Goal: Task Accomplishment & Management: Manage account settings

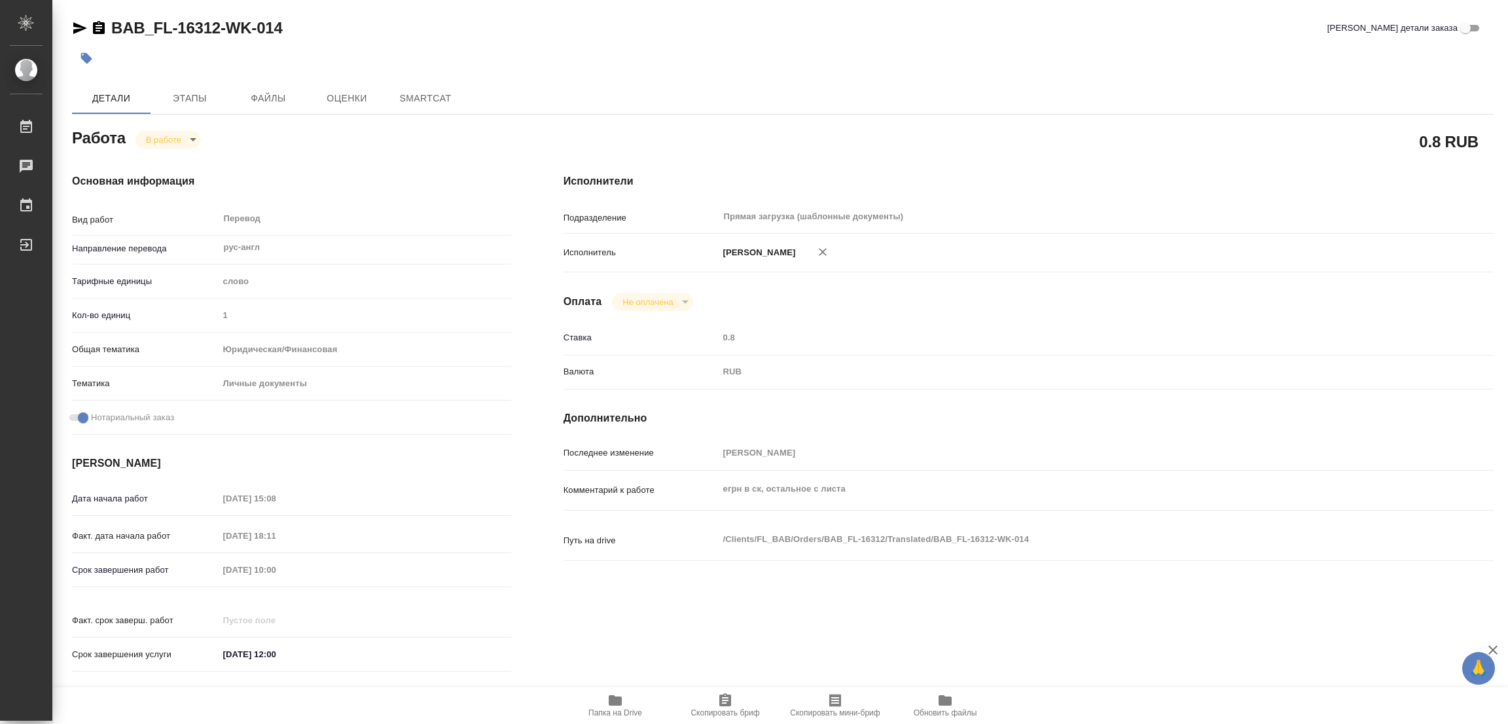
type textarea "x"
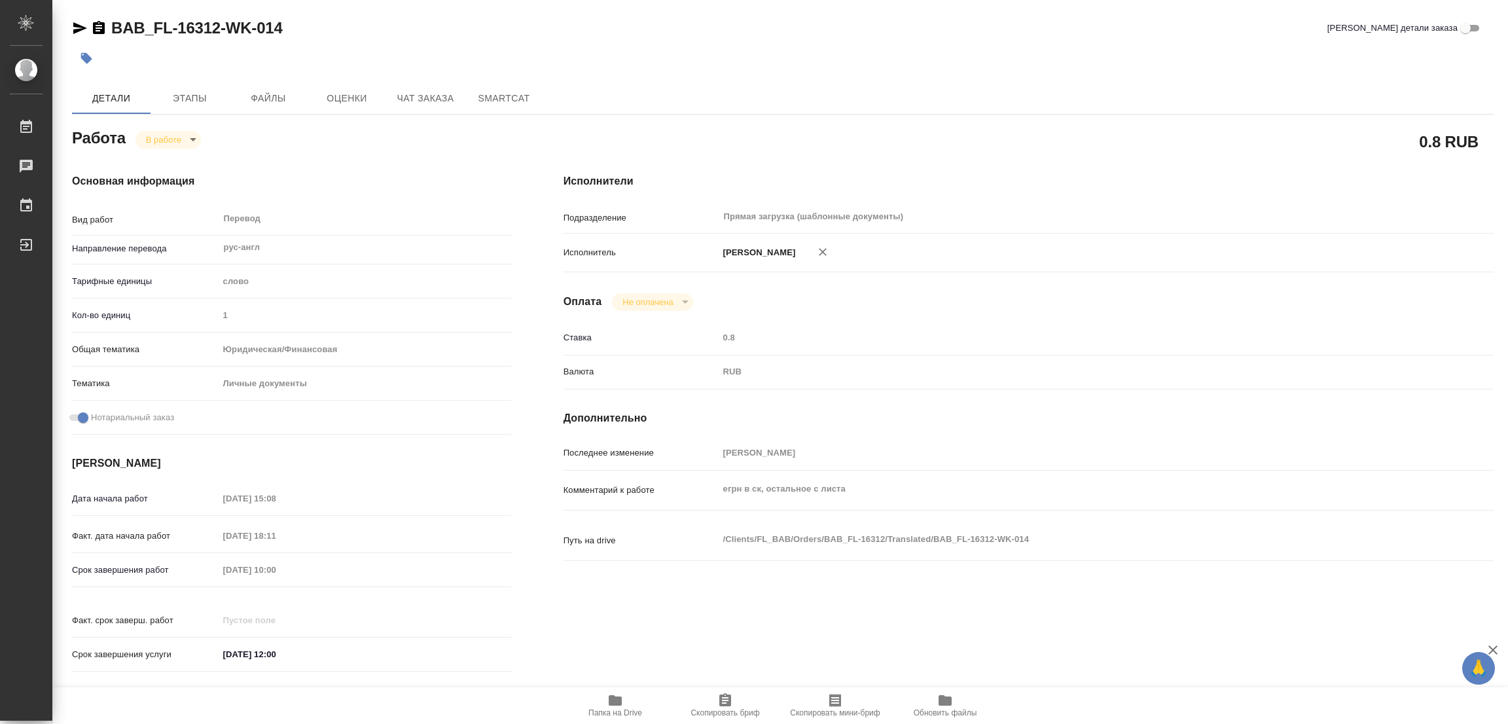
type textarea "x"
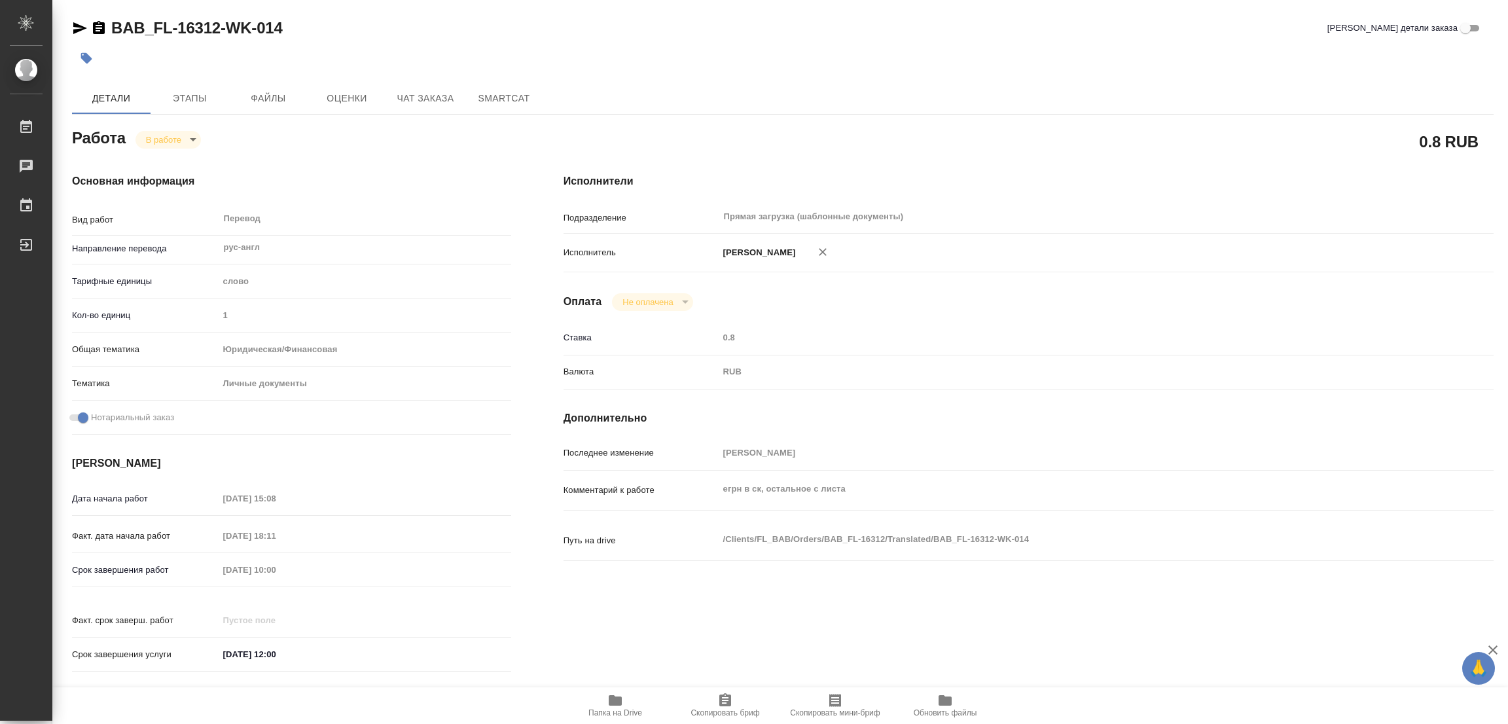
type textarea "x"
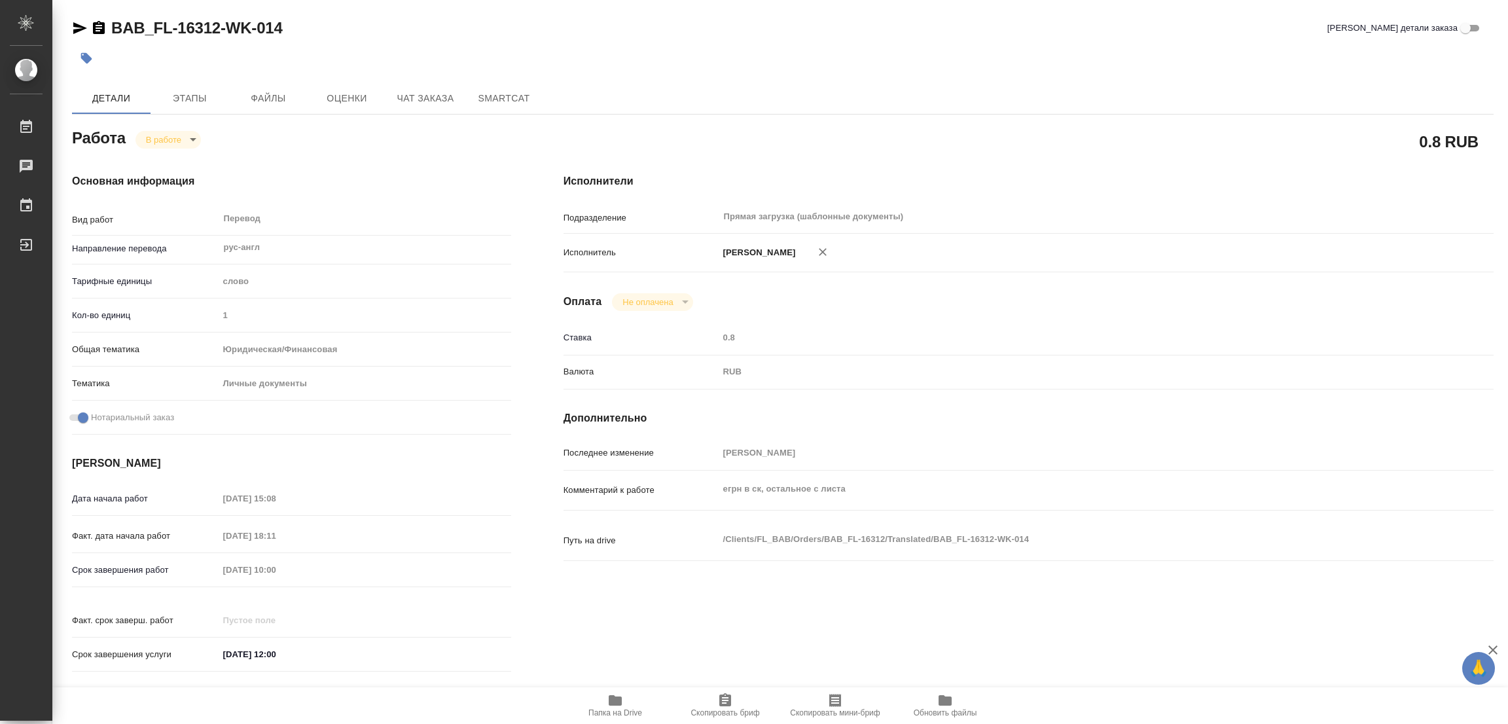
scroll to position [196, 0]
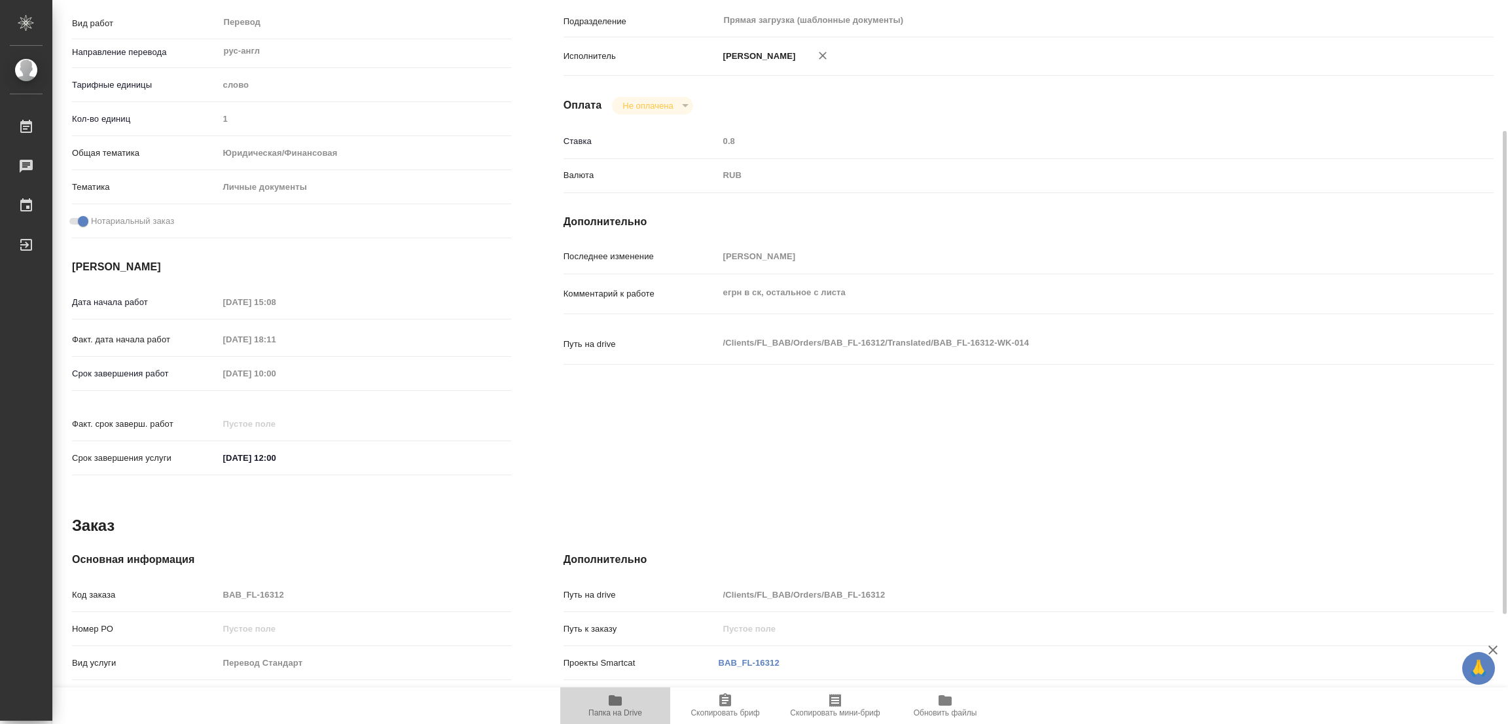
click at [610, 701] on icon "button" at bounding box center [615, 700] width 13 height 10
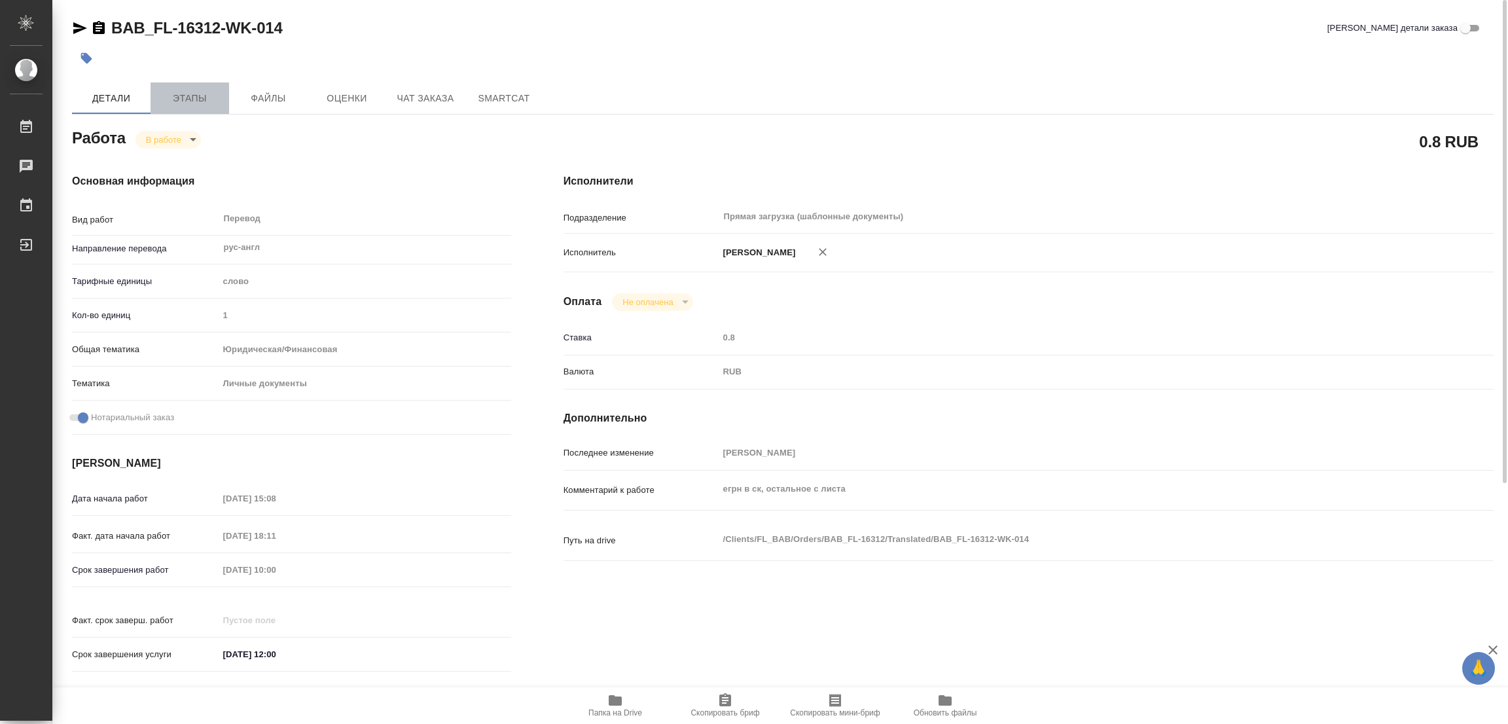
click at [187, 107] on button "Этапы" at bounding box center [190, 97] width 79 height 31
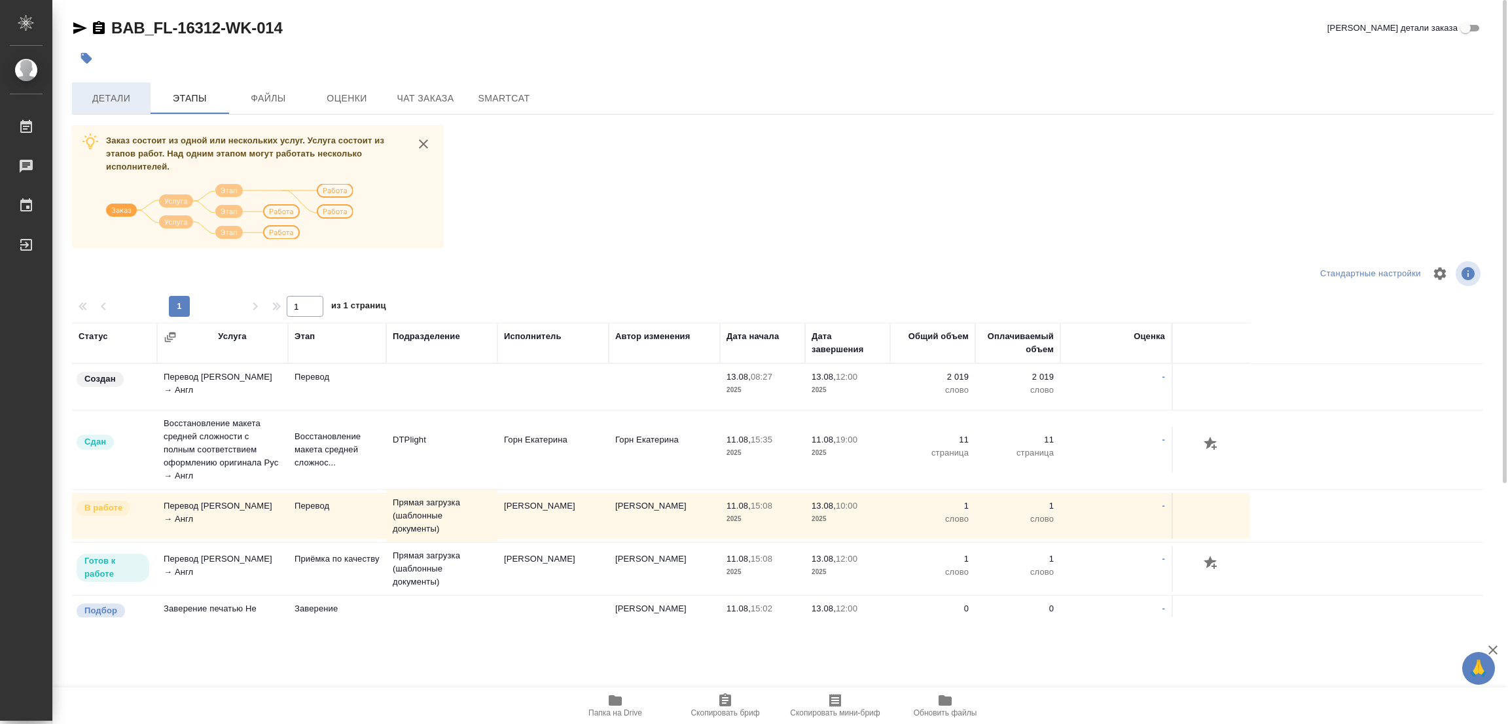
click at [100, 96] on span "Детали" at bounding box center [111, 98] width 63 height 16
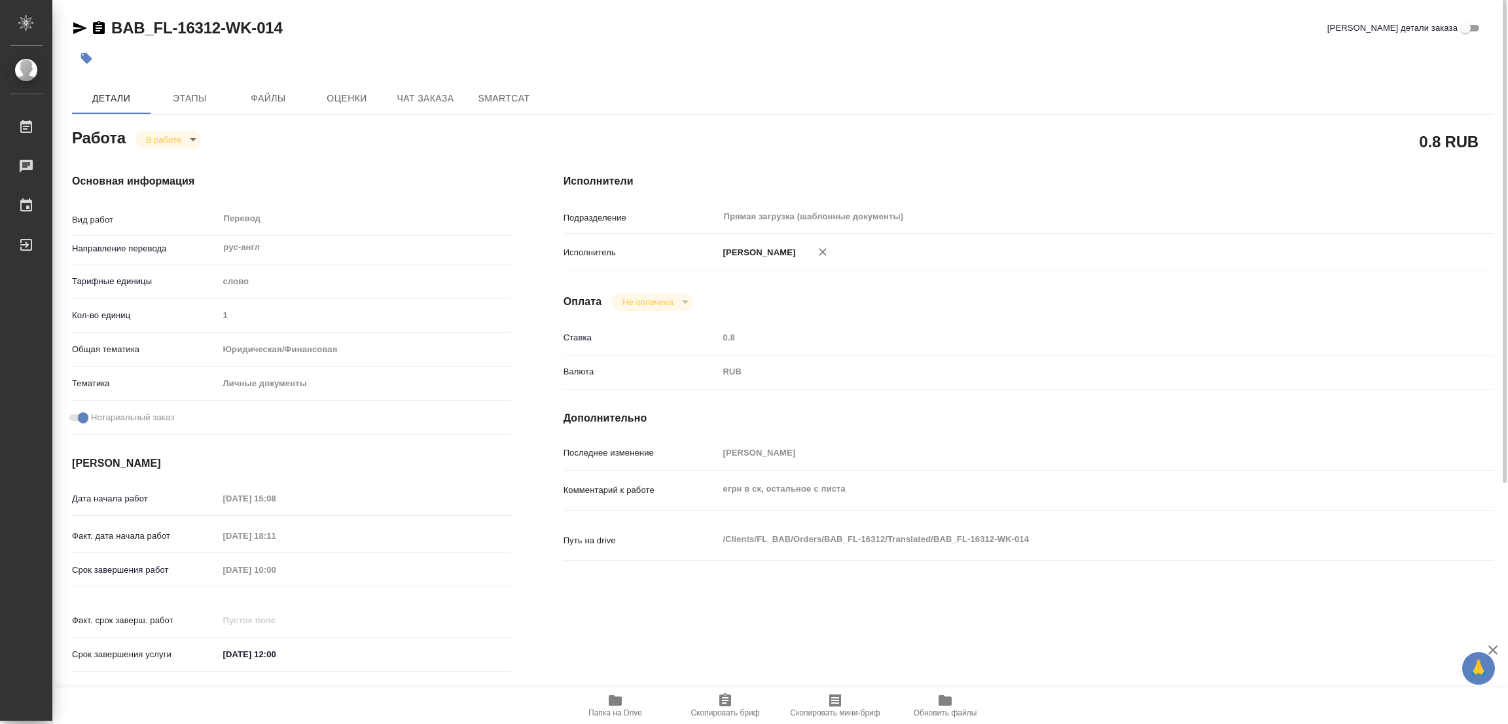
type textarea "x"
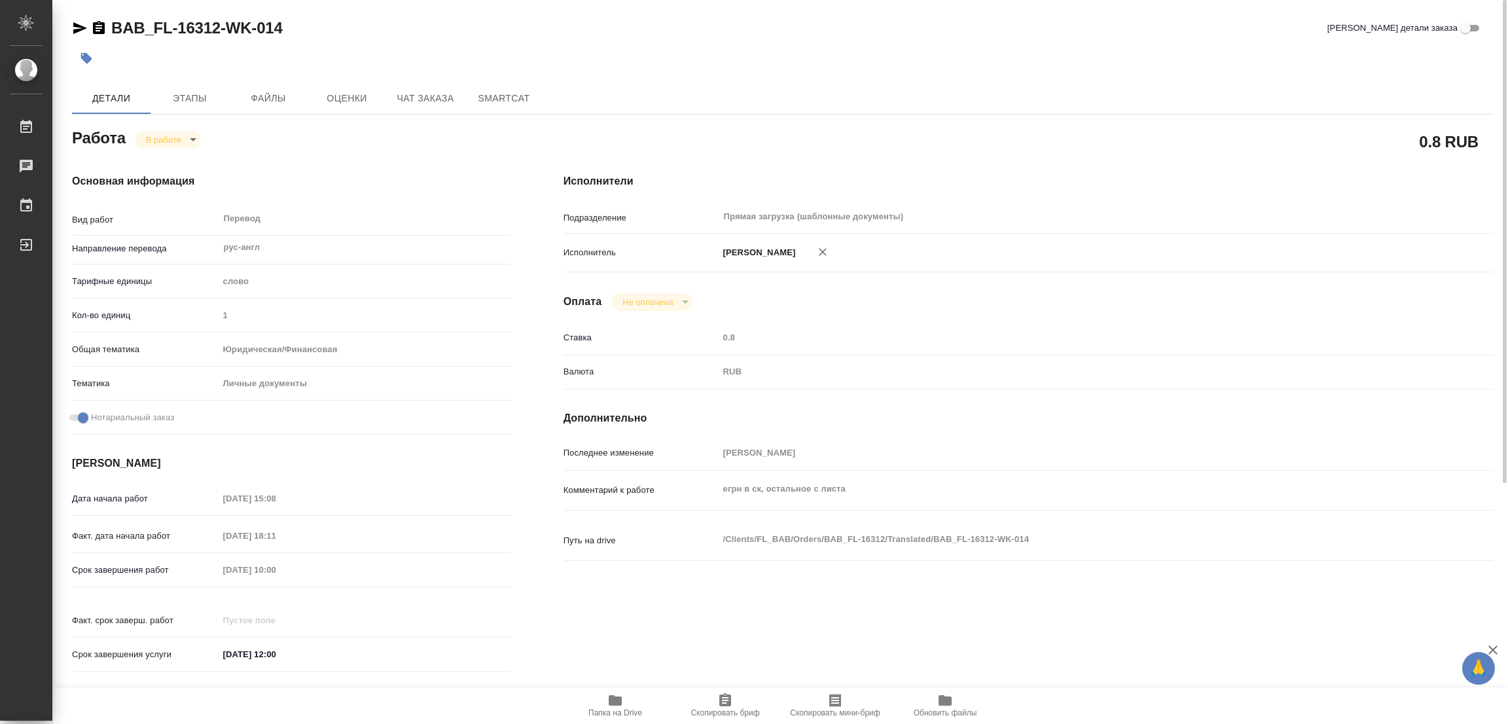
type textarea "x"
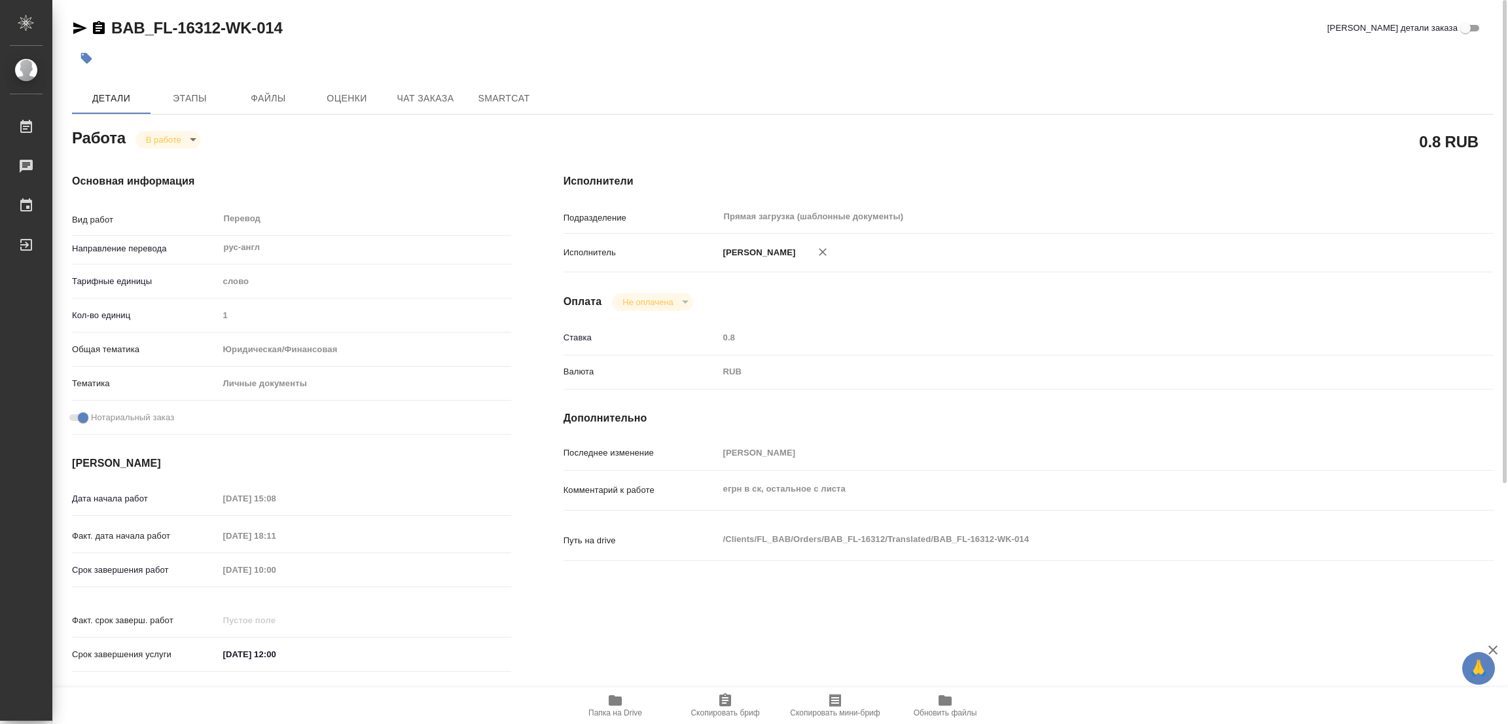
type textarea "x"
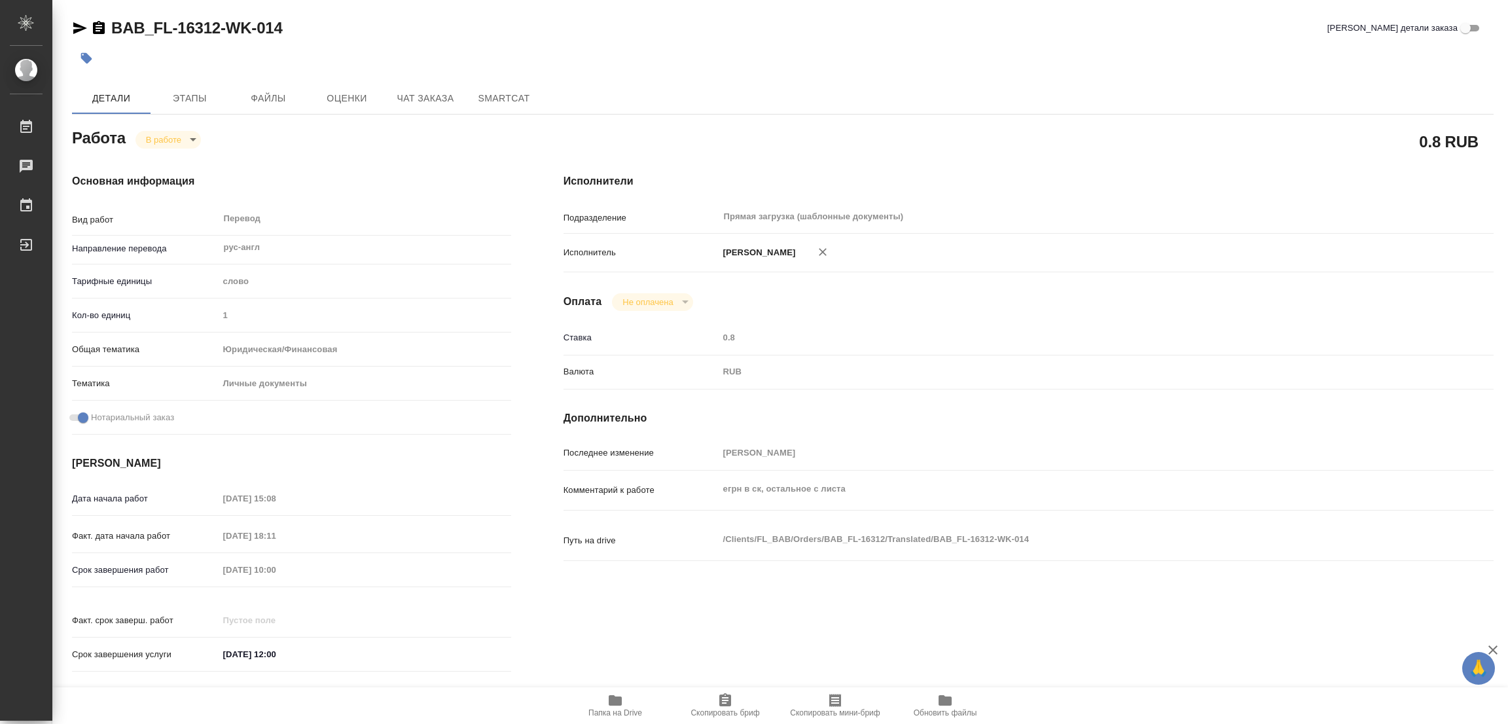
type textarea "x"
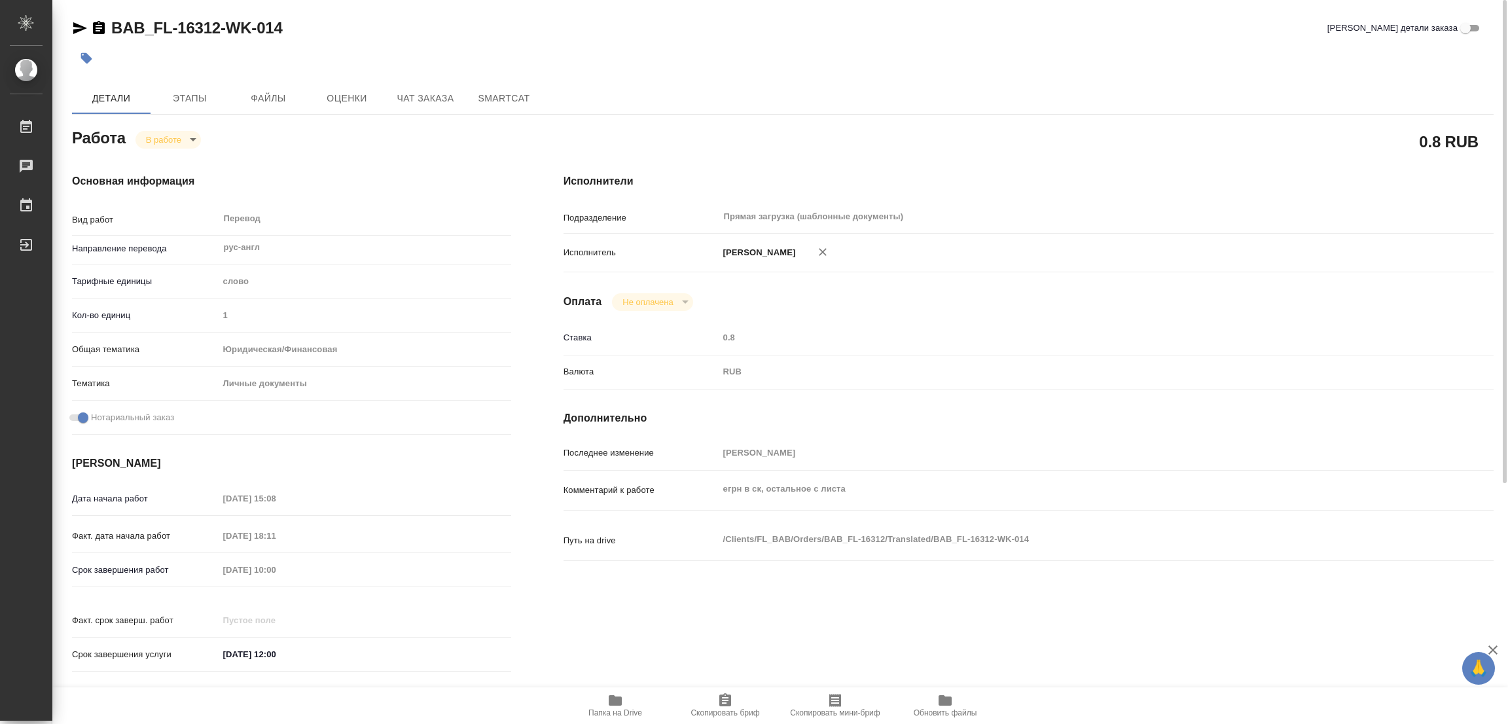
type textarea "x"
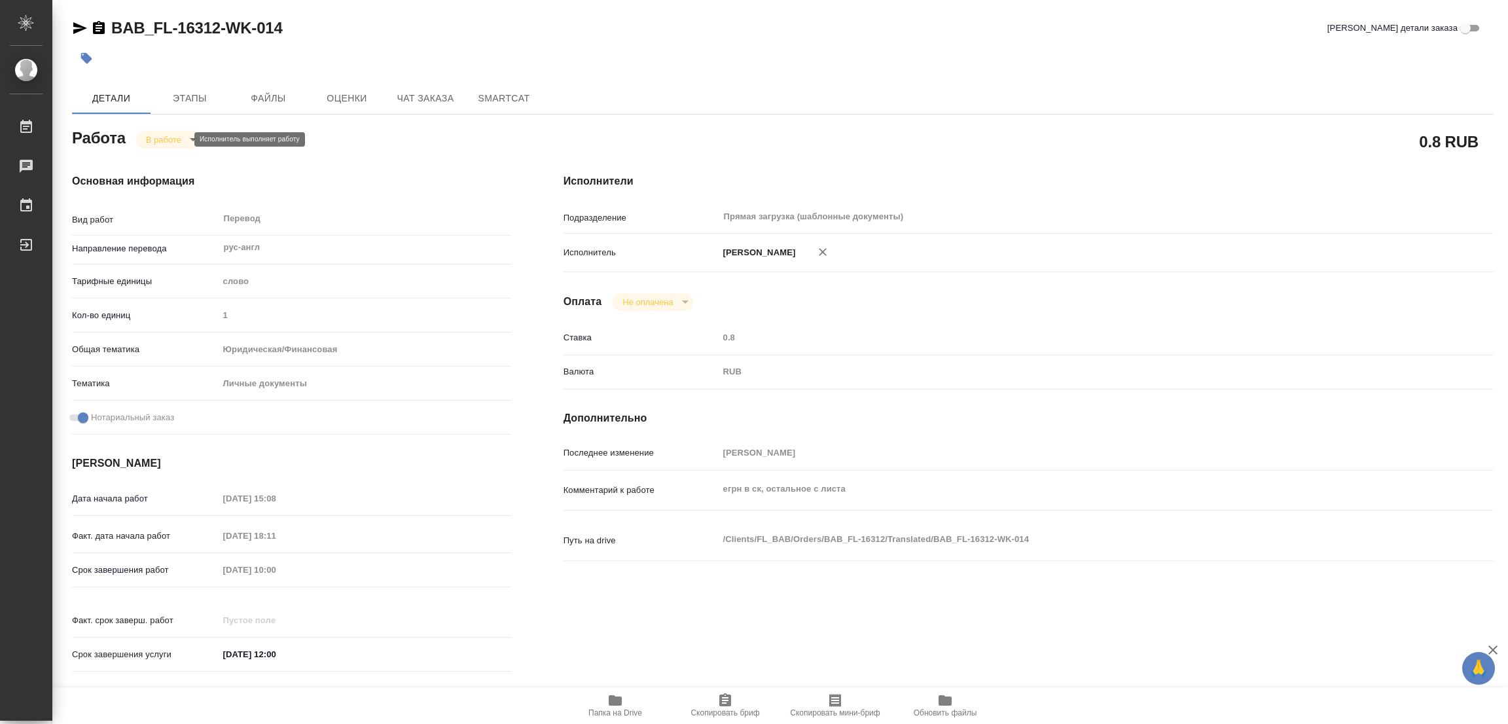
click at [168, 138] on body "🙏 .cls-1 fill:#fff; AWATERA Popova Galina Работы 0 Чаты График Выйти BAB_FL-163…" at bounding box center [754, 362] width 1508 height 724
click at [171, 157] on button "Выполнен" at bounding box center [170, 161] width 48 height 14
click at [88, 52] on icon "button" at bounding box center [86, 58] width 13 height 13
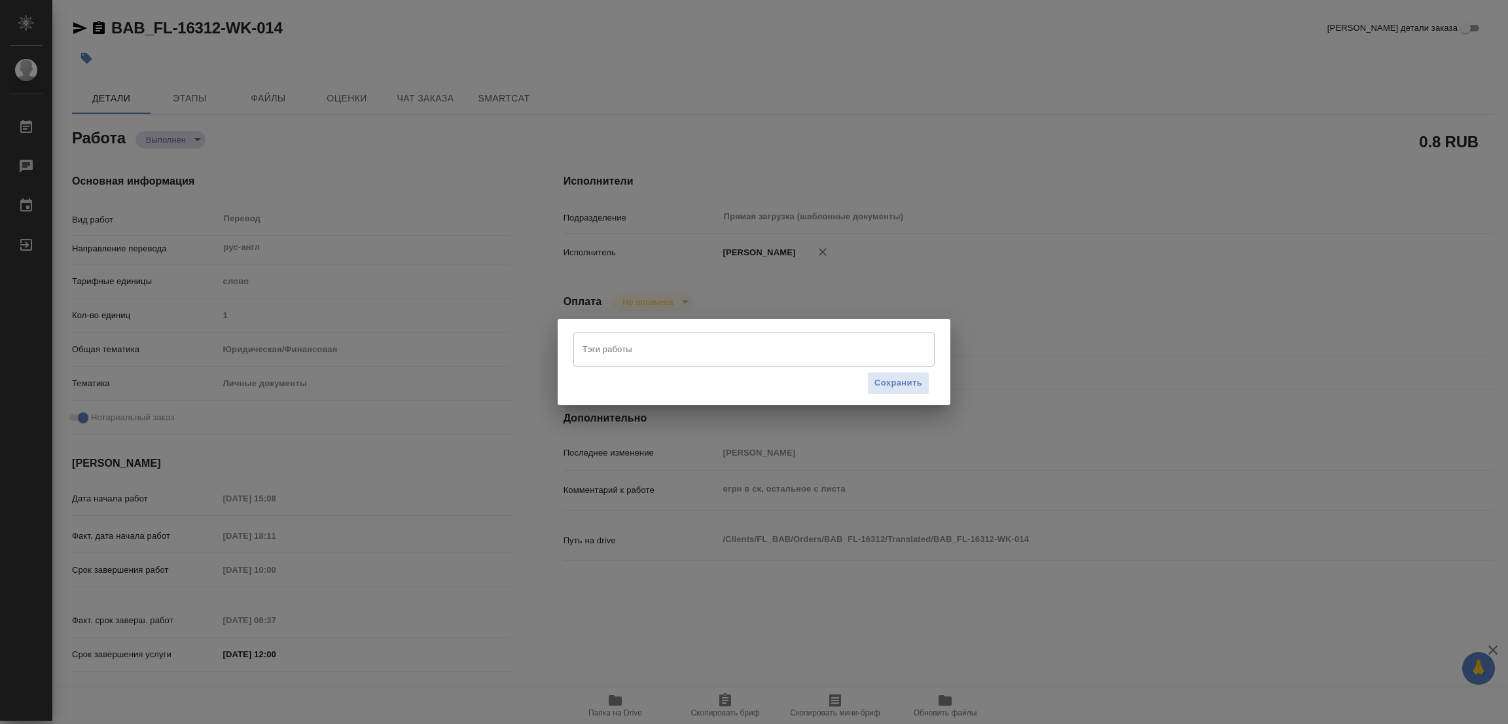
type textarea "x"
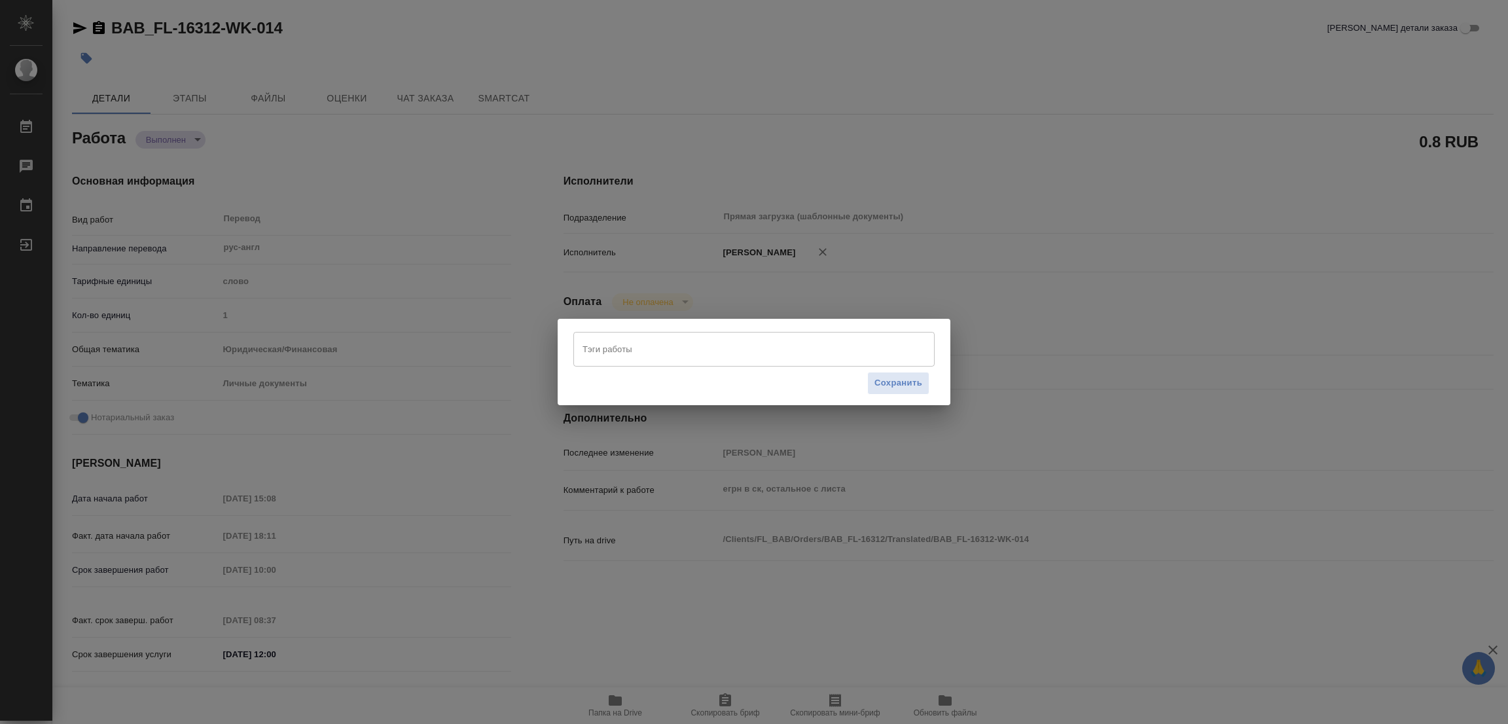
type textarea "x"
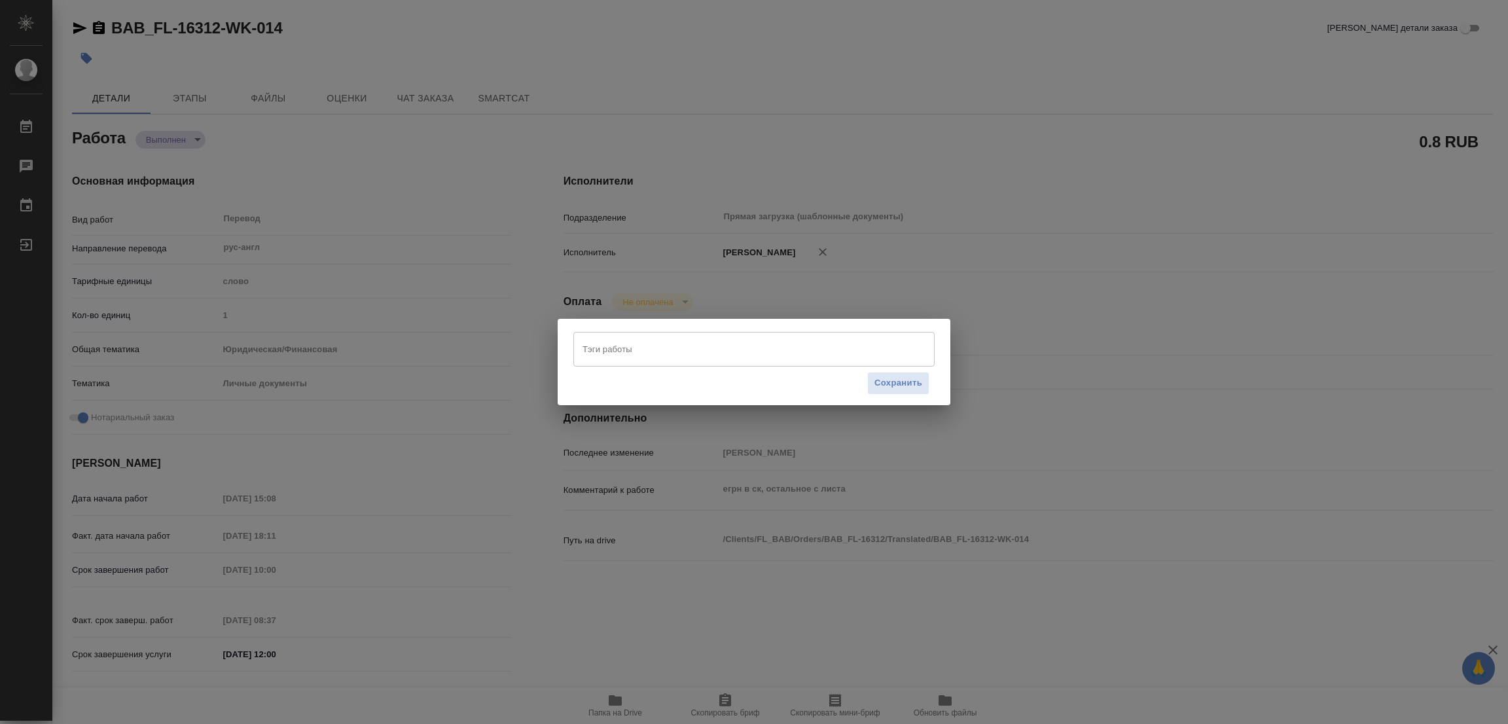
type textarea "x"
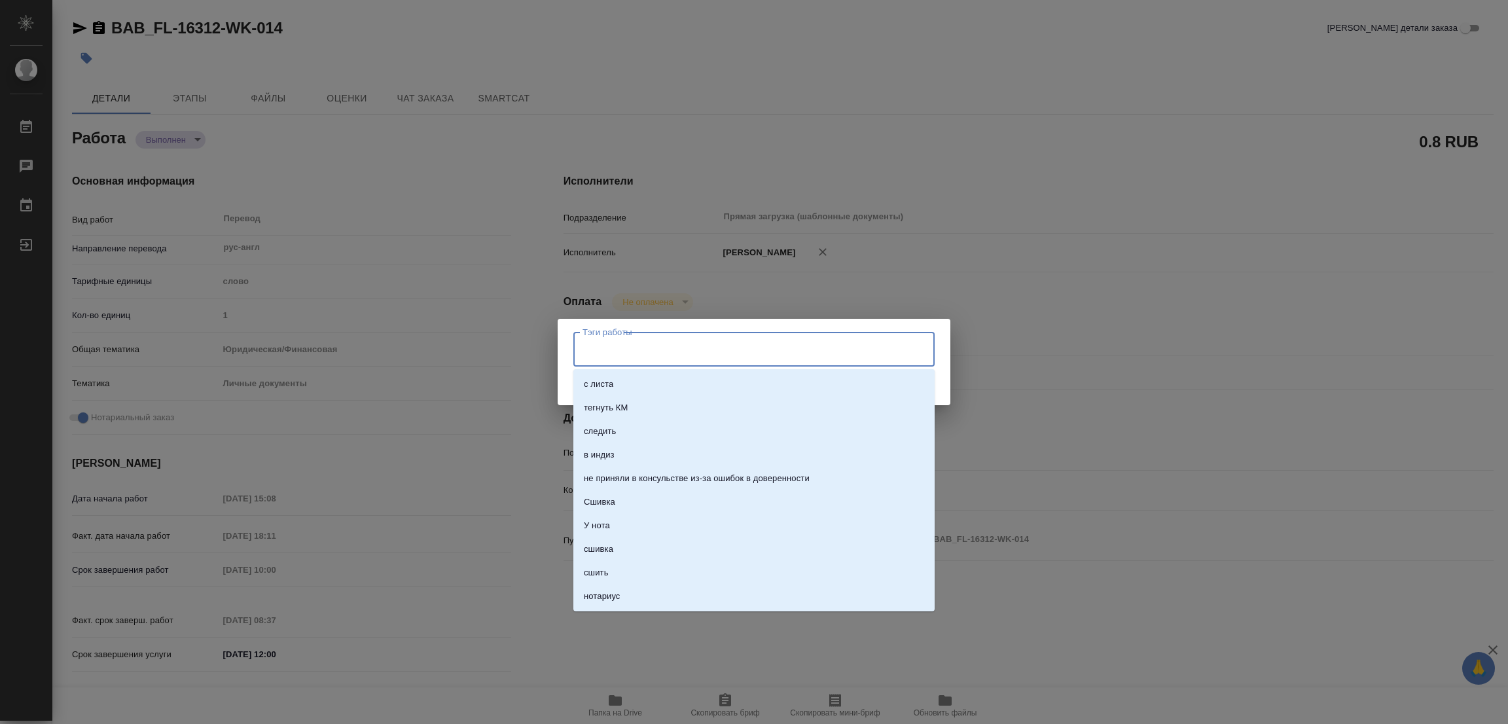
click at [603, 343] on input "Тэги работы" at bounding box center [741, 349] width 325 height 22
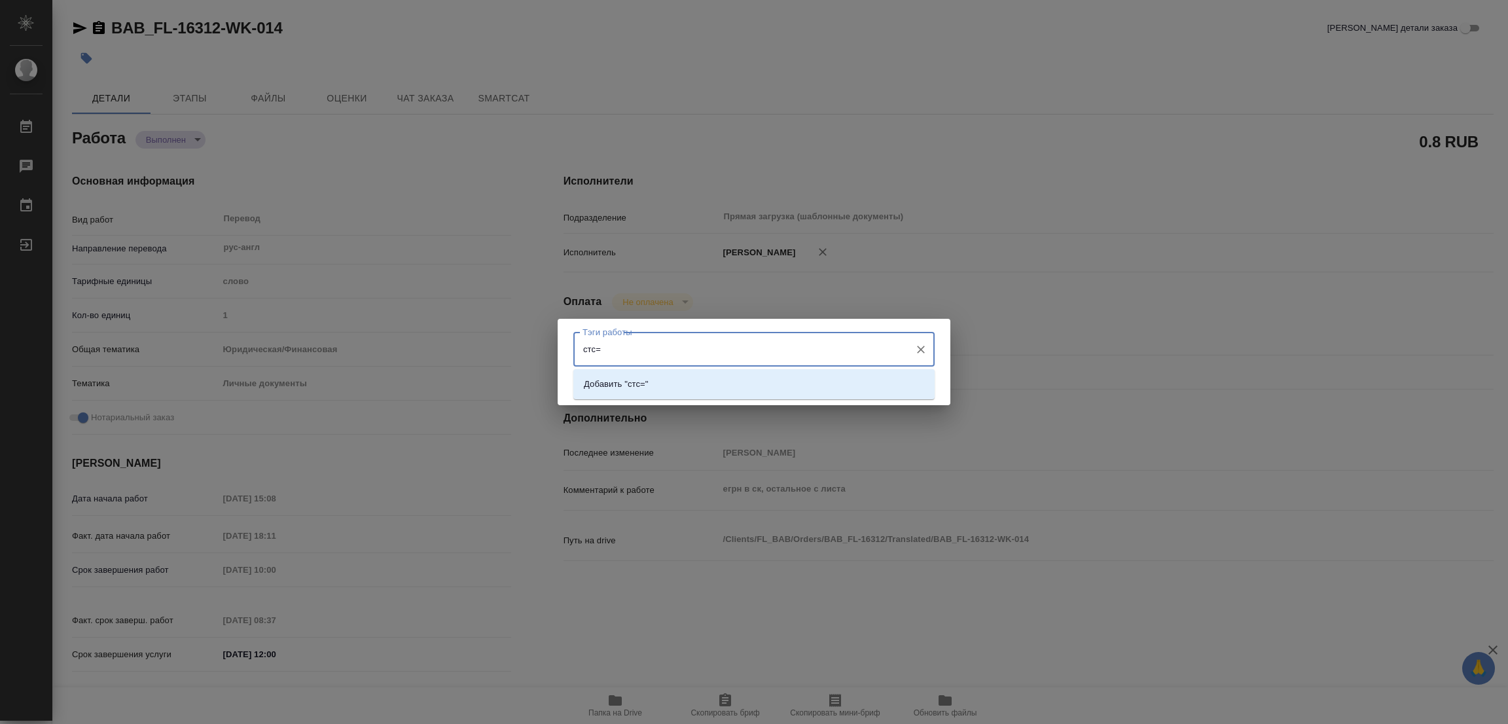
click at [603, 343] on input "стс=" at bounding box center [741, 349] width 325 height 22
type input "стат: 775,85"
click at [667, 382] on p "Добавить "стат: 775,85"" at bounding box center [631, 384] width 95 height 13
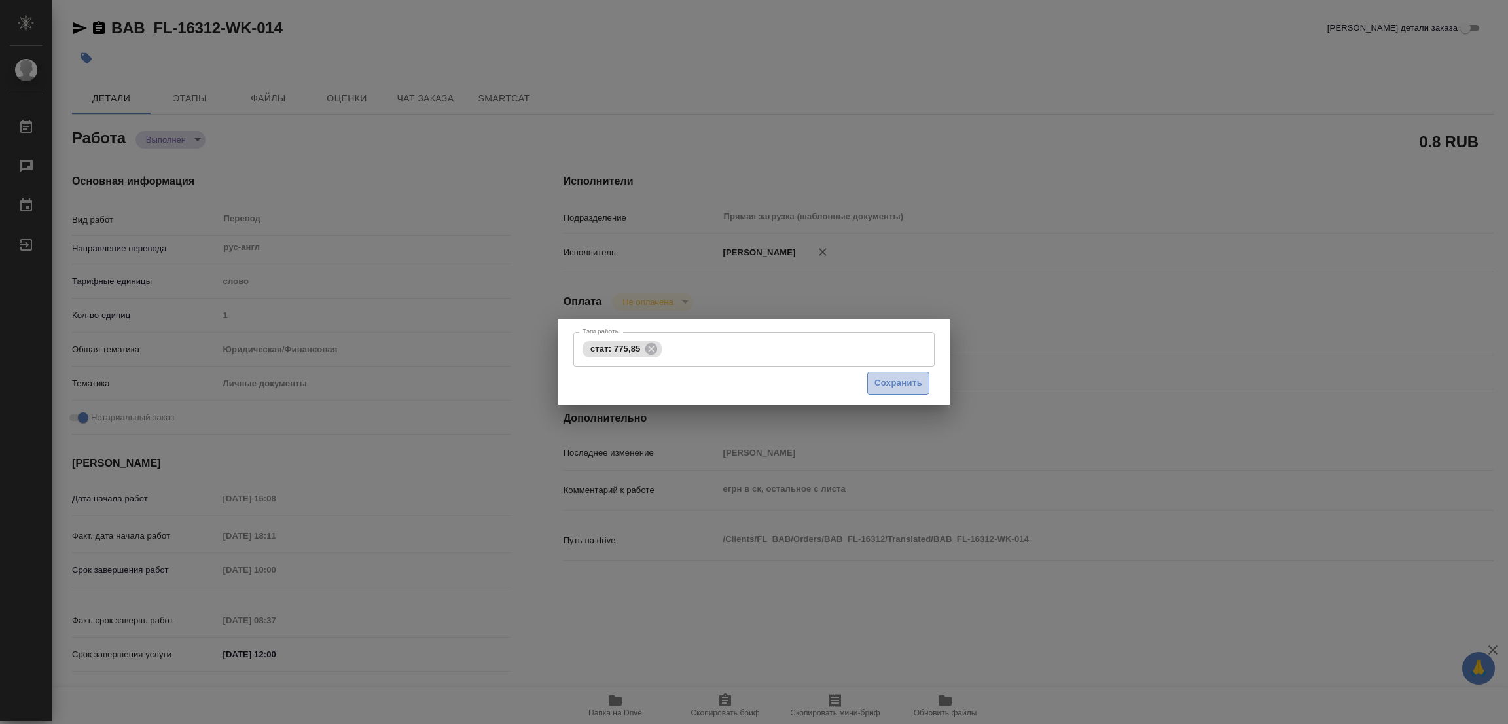
click at [887, 376] on span "Сохранить" at bounding box center [899, 383] width 48 height 15
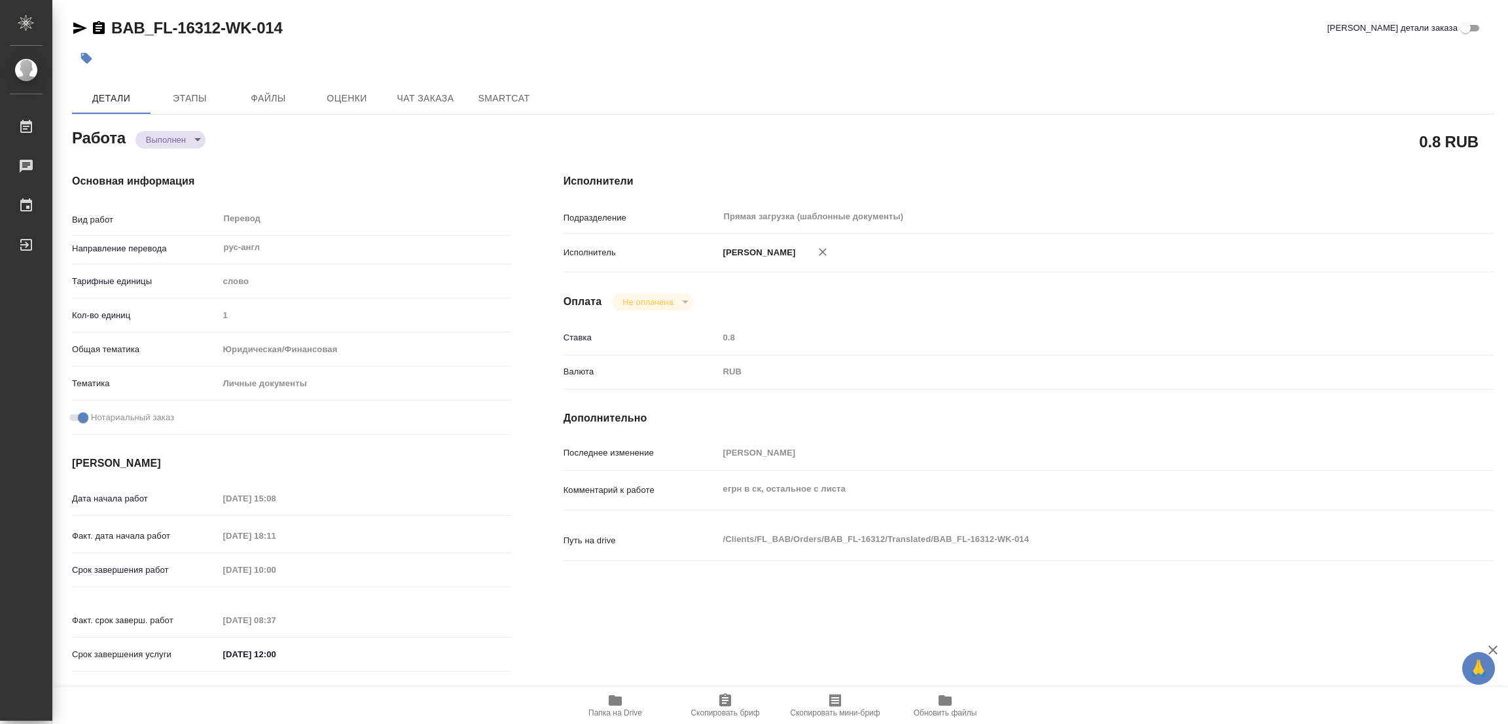
type input "completed"
type textarea "Перевод"
type textarea "x"
type input "рус-англ"
type input "5a8b1489cc6b4906c91bfd90"
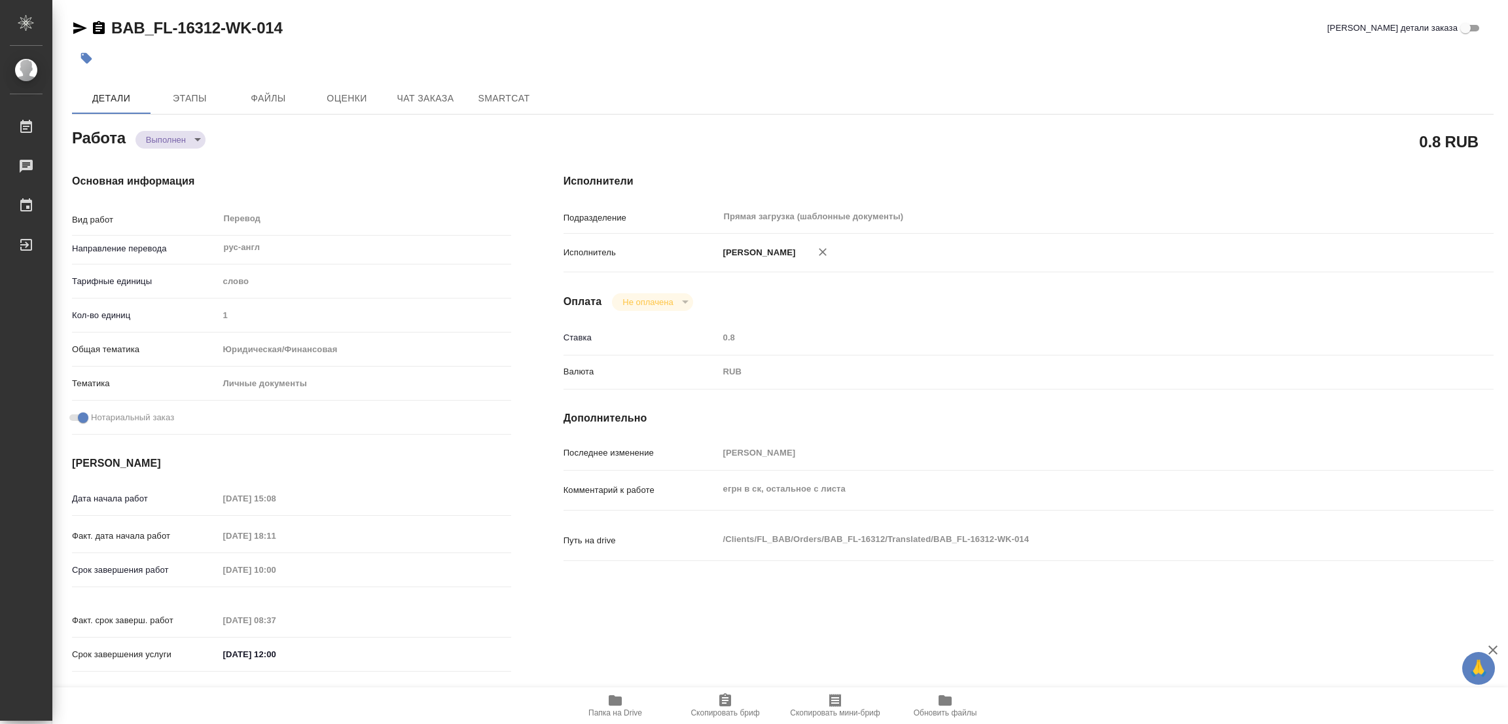
type input "1"
type input "yr-fn"
type input "5a8b8b956a9677013d343cfe"
checkbox input "true"
type input "11.08.2025 15:08"
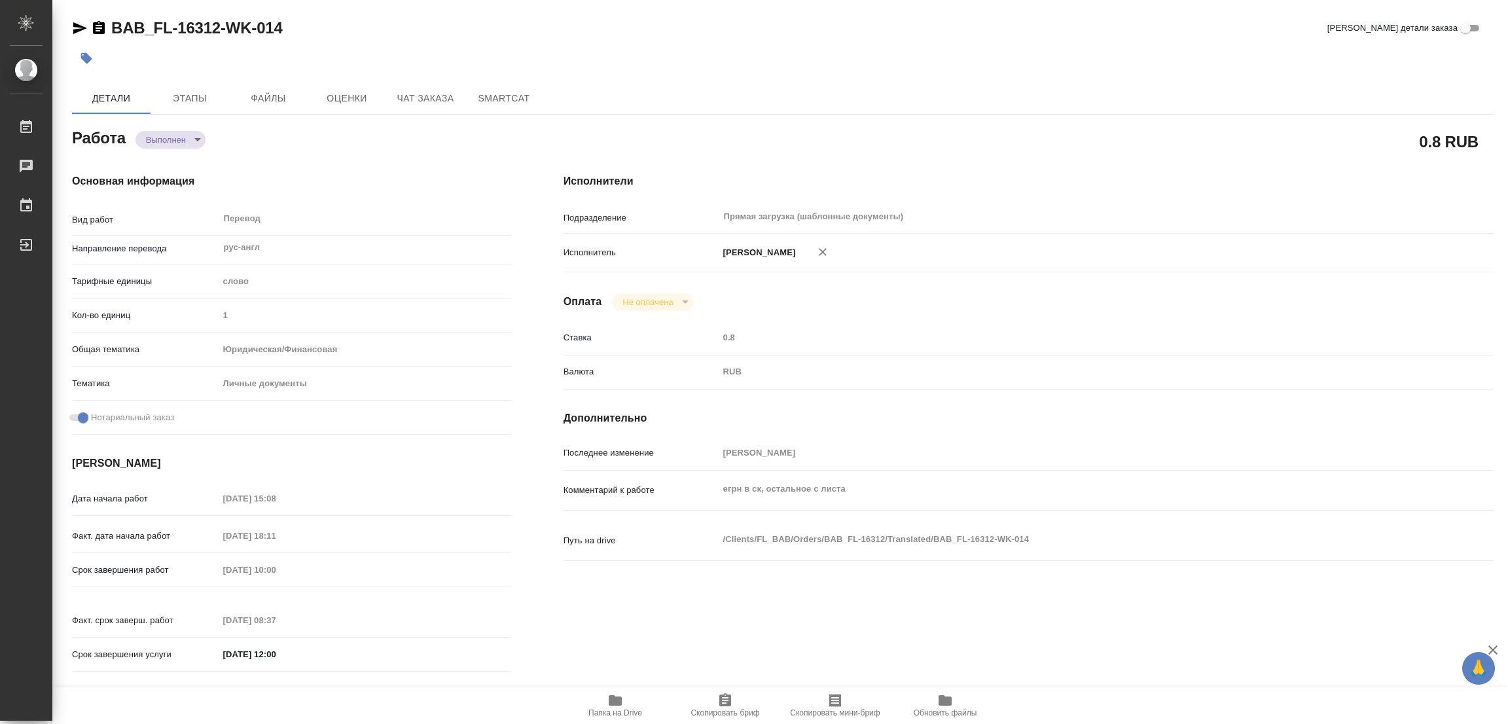
type input "11.08.2025 18:11"
type input "13.08.2025 10:00"
type input "13.08.2025 08:37"
type input "[DATE] 12:00"
type input "Прямая загрузка (шаблонные документы)"
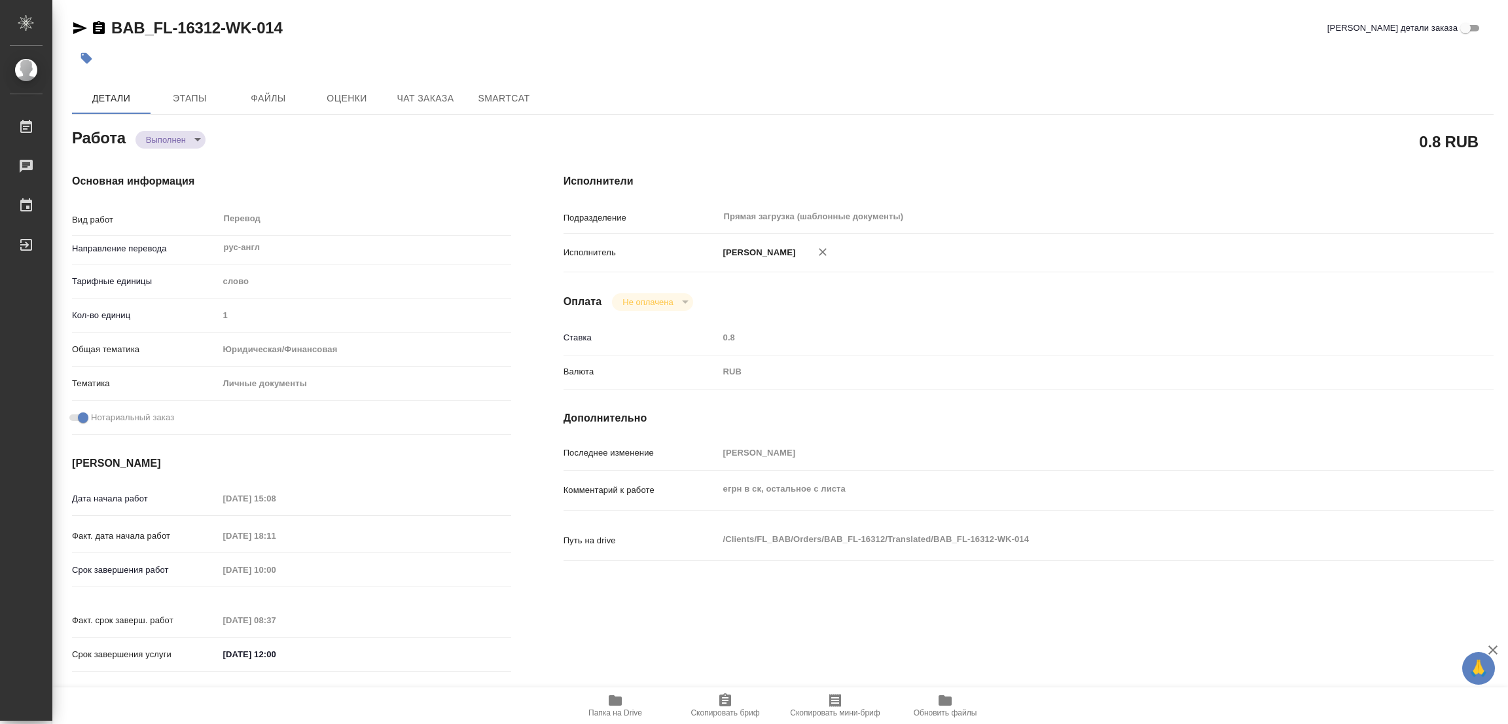
type input "notPayed"
type input "0.8"
type input "RUB"
type input "[PERSON_NAME]"
type textarea "егрн в ск, остальное с листа"
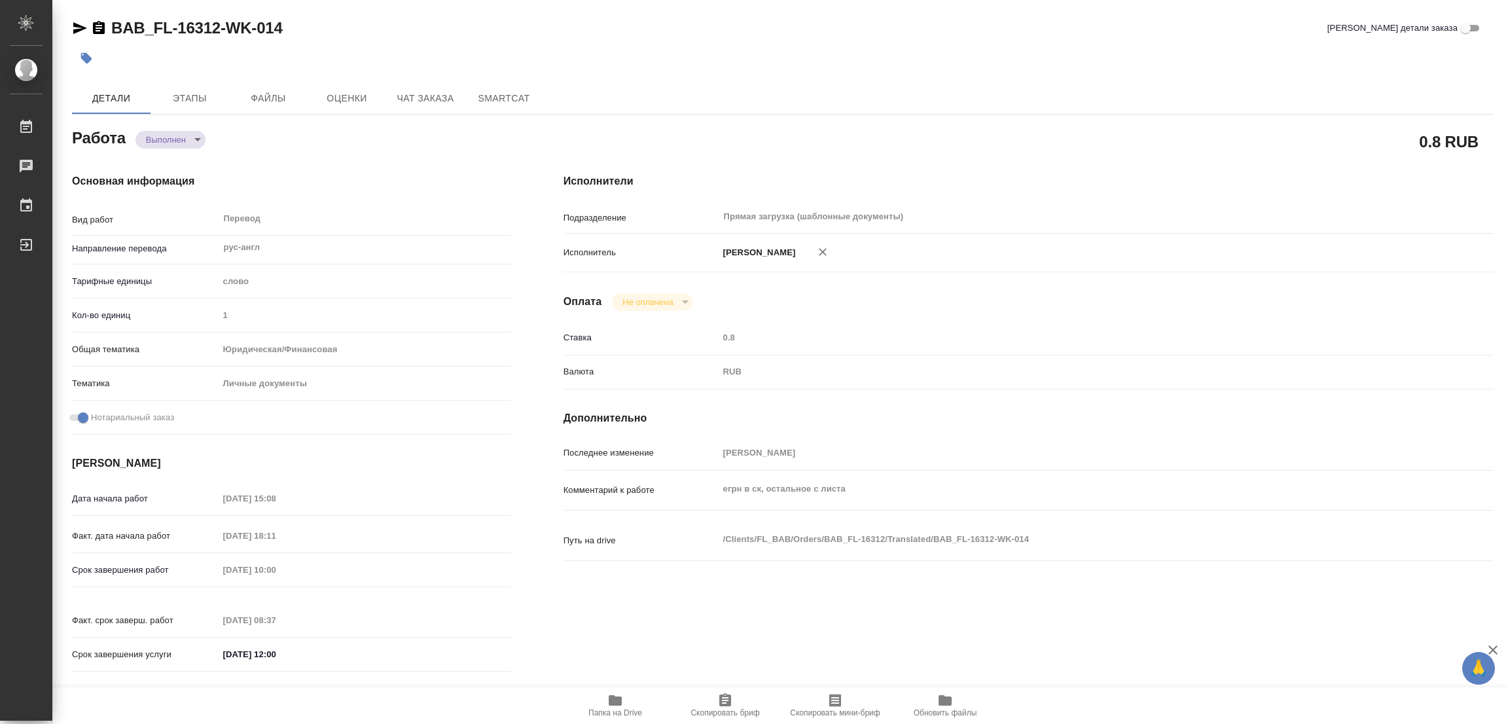
type textarea "x"
type textarea "/Clients/FL_BAB/Orders/BAB_FL-16312/Translated/BAB_FL-16312-WK-014"
type textarea "x"
type input "BAB_FL-16312"
type input "Перевод Стандарт"
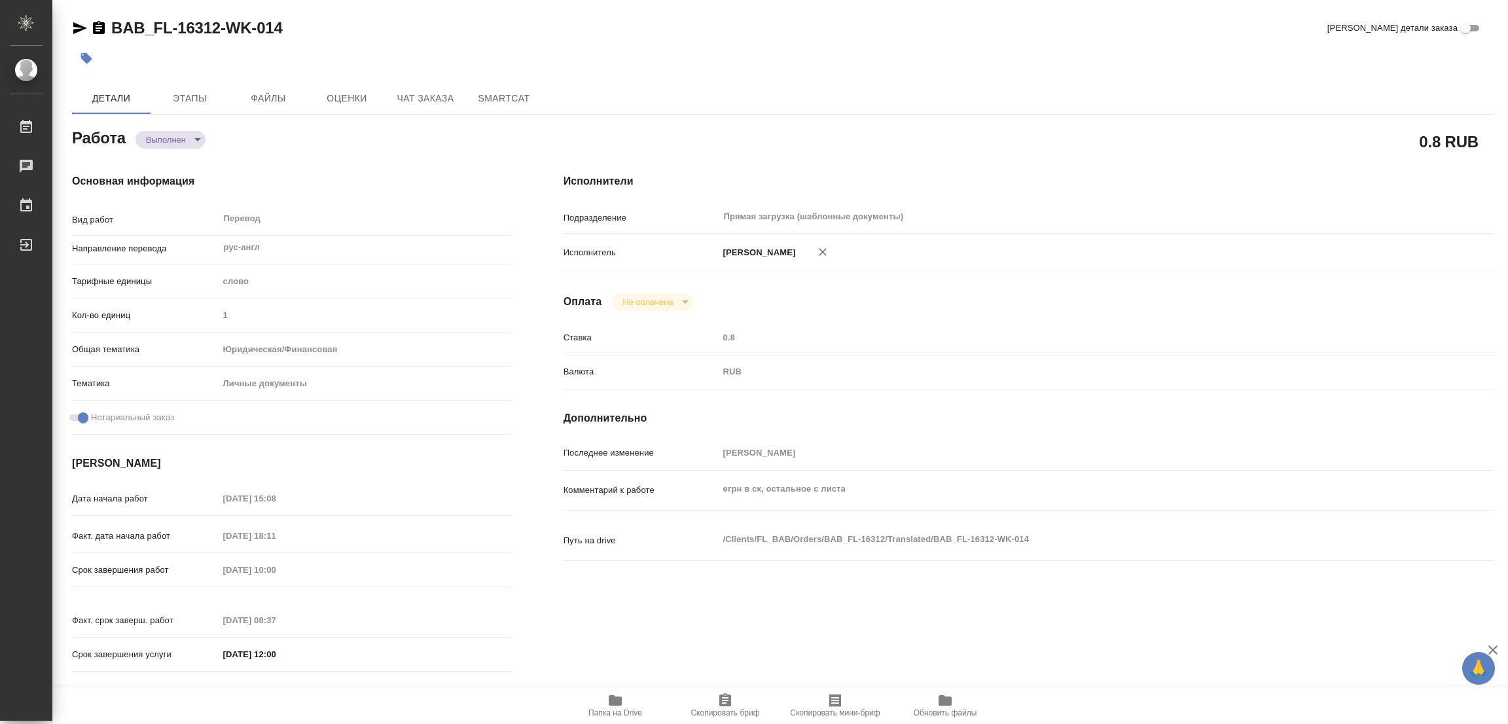
type input "Корректура, Постредактура машинного перевода, Редактура, Приёмка по качеству, П…"
type input "Голубев Дмитрий"
type input "Отдел верстки и дизайна"
type input "/Clients/FL_BAB/Orders/BAB_FL-16312"
type textarea "x"
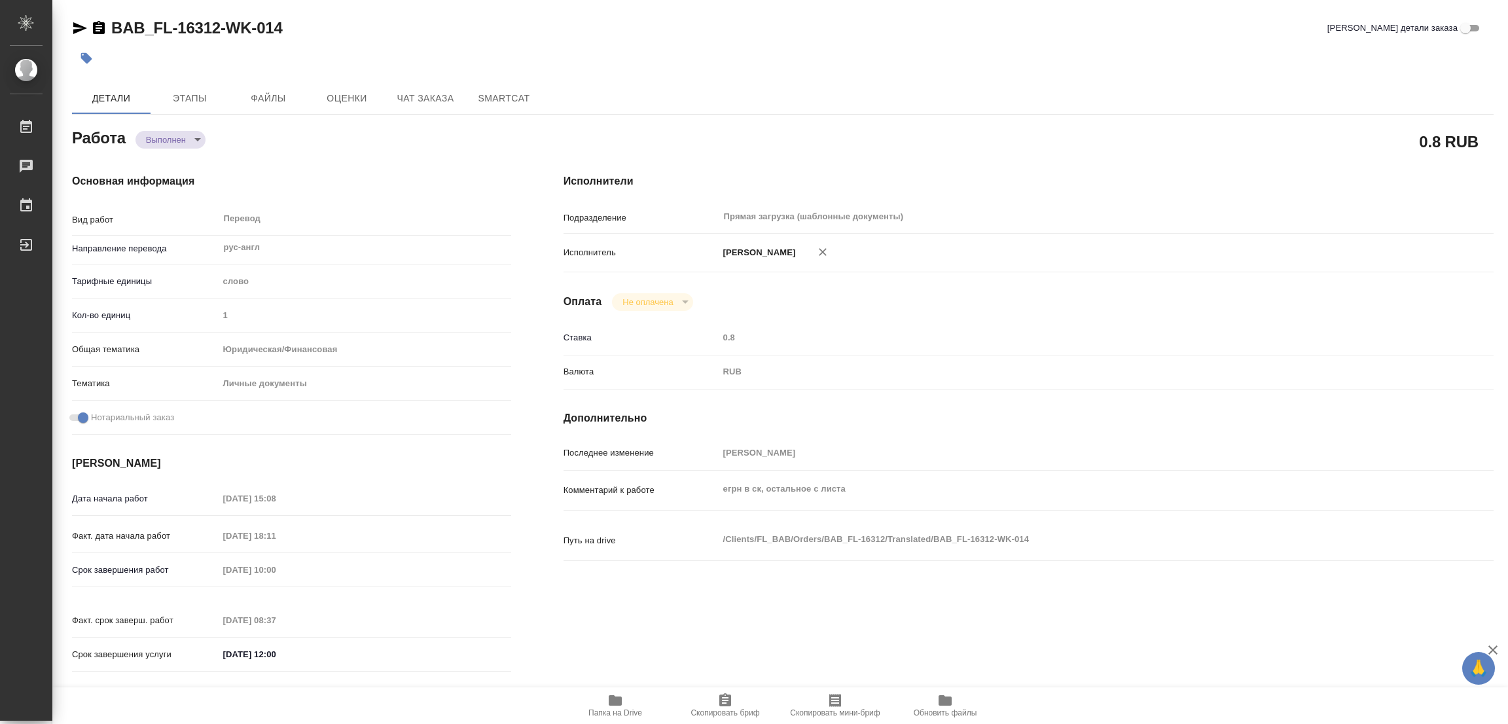
type textarea "для визы в США"
type textarea "x"
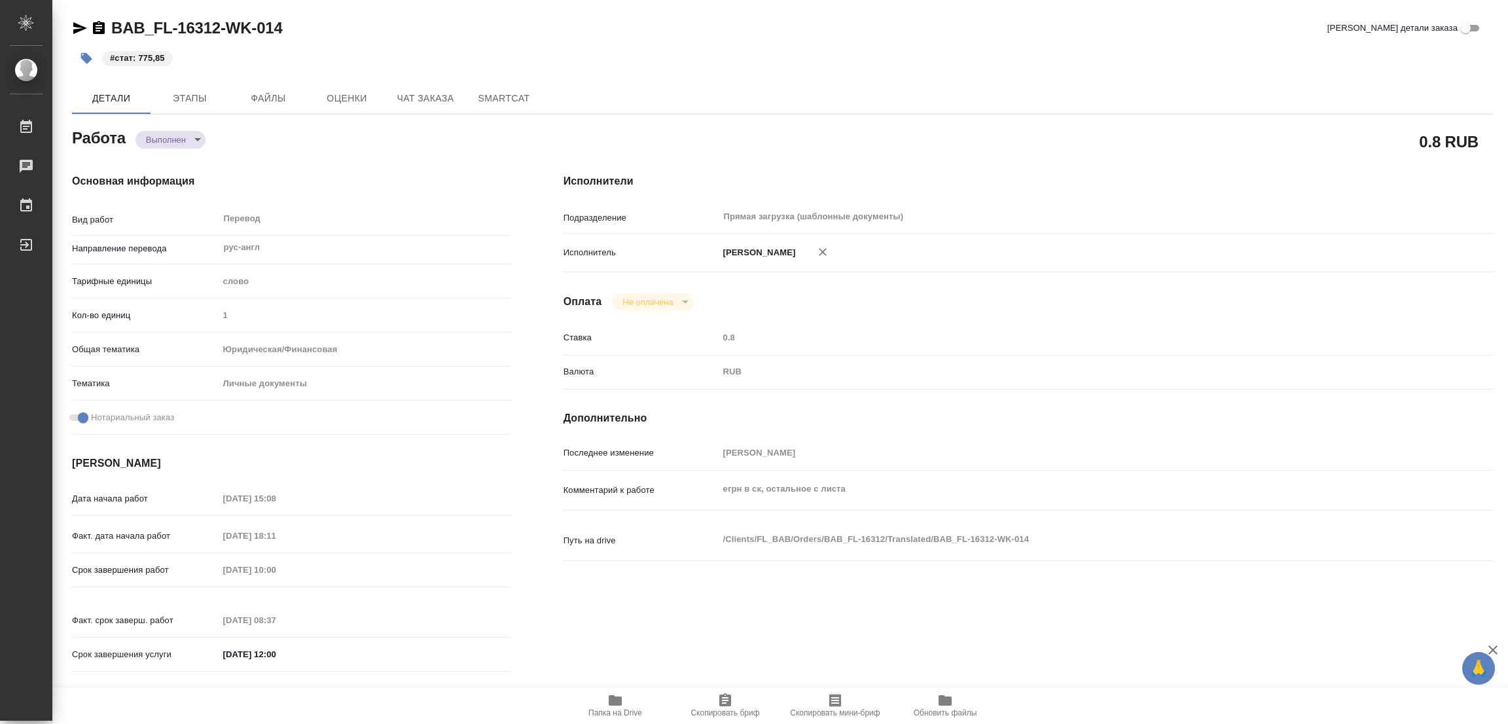
type textarea "x"
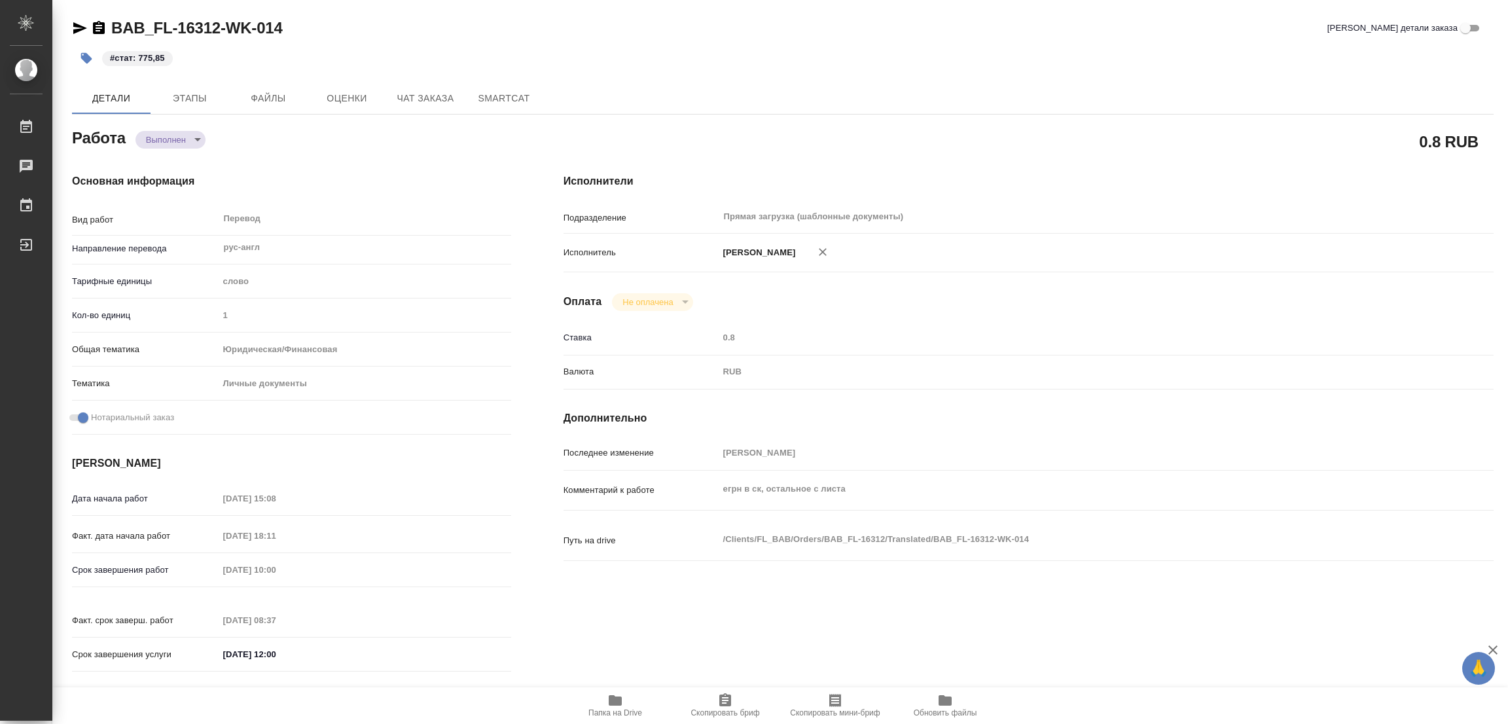
type textarea "x"
click at [297, 184] on h4 "Основная информация" at bounding box center [291, 181] width 439 height 16
type textarea "x"
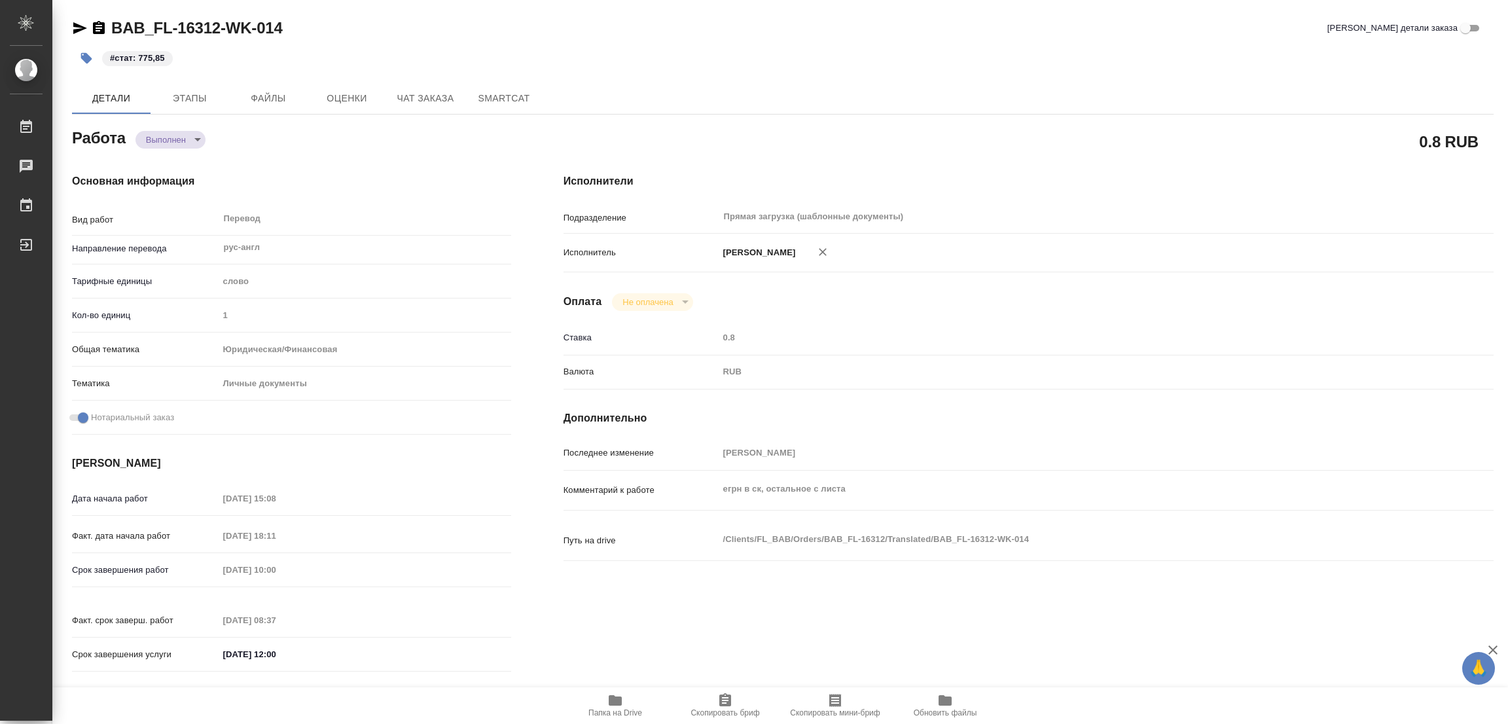
type textarea "x"
click at [725, 45] on div "#стат: 775,85" at bounding box center [546, 58] width 948 height 29
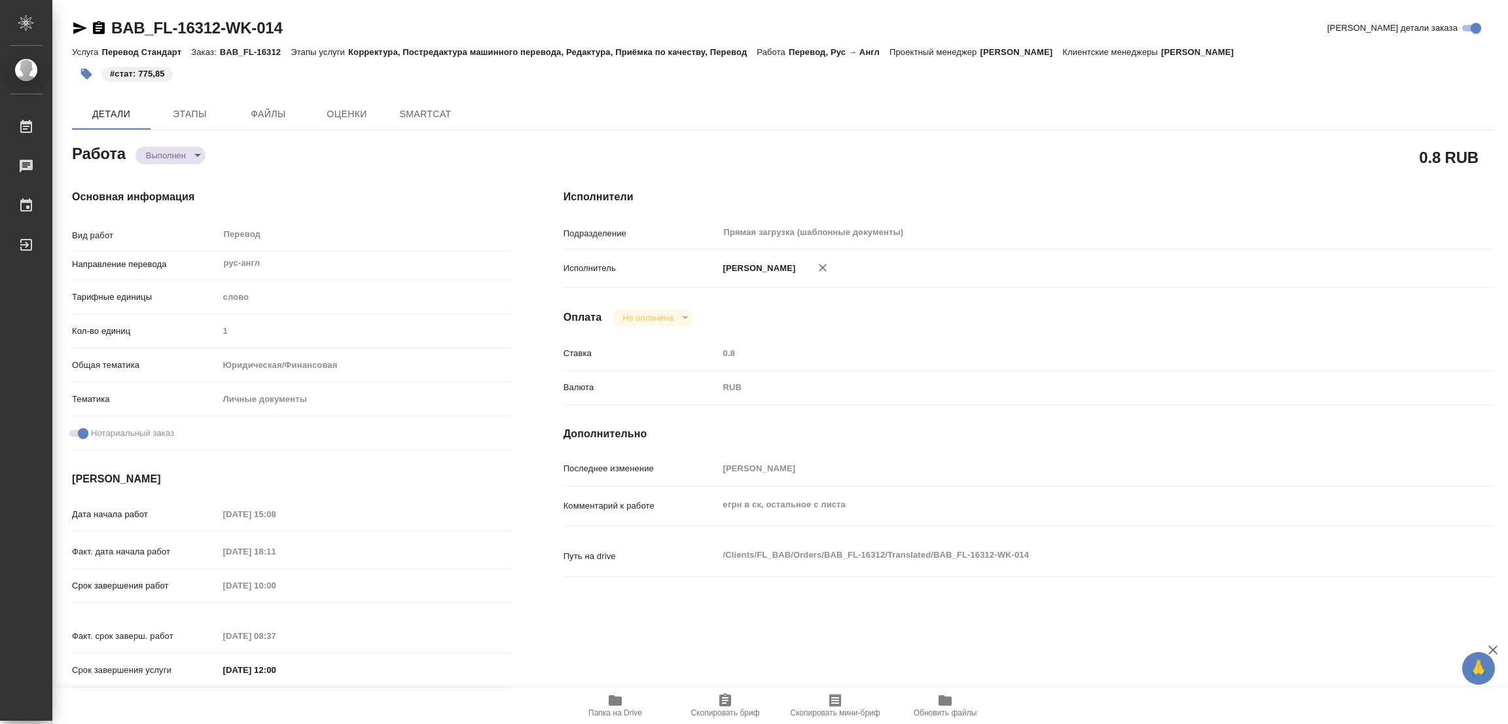
type textarea "x"
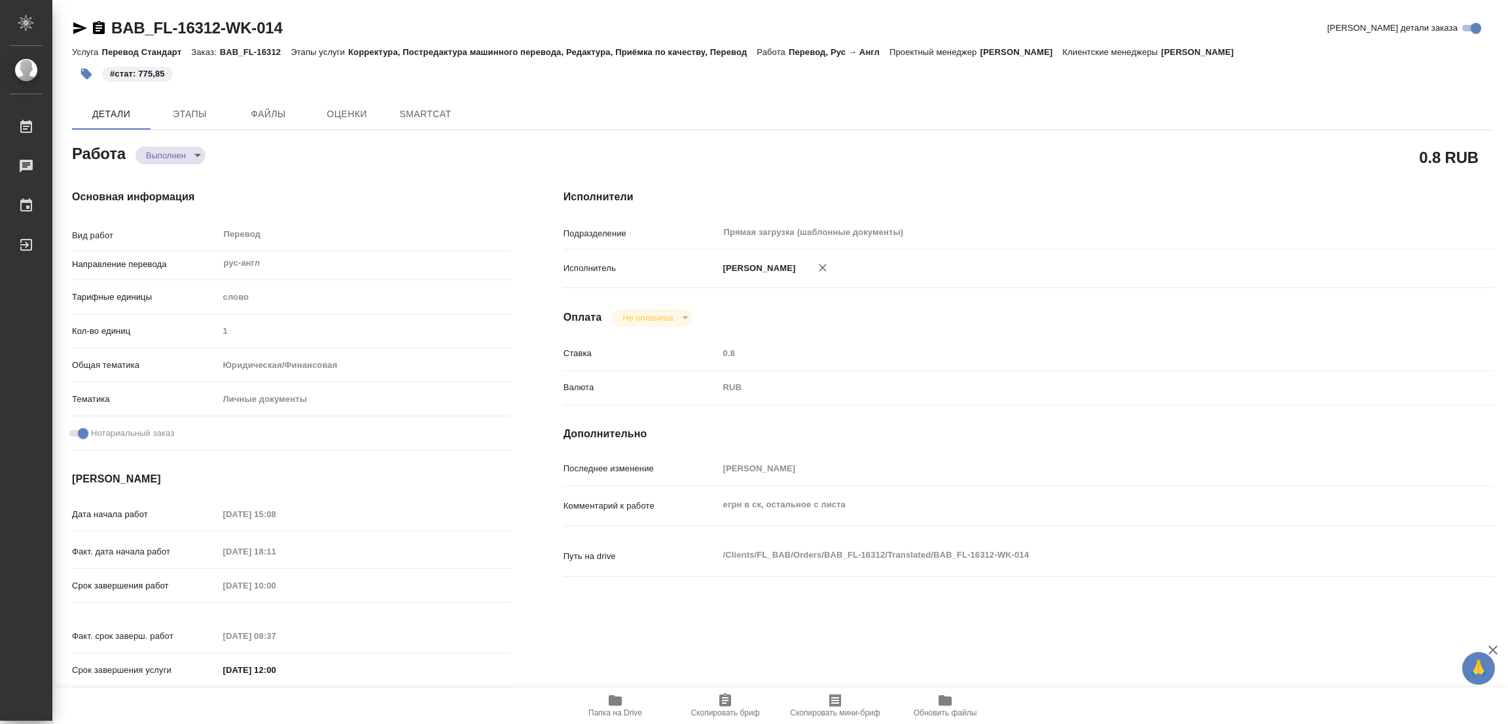
type textarea "x"
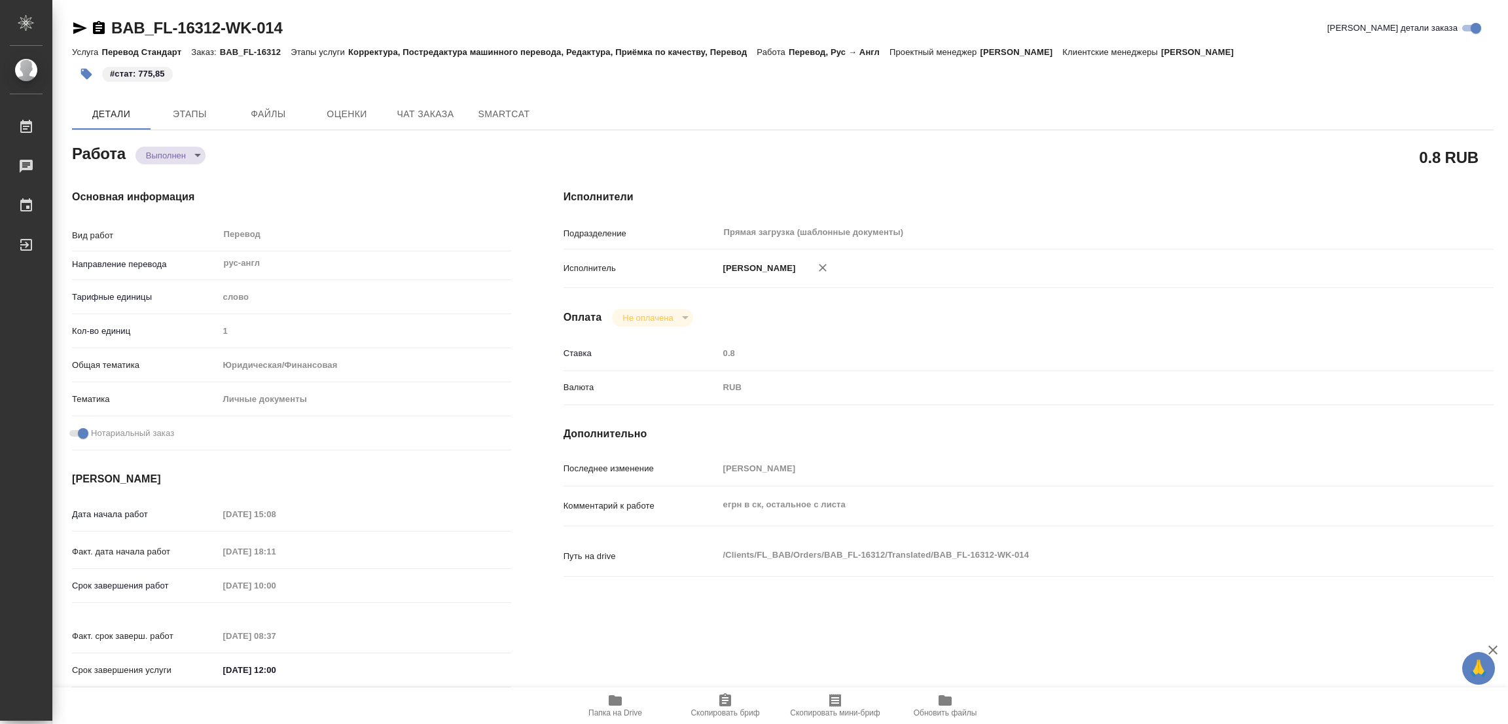
type textarea "x"
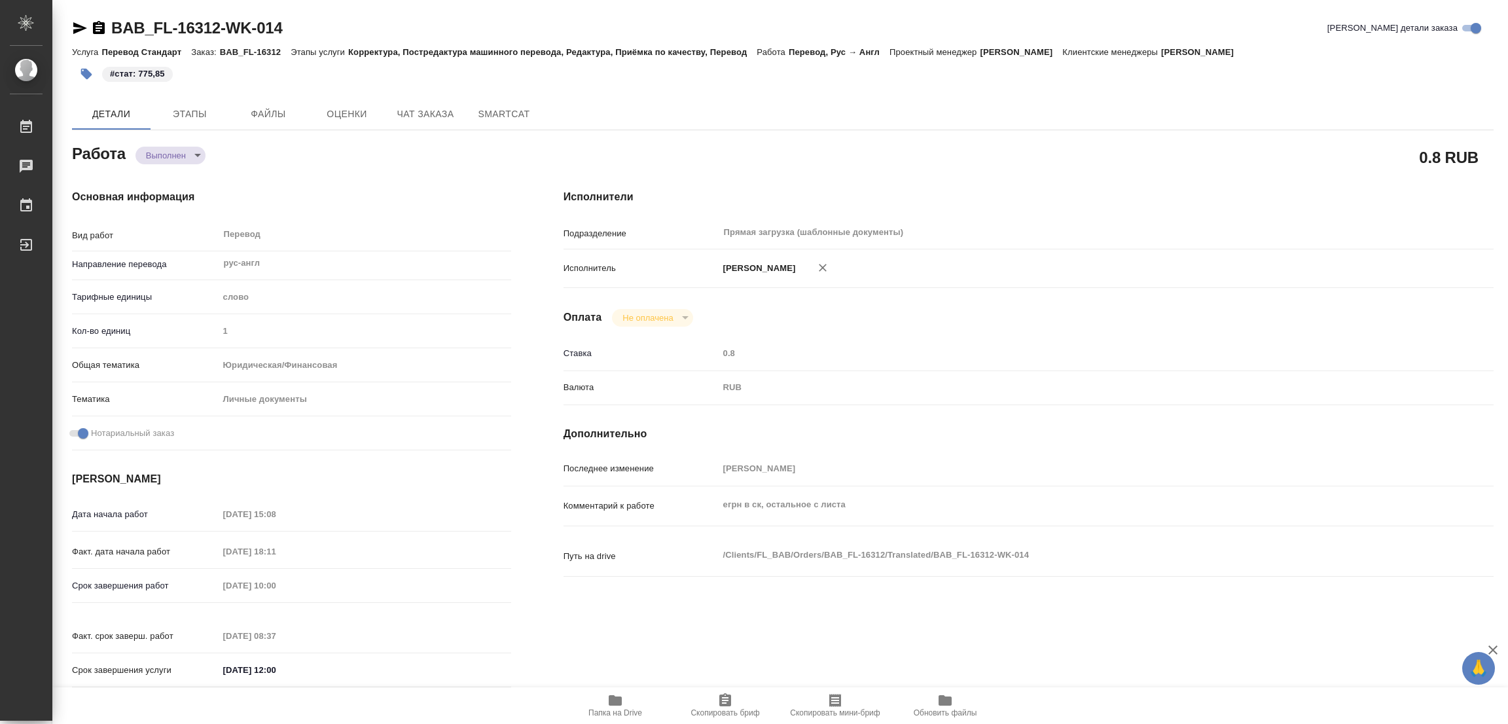
type textarea "x"
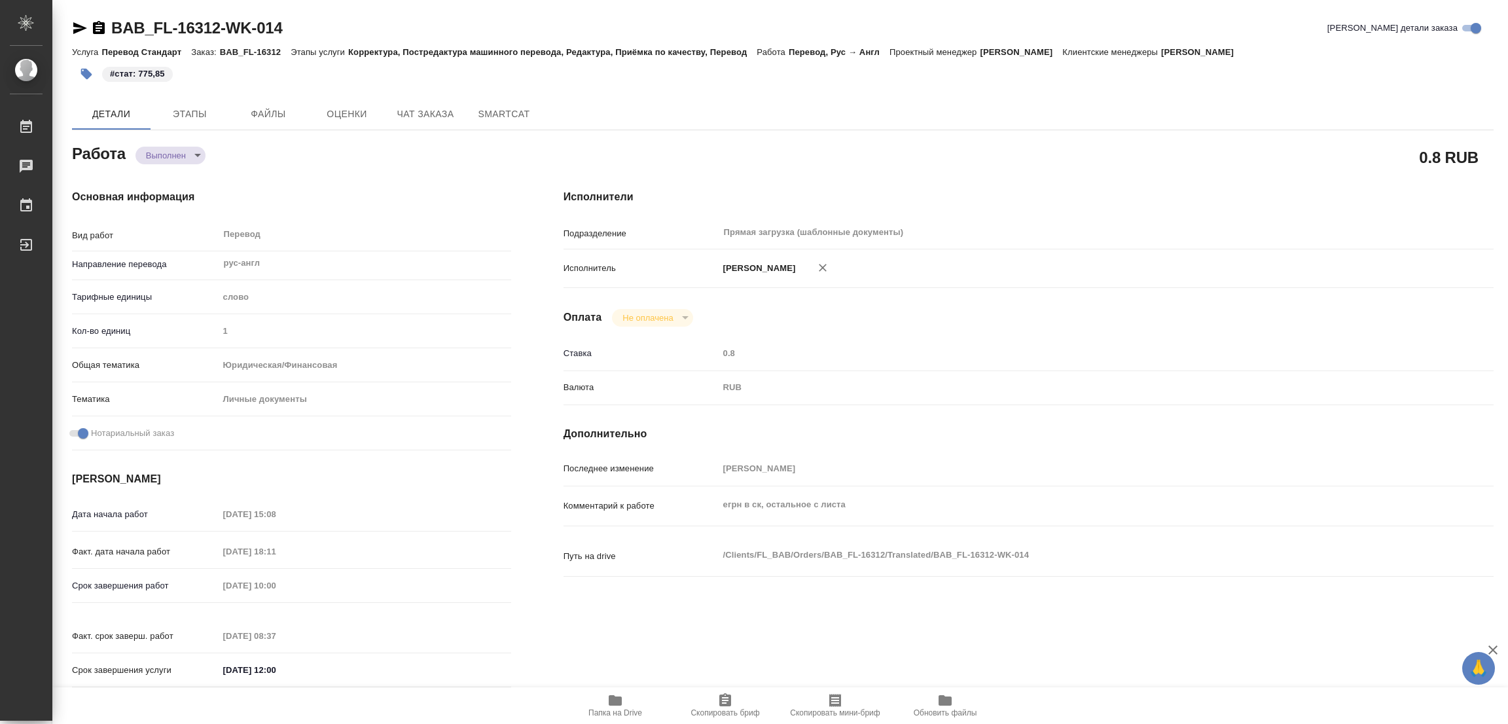
type textarea "x"
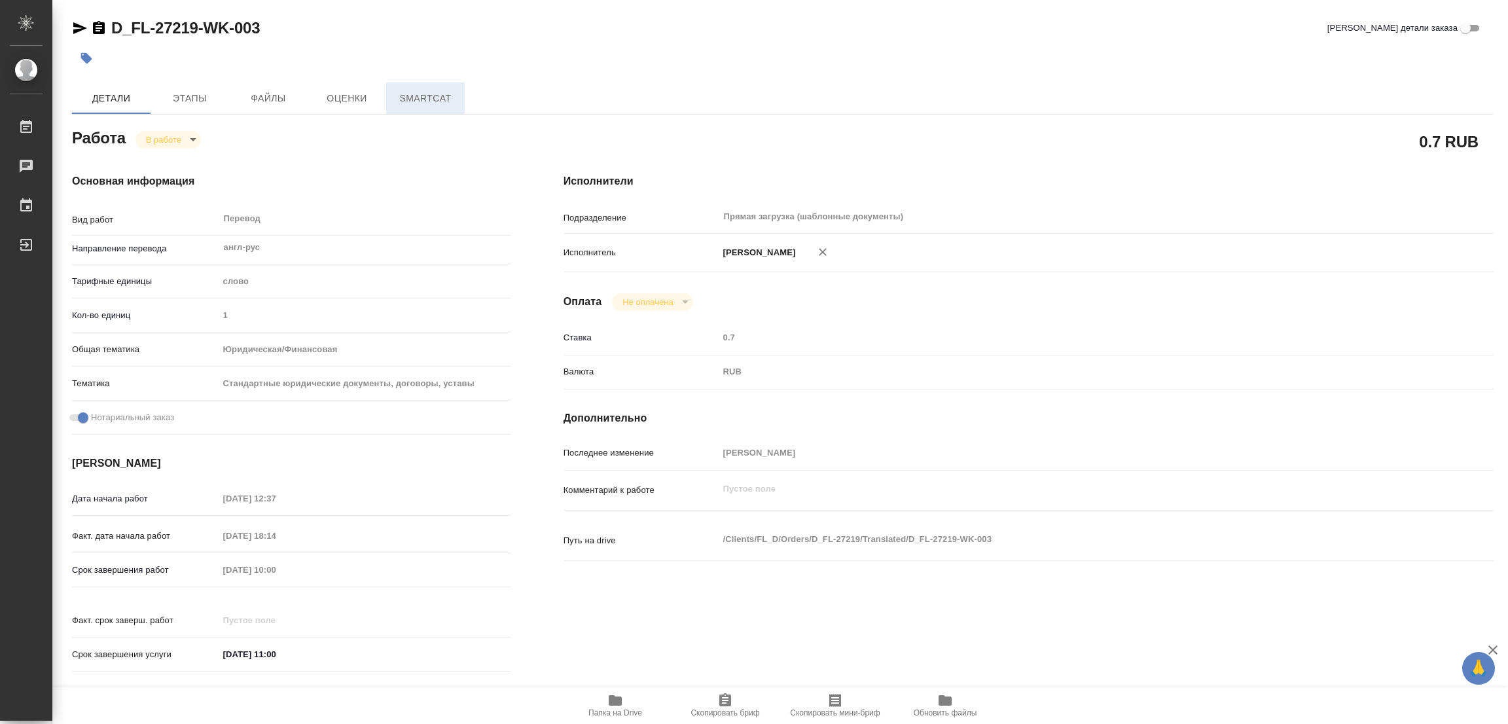
type textarea "x"
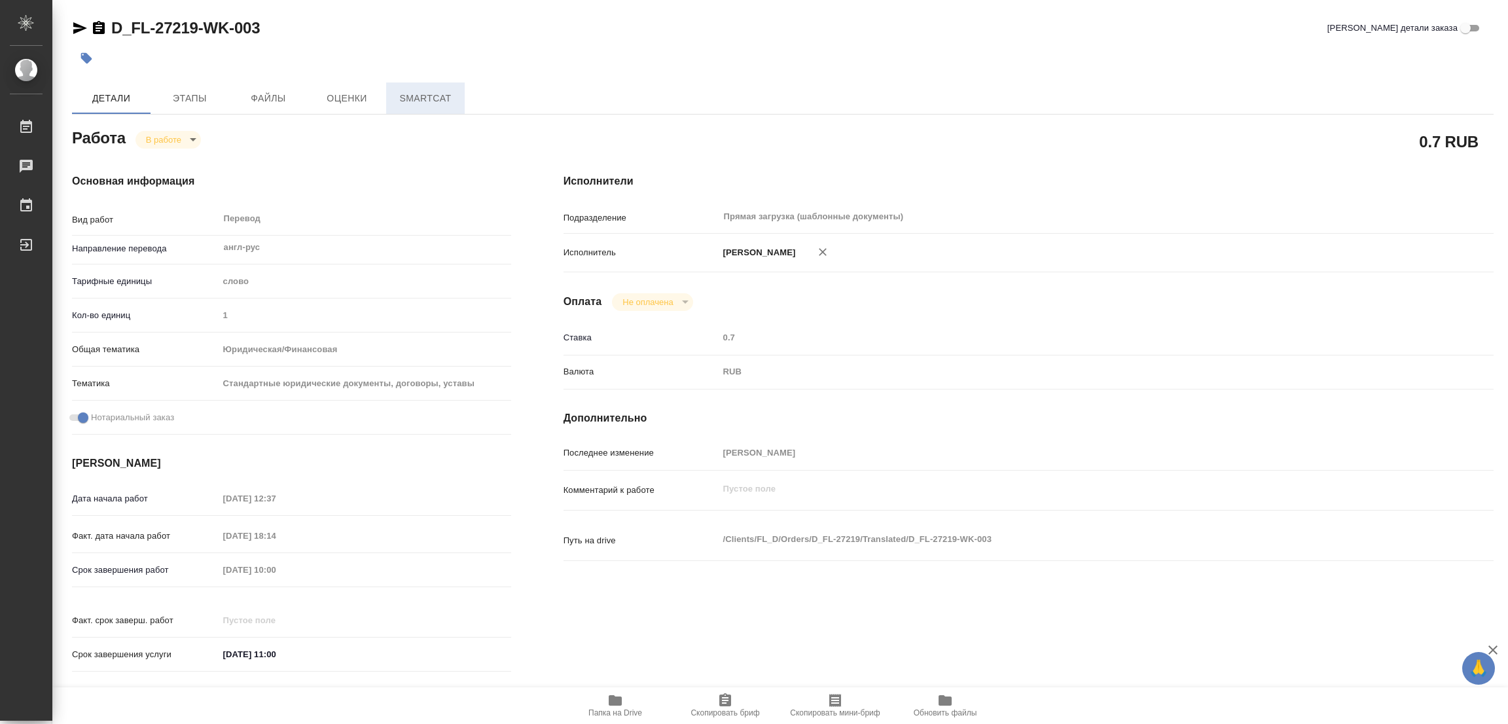
type textarea "x"
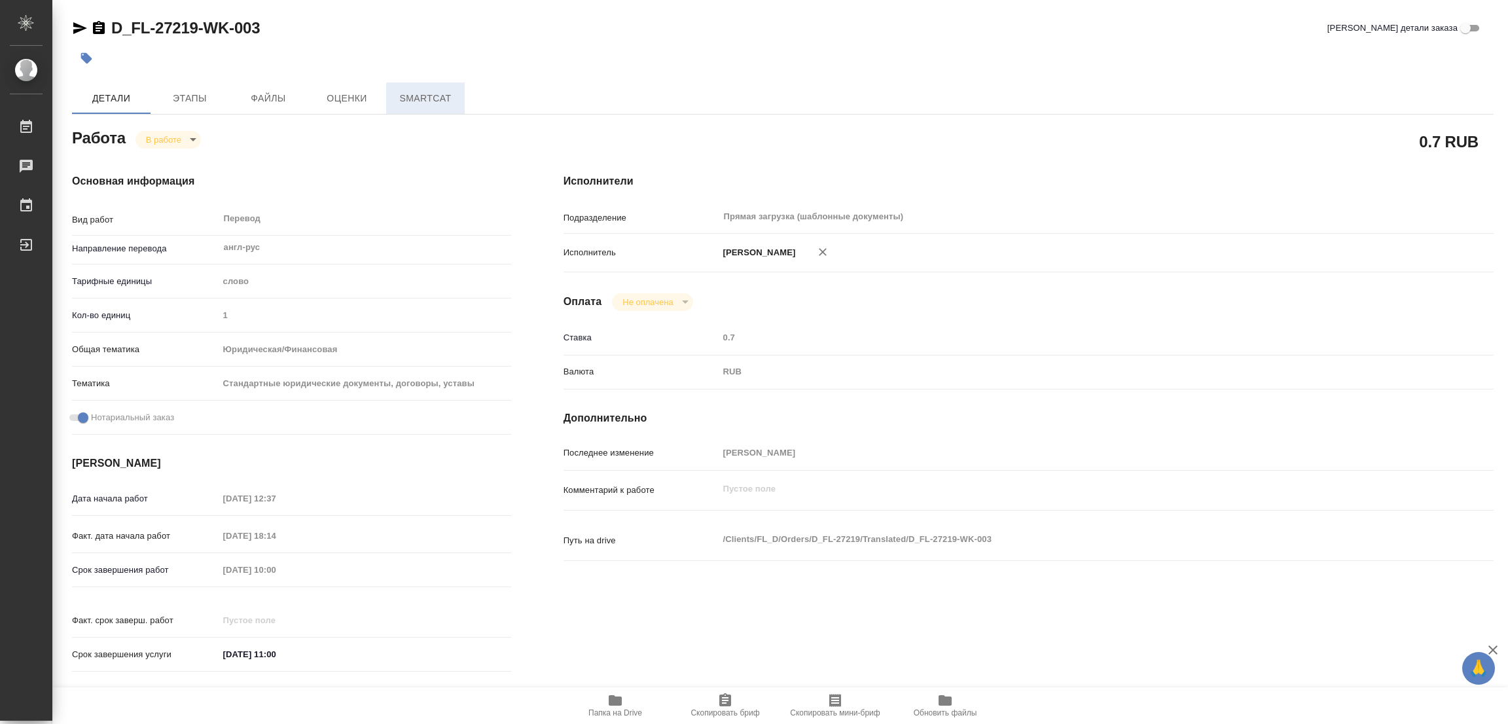
type textarea "x"
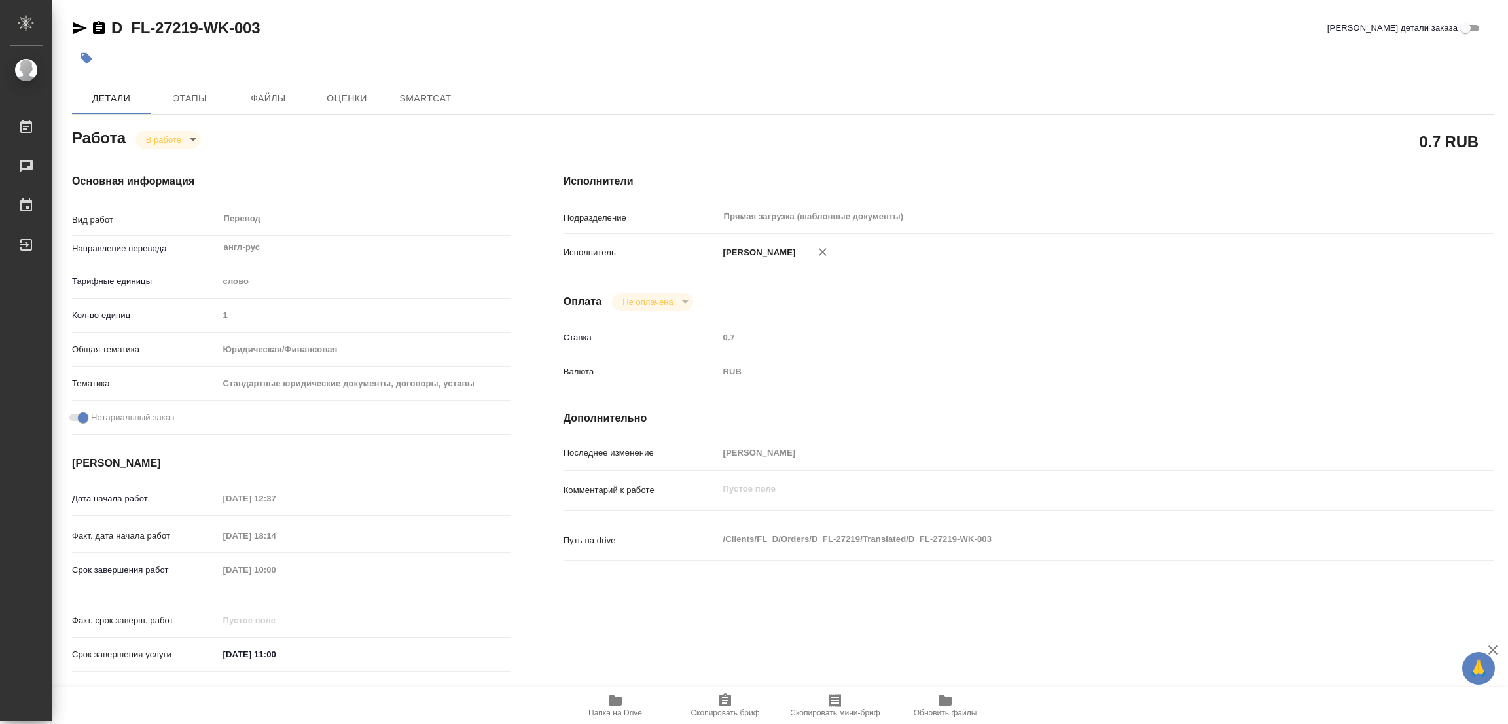
type textarea "x"
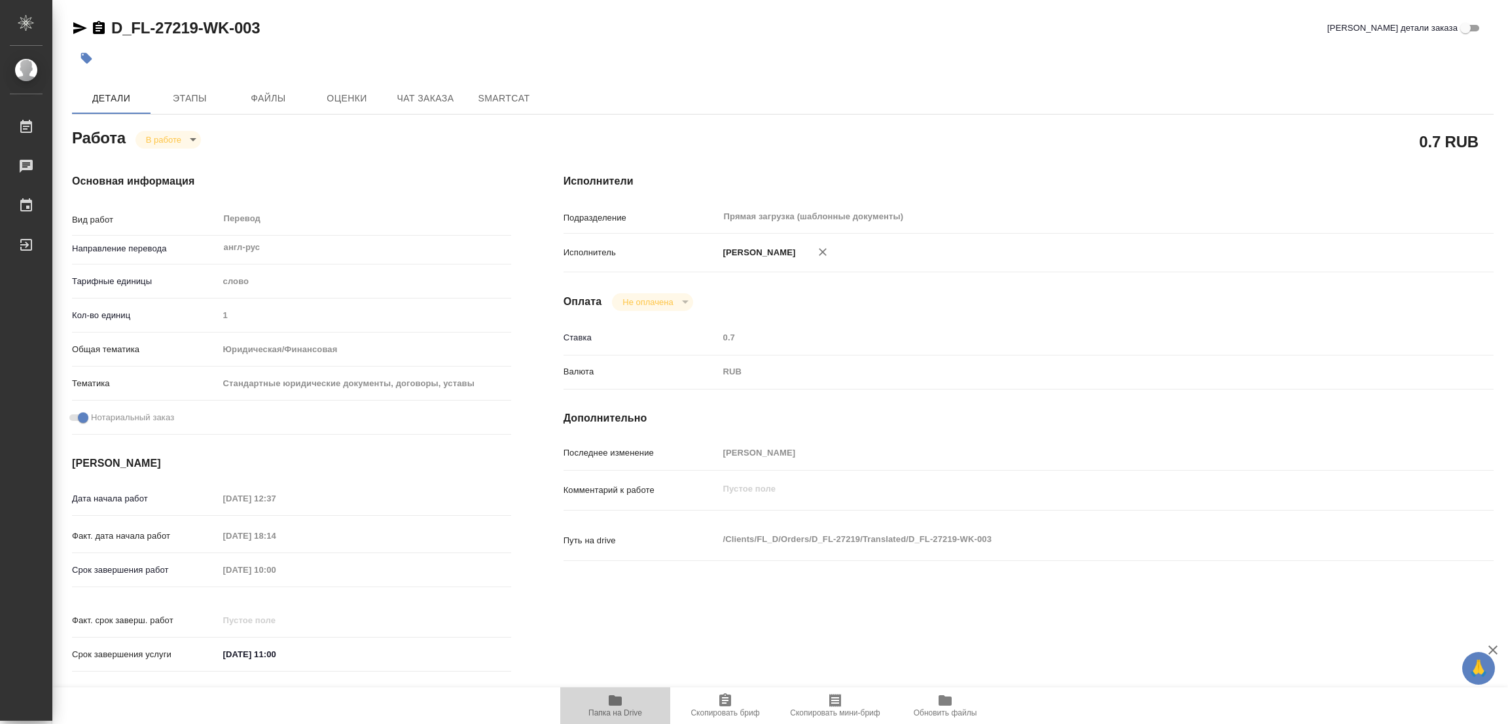
click at [610, 703] on icon "button" at bounding box center [615, 700] width 13 height 10
type textarea "x"
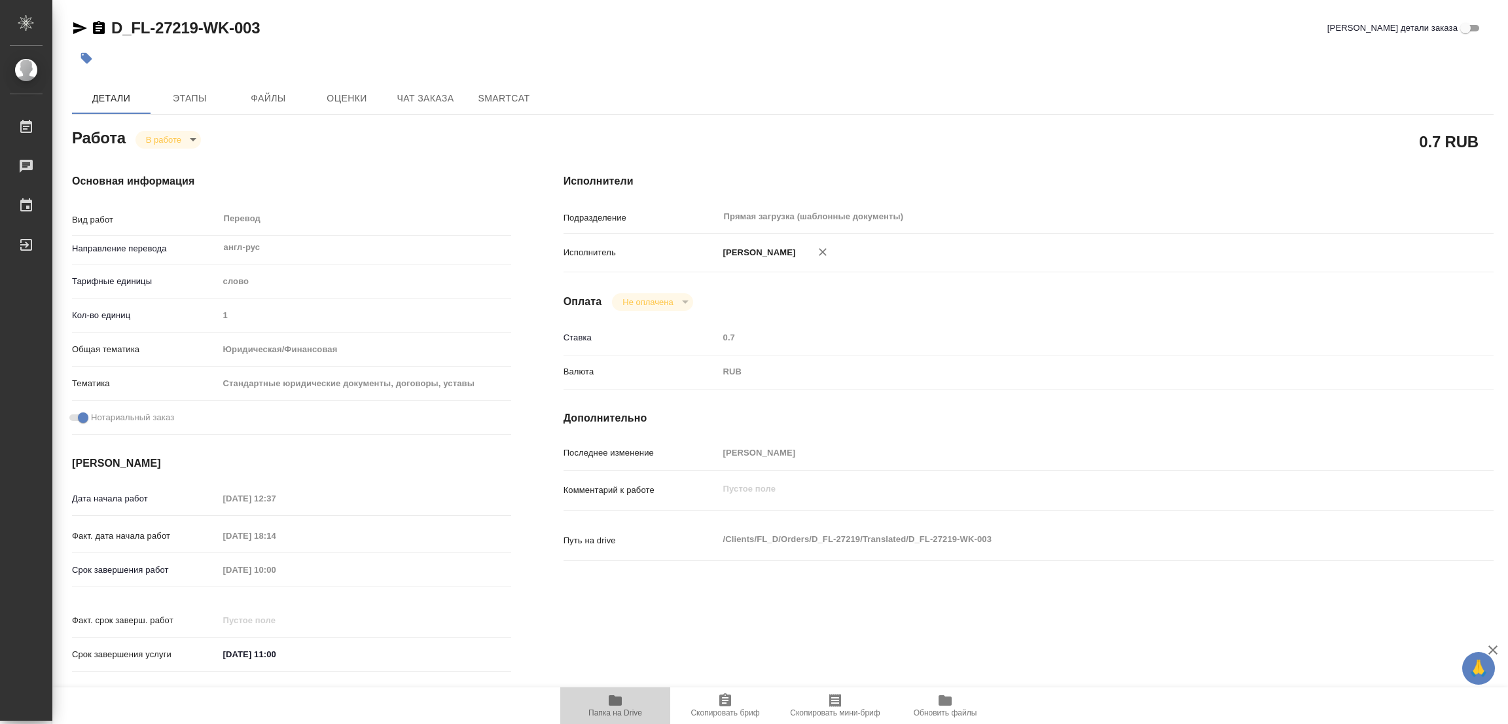
type textarea "x"
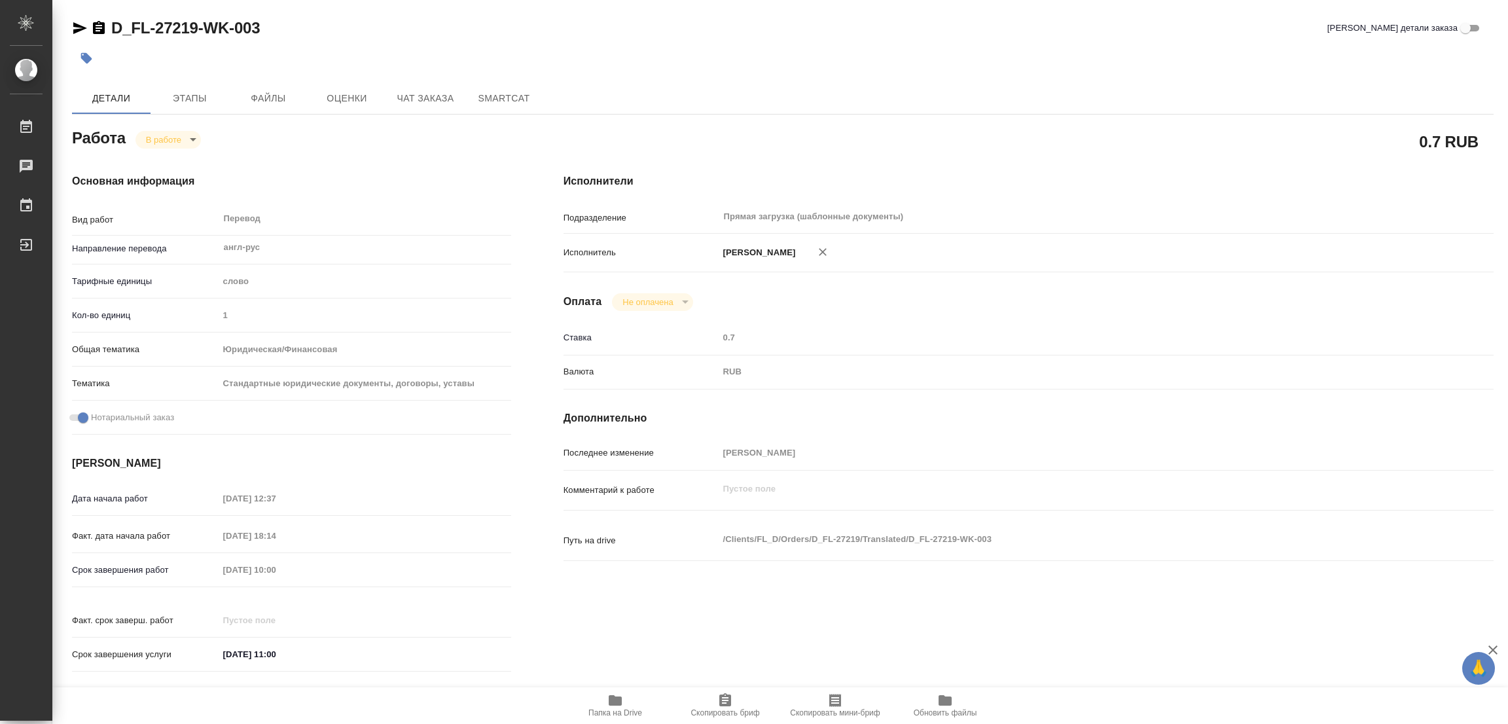
type textarea "x"
click at [180, 96] on span "Этапы" at bounding box center [189, 98] width 63 height 16
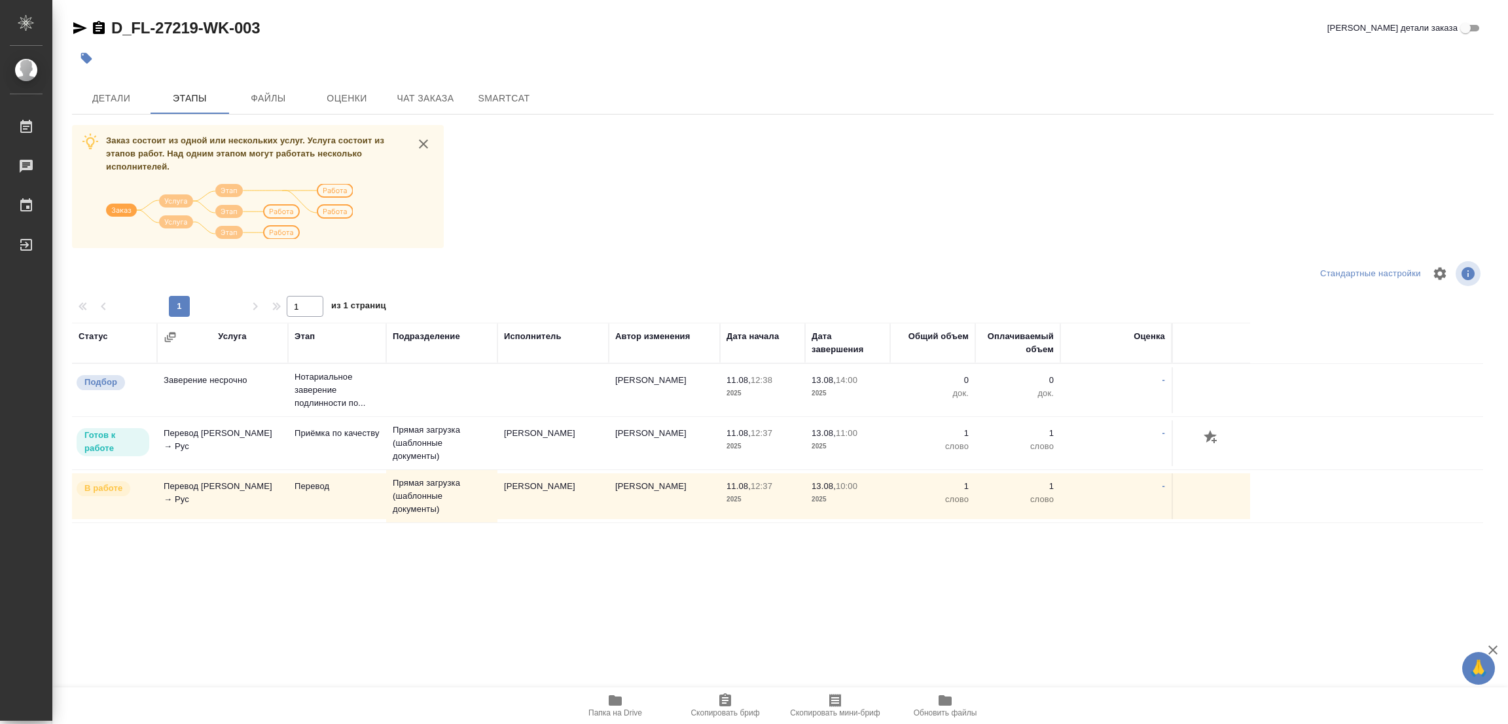
click at [674, 244] on div "Заказ состоит из одной или нескольких услуг. Услуга состоит из этапов работ. На…" at bounding box center [783, 371] width 1422 height 492
click at [105, 92] on span "Детали" at bounding box center [111, 98] width 63 height 16
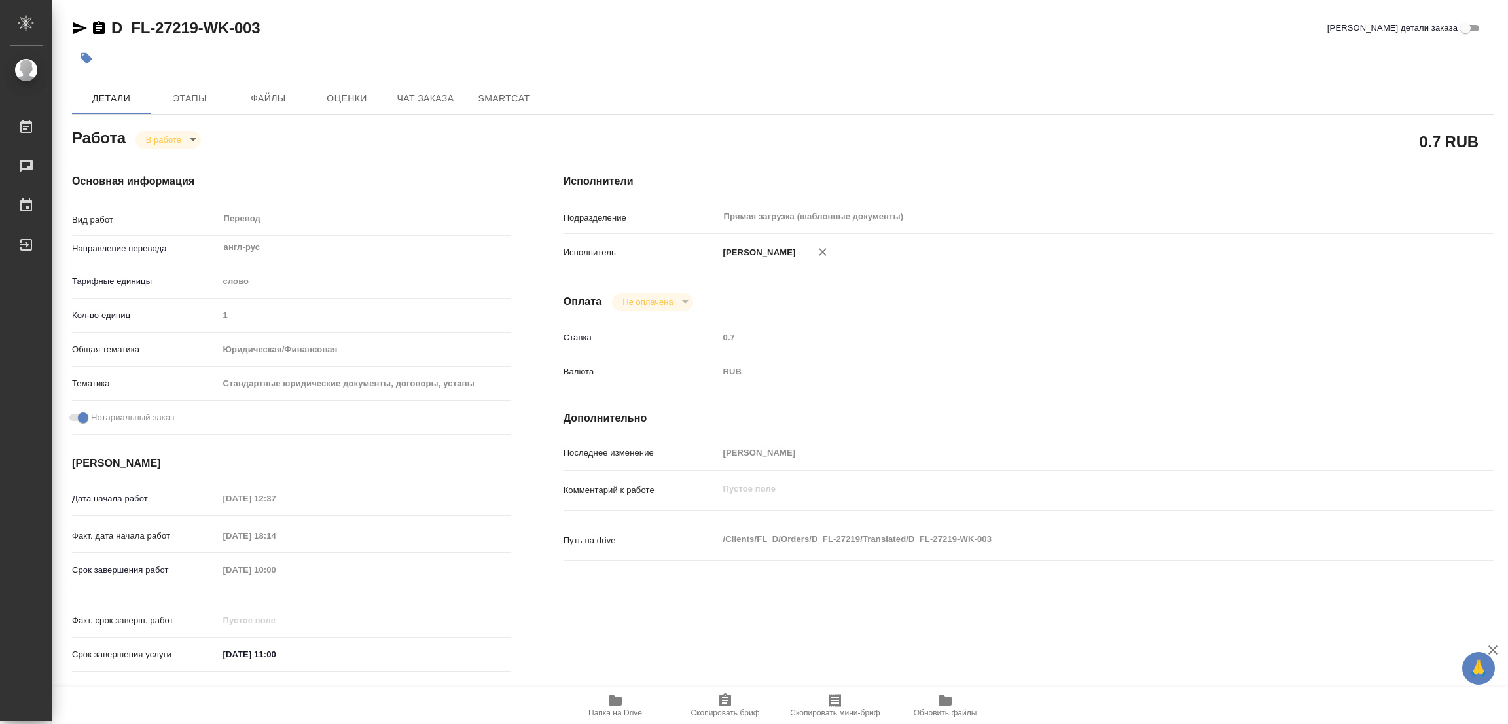
type textarea "x"
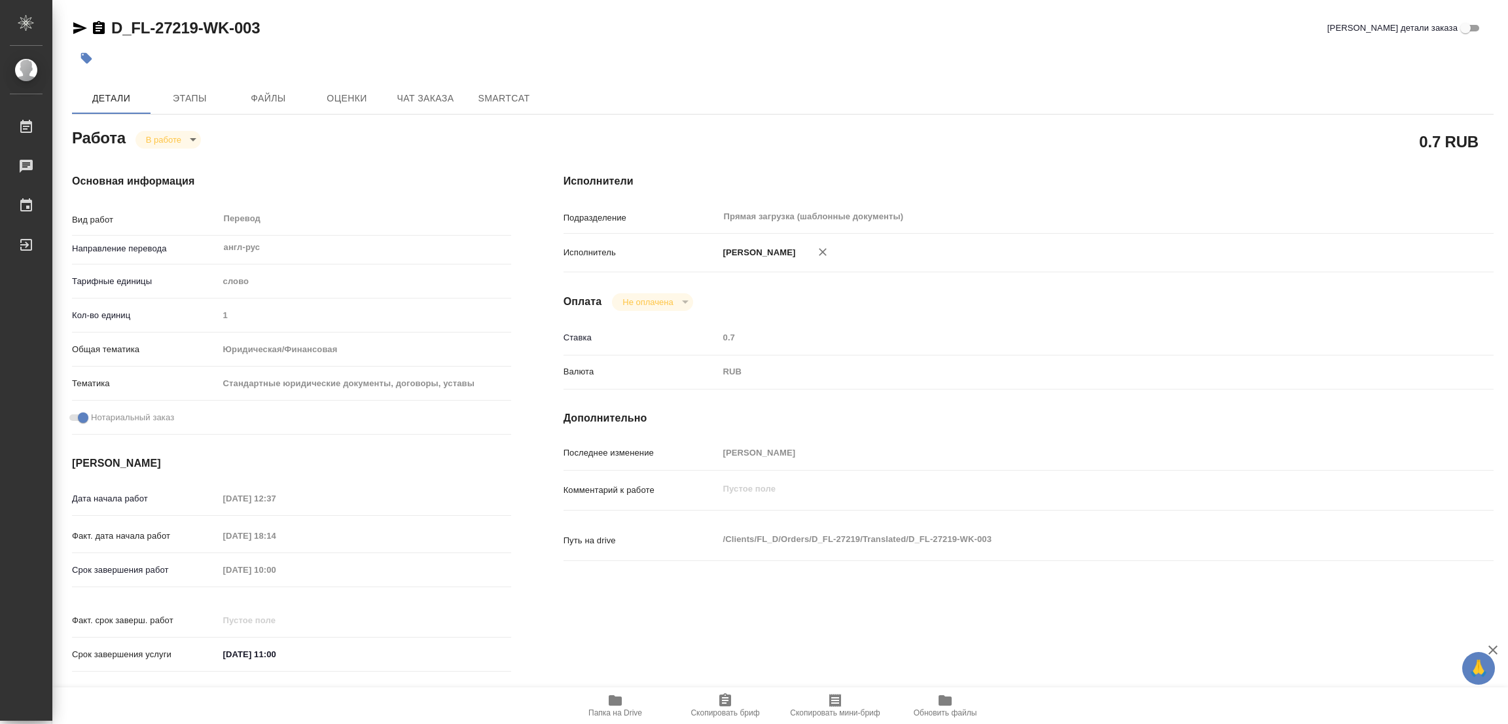
type textarea "x"
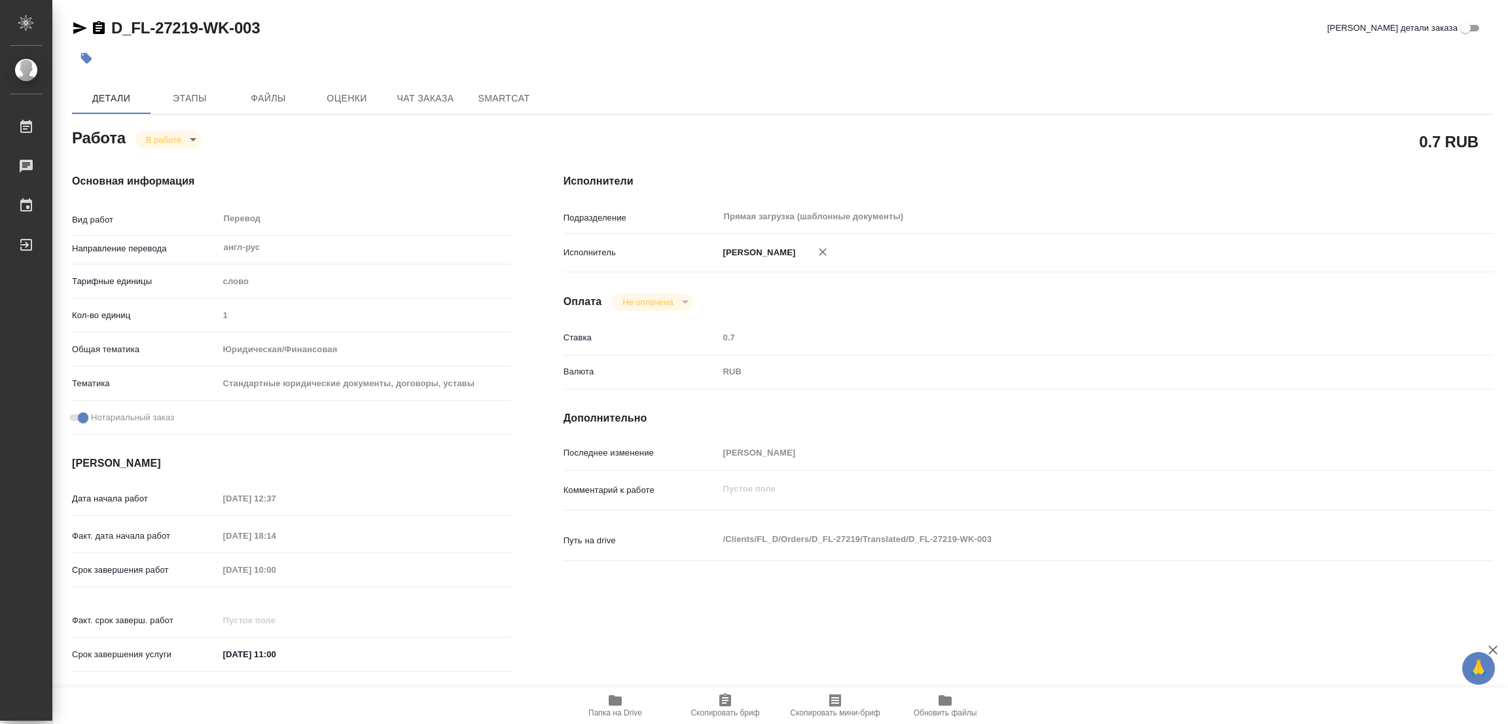
type textarea "x"
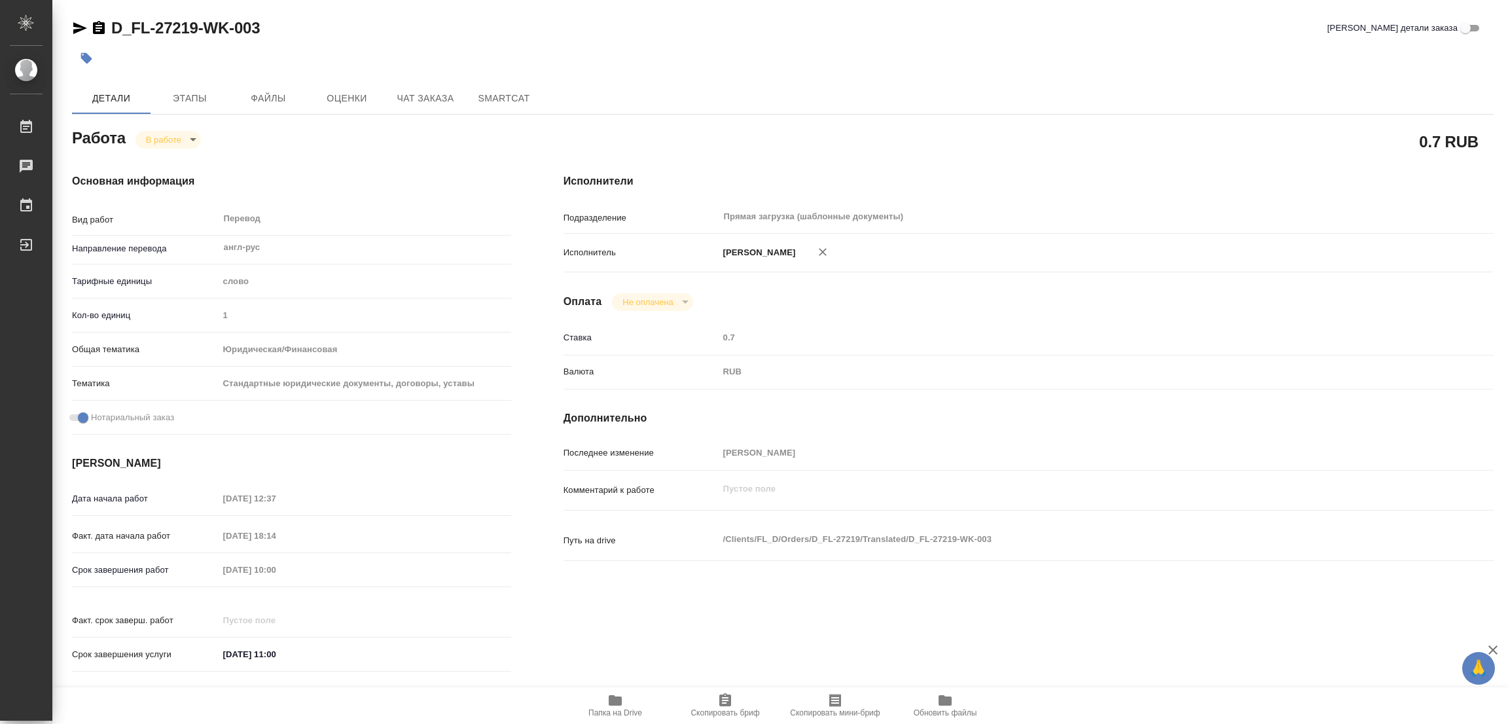
click at [479, 149] on div "Основная информация Вид работ Перевод x ​ Направление перевода англ-рус ​ Тариф…" at bounding box center [292, 426] width 492 height 559
click at [162, 131] on body "🙏 .cls-1 fill:#fff; AWATERA Popova Galina Работы 0 Чаты График Выйти D_FL-27219…" at bounding box center [754, 362] width 1508 height 724
click at [158, 161] on button "Выполнен" at bounding box center [170, 161] width 48 height 14
click at [87, 56] on icon "button" at bounding box center [86, 58] width 11 height 11
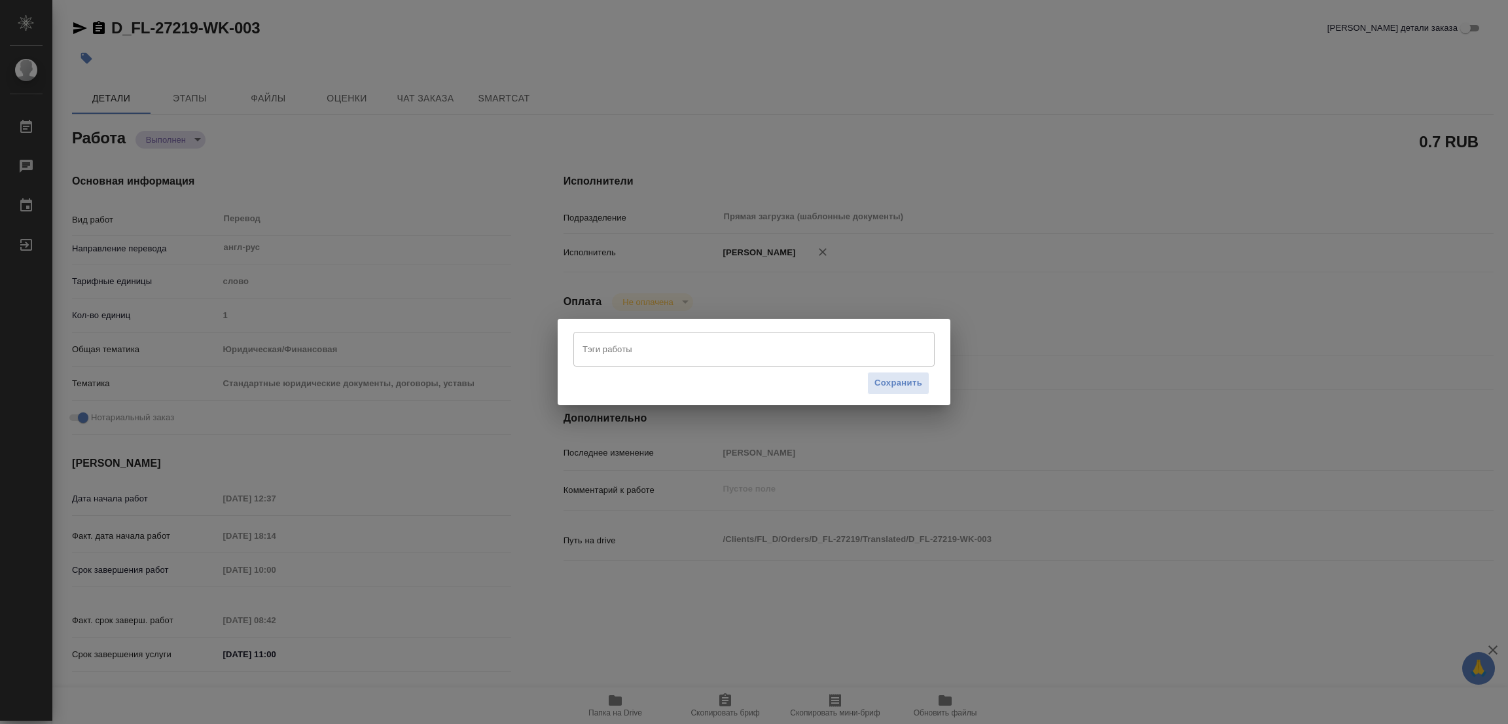
type textarea "x"
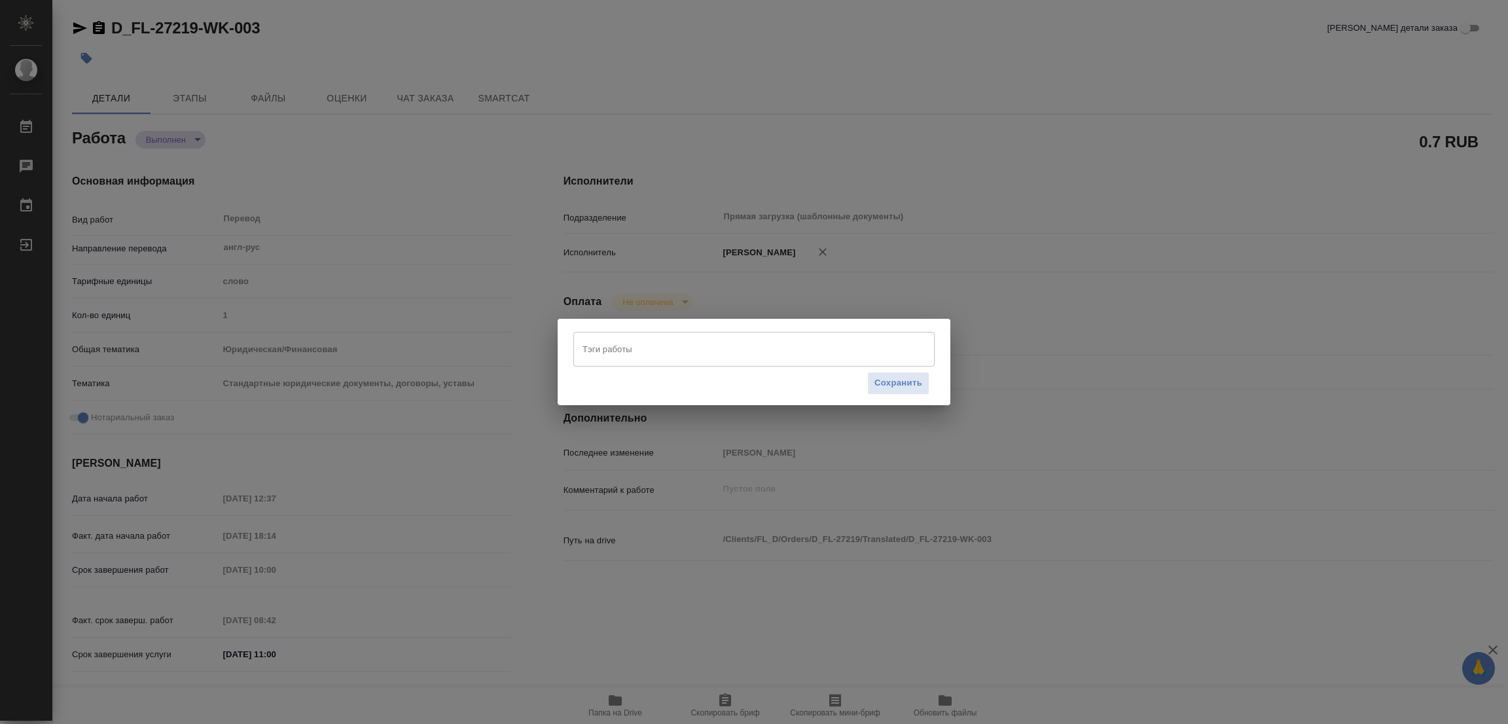
type textarea "x"
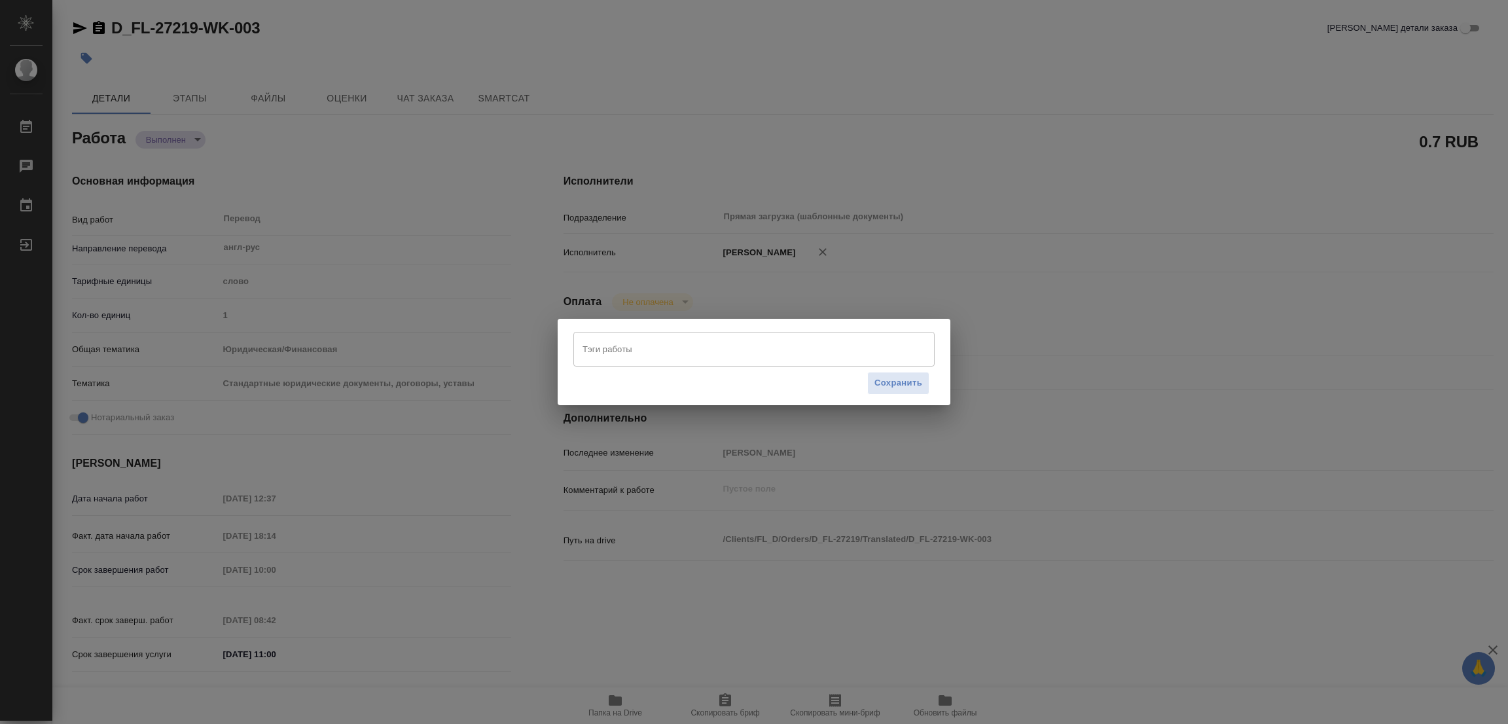
type textarea "x"
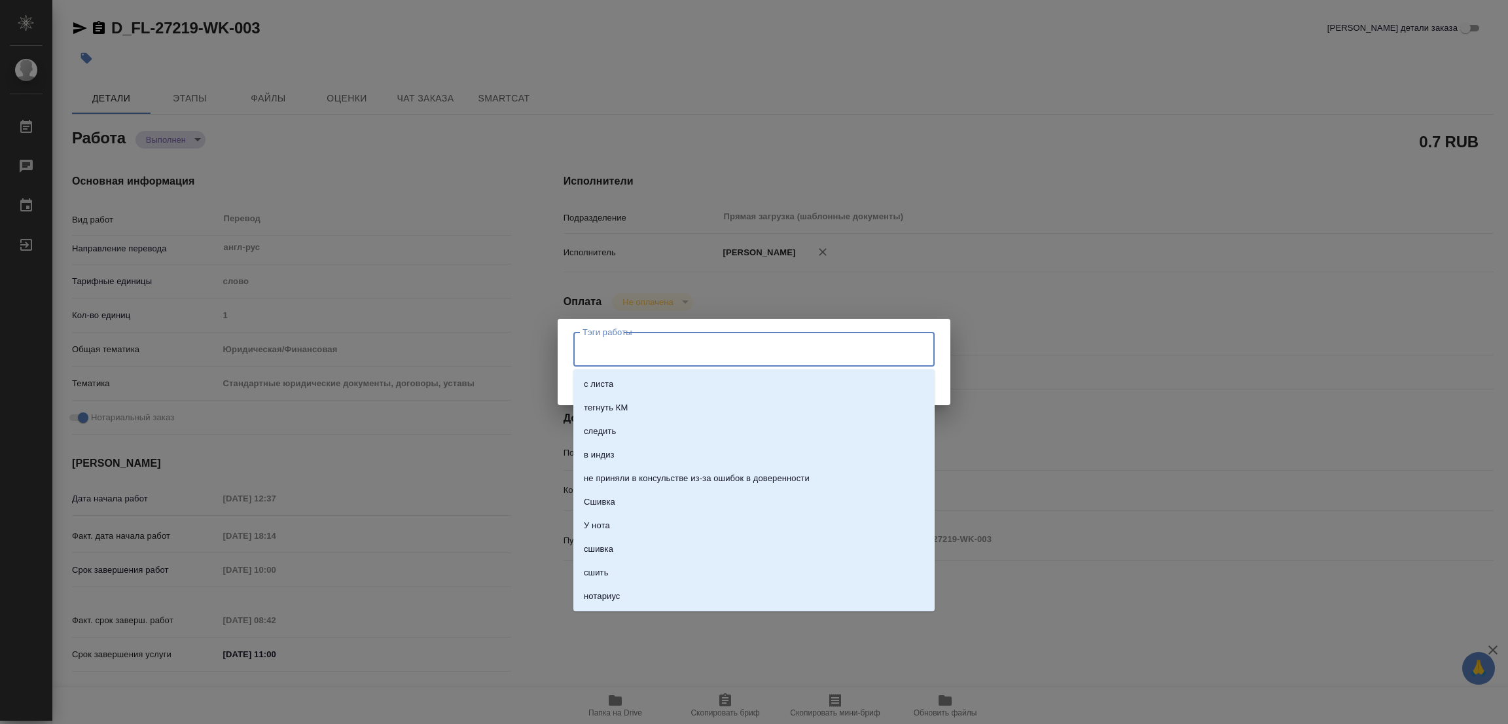
click at [602, 343] on input "Тэги работы" at bounding box center [741, 349] width 325 height 22
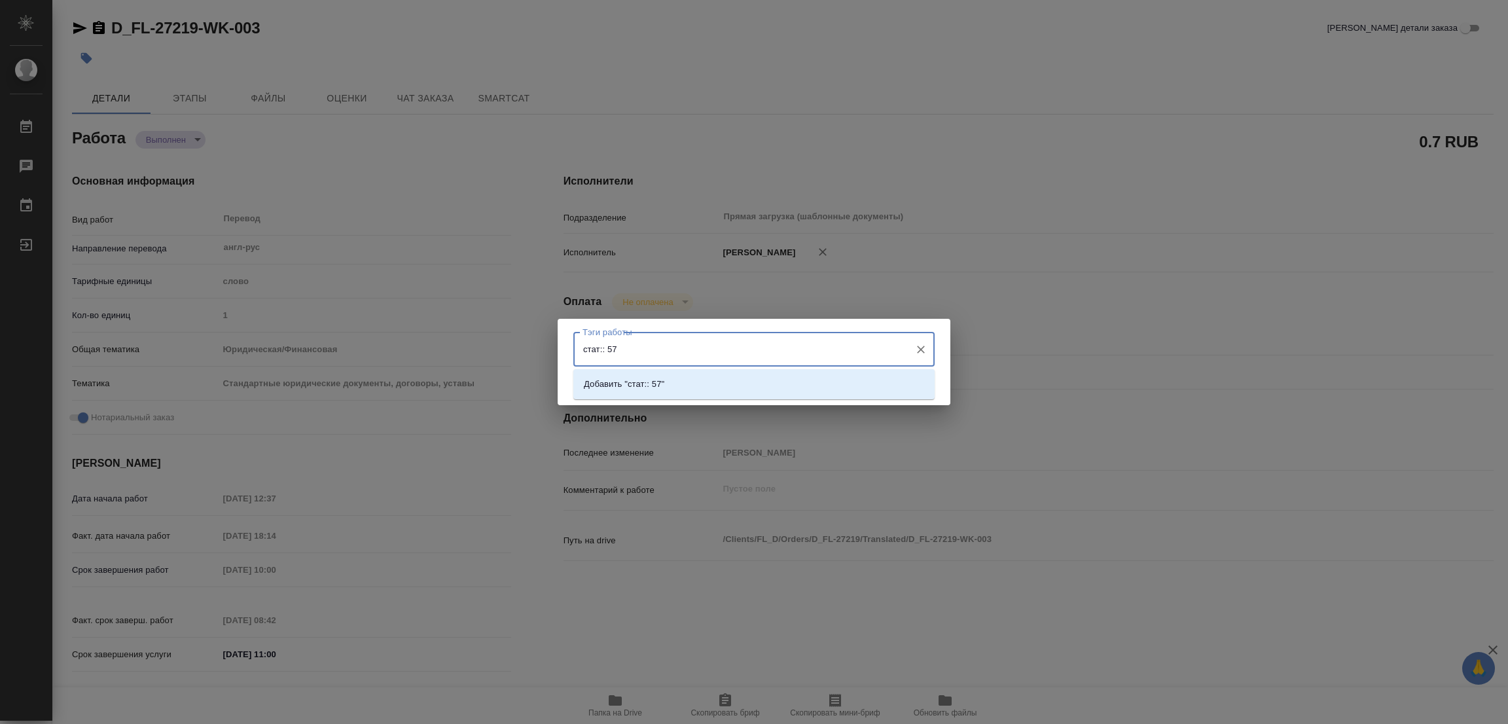
type input "стат:: 575"
click at [646, 382] on p "Добавить "стат:: 575"" at bounding box center [627, 384] width 86 height 13
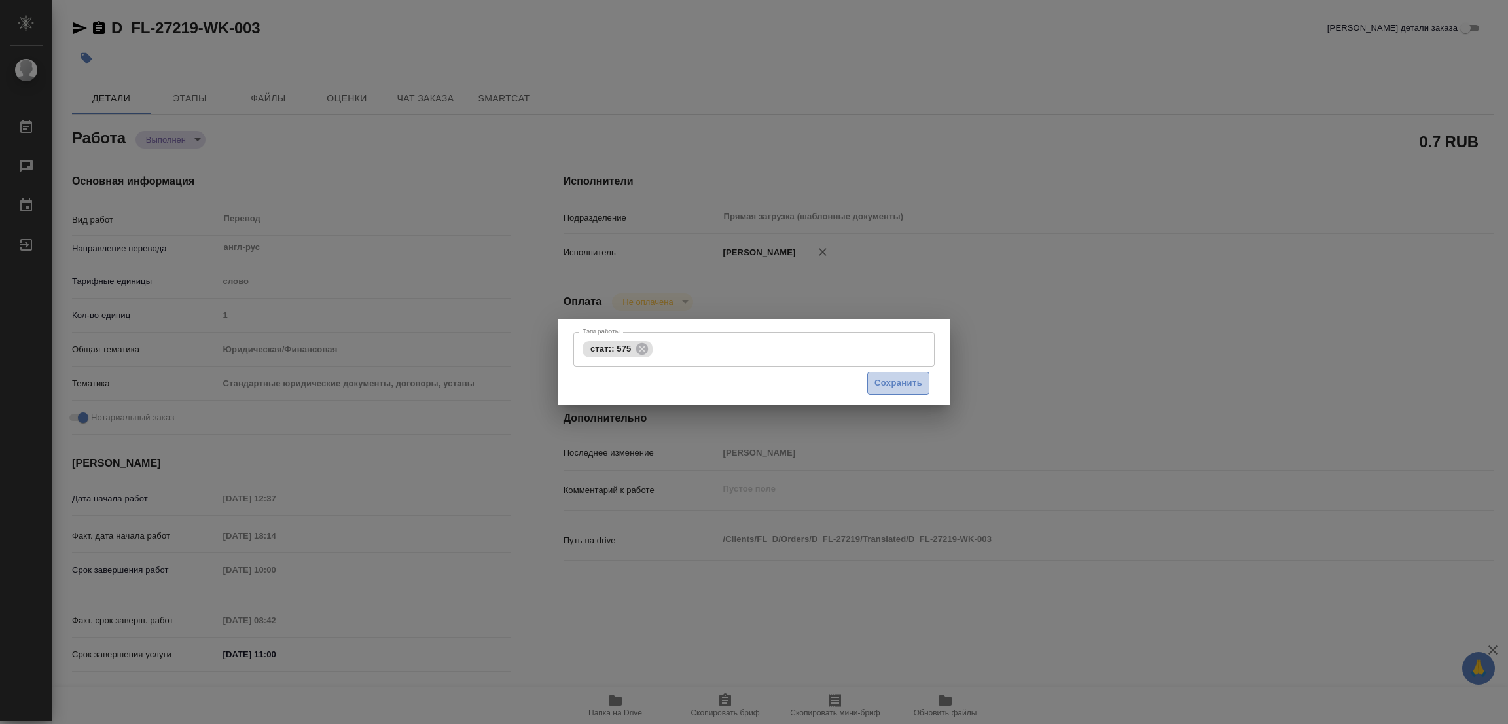
click at [885, 382] on span "Сохранить" at bounding box center [899, 383] width 48 height 15
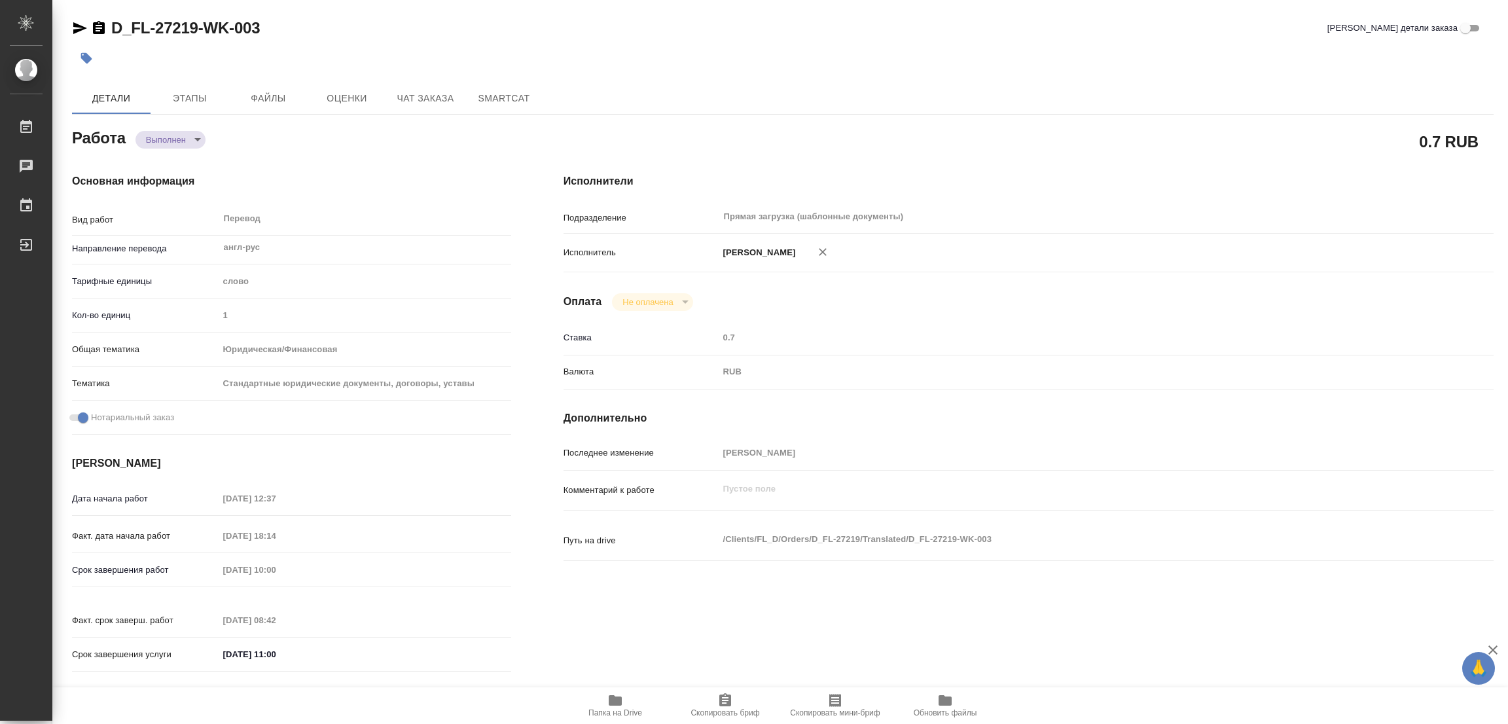
type input "completed"
type textarea "Перевод"
type textarea "x"
type input "англ-рус"
type input "5a8b1489cc6b4906c91bfd90"
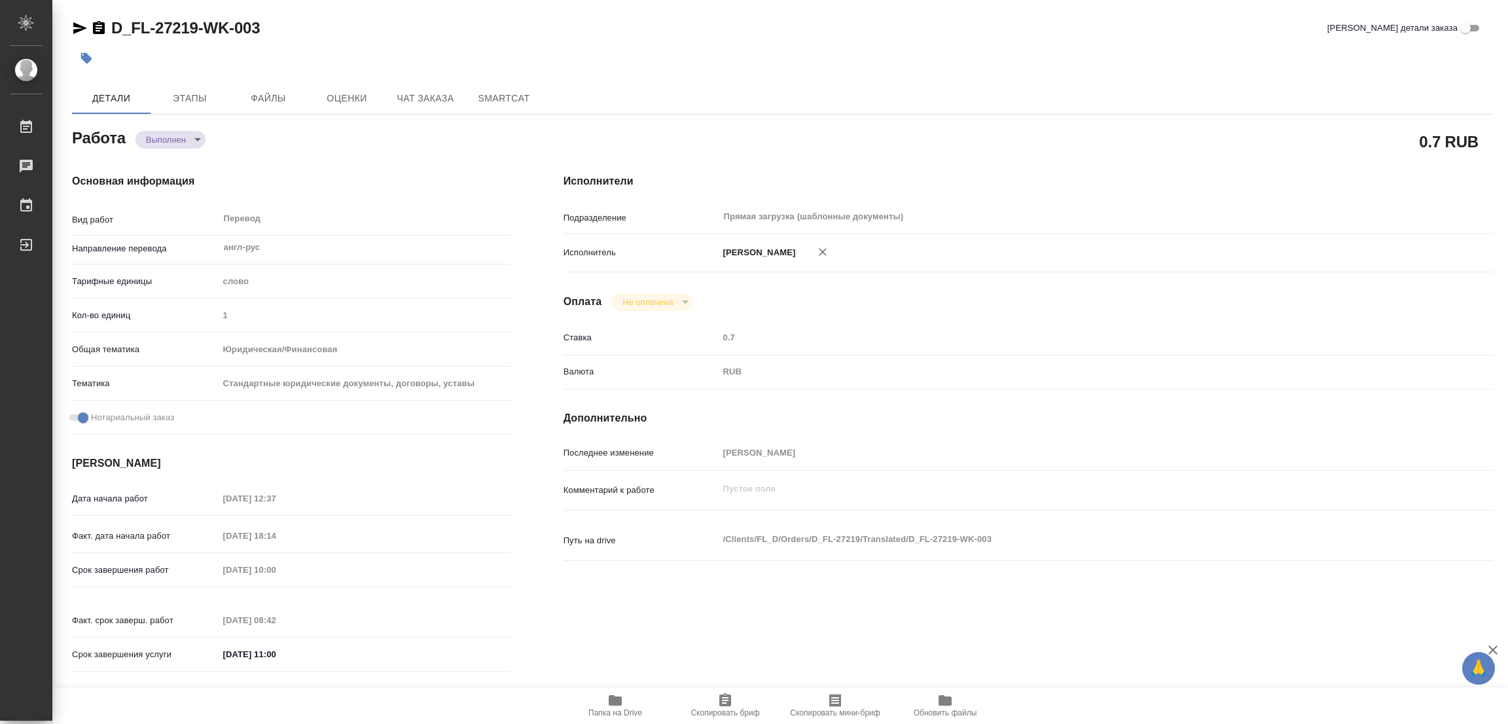
type input "1"
type input "yr-fn"
type input "5f647205b73bc97568ca66bf"
checkbox input "true"
type input "11.08.2025 12:37"
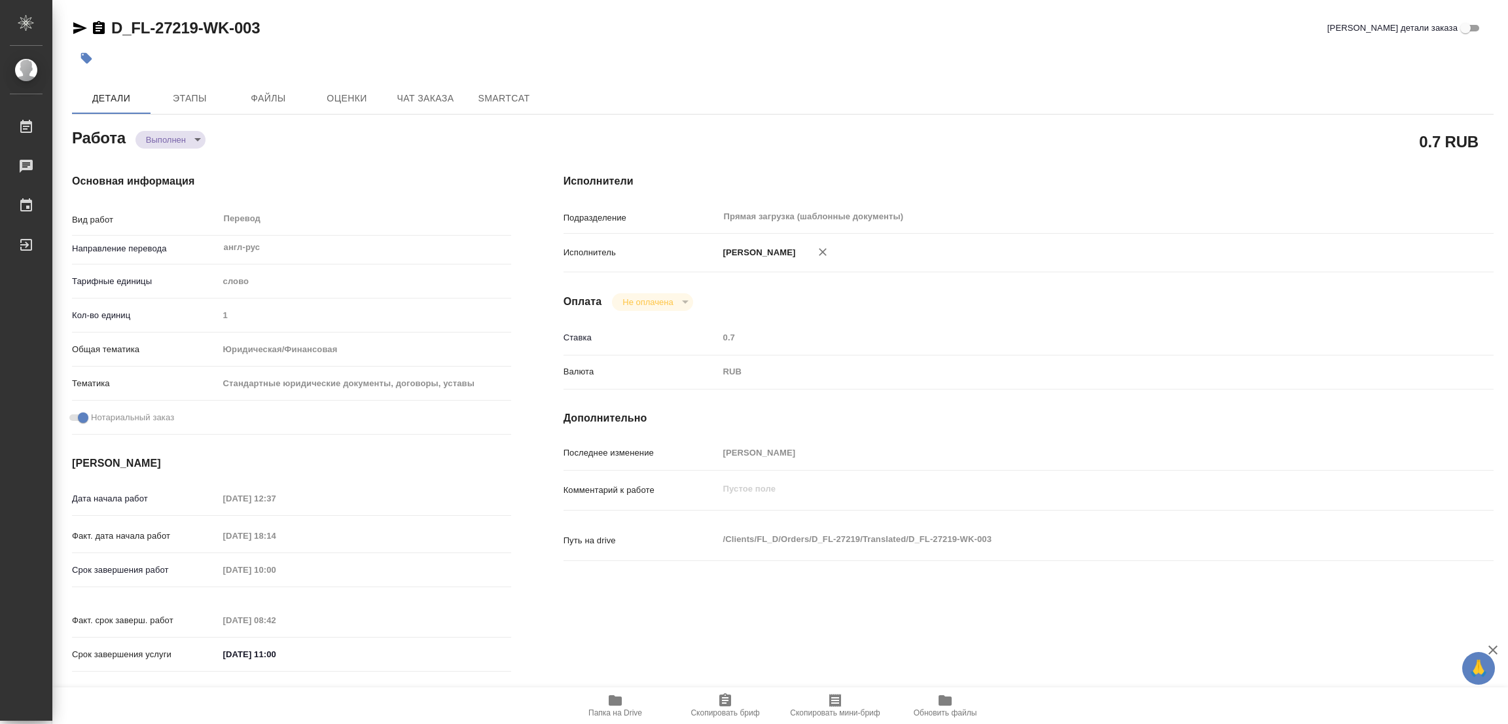
type input "11.08.2025 18:14"
type input "13.08.2025 10:00"
type input "13.08.2025 08:42"
type input "13.08.2025 11:00"
type input "Прямая загрузка (шаблонные документы)"
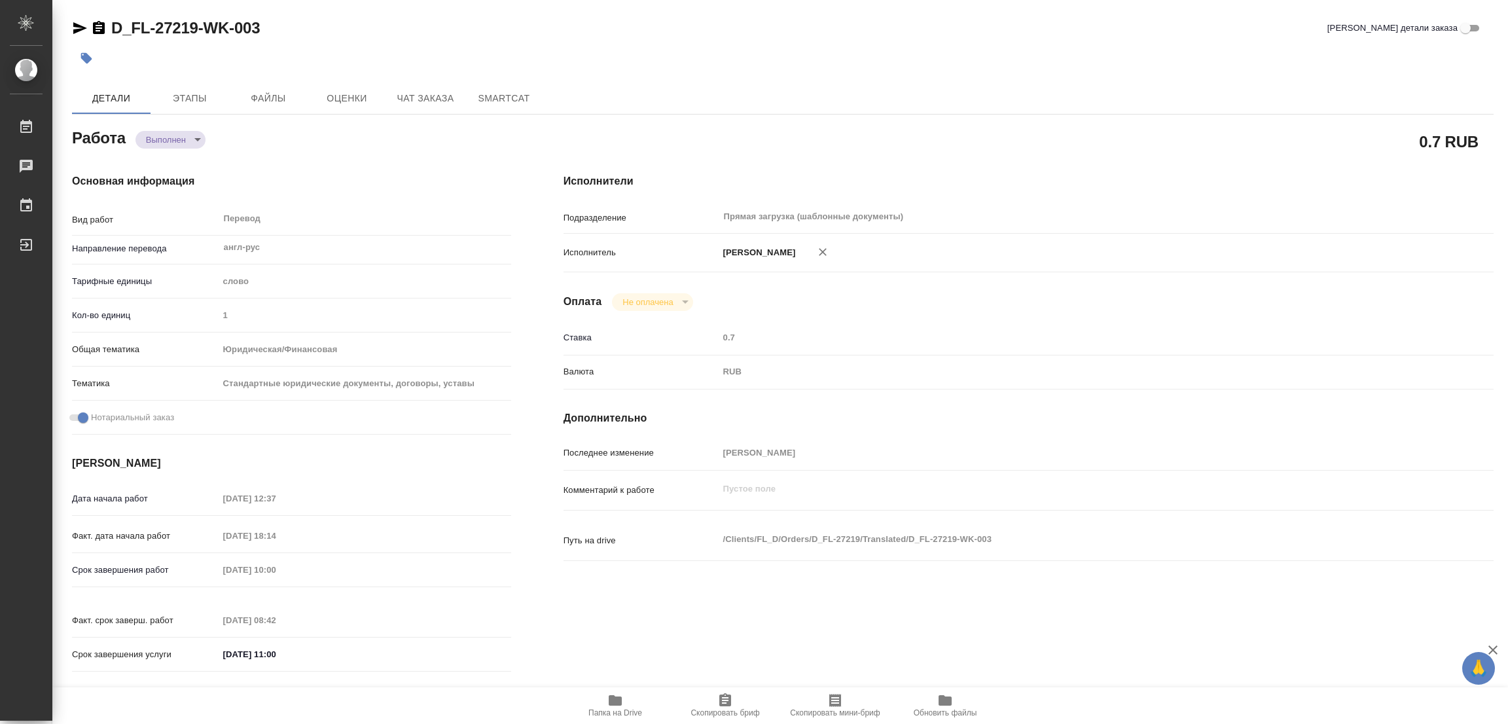
type input "notPayed"
type input "0.7"
type input "RUB"
type input "[PERSON_NAME]"
type textarea "x"
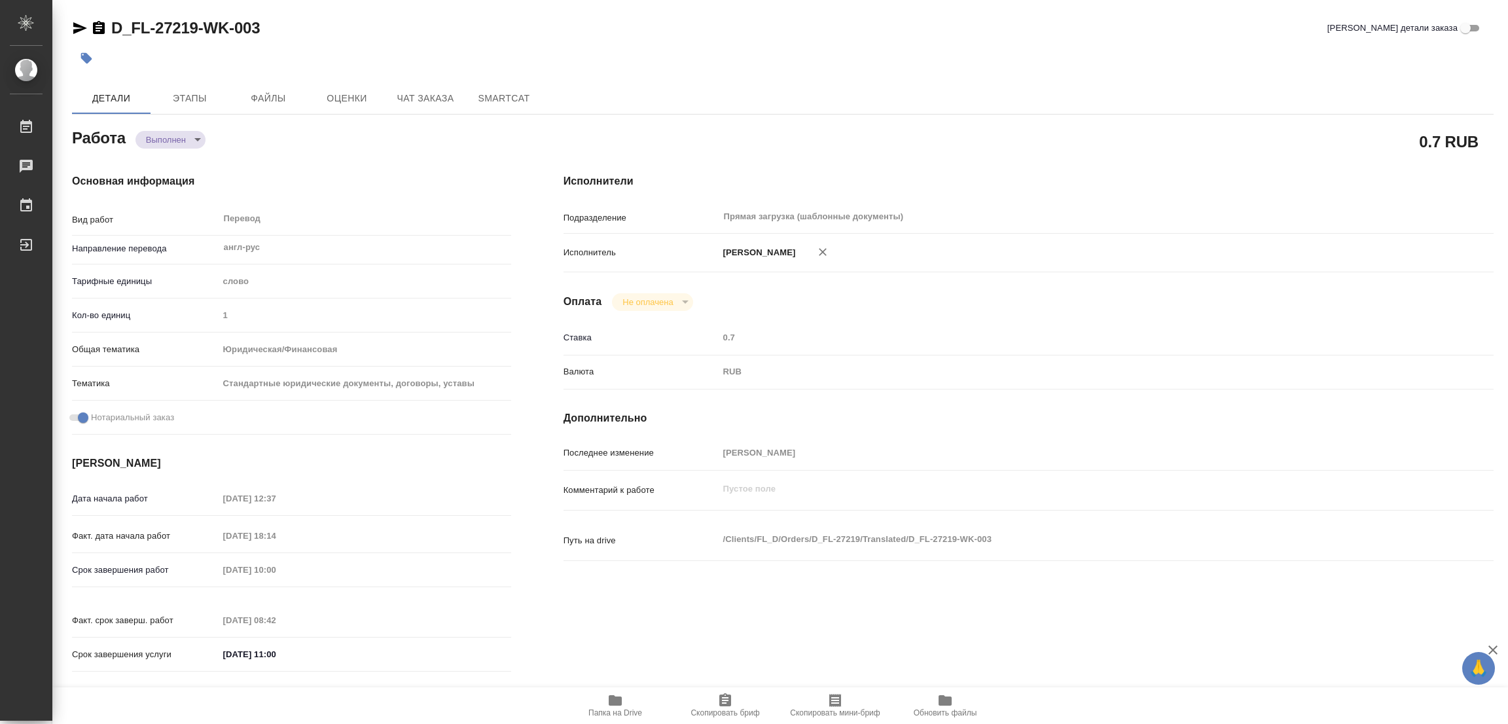
type textarea "/Clients/FL_D/Orders/D_FL-27219/Translated/D_FL-27219-WK-003"
type textarea "x"
type input "D_FL-27219"
type input "Перевод Стандарт"
type input "Редактура, Постредактура машинного перевода, Перевод, Приёмка по качеству, Корр…"
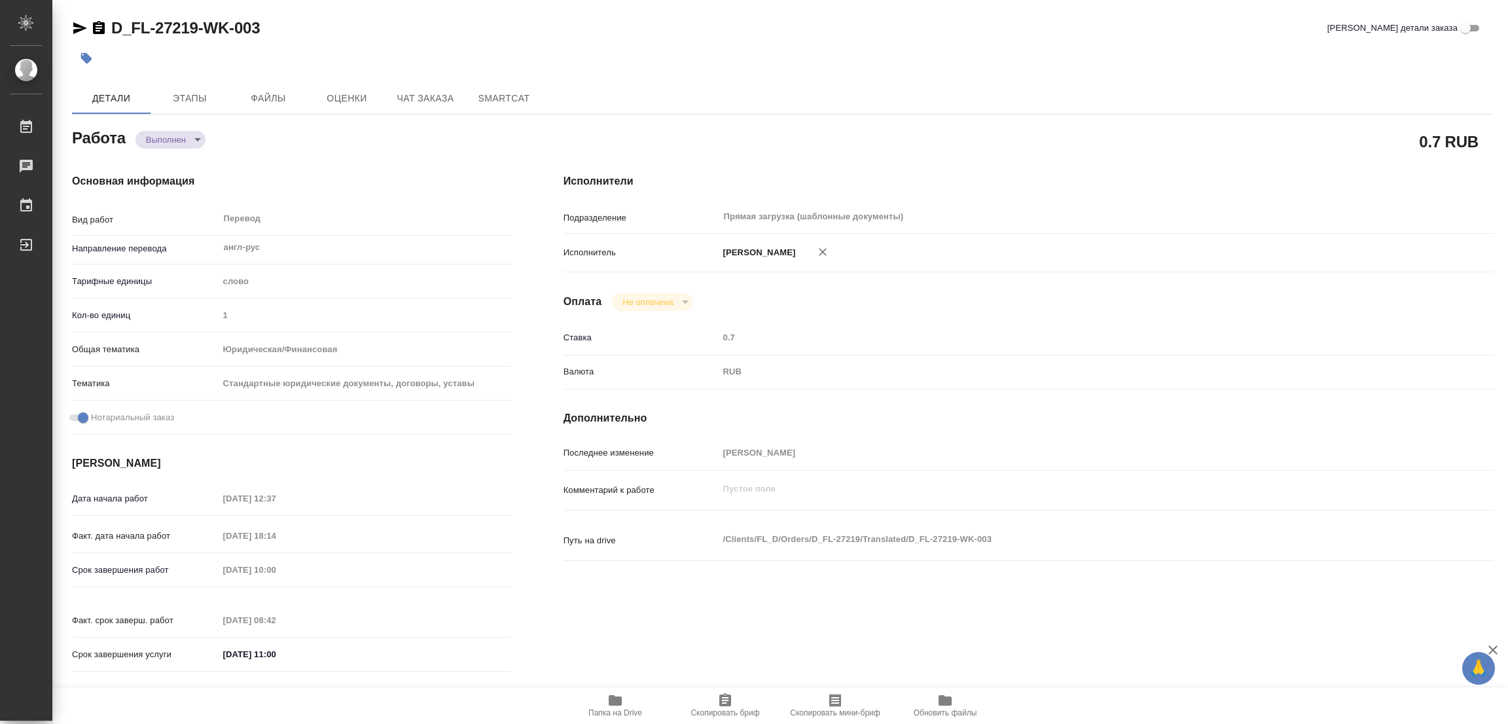
type input "[PERSON_NAME]"
type input "/Clients/FL_D/Orders/D_FL-27219"
type textarea "x"
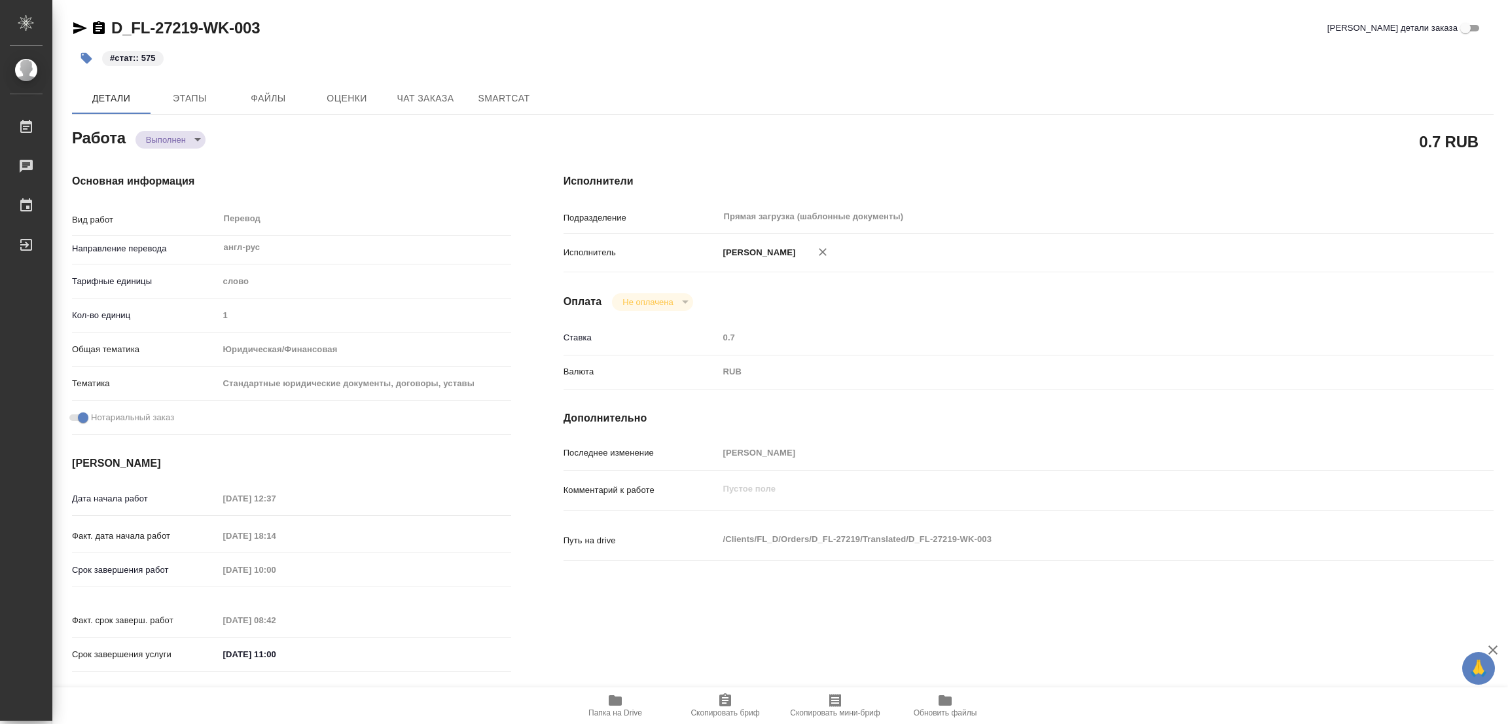
type textarea "x"
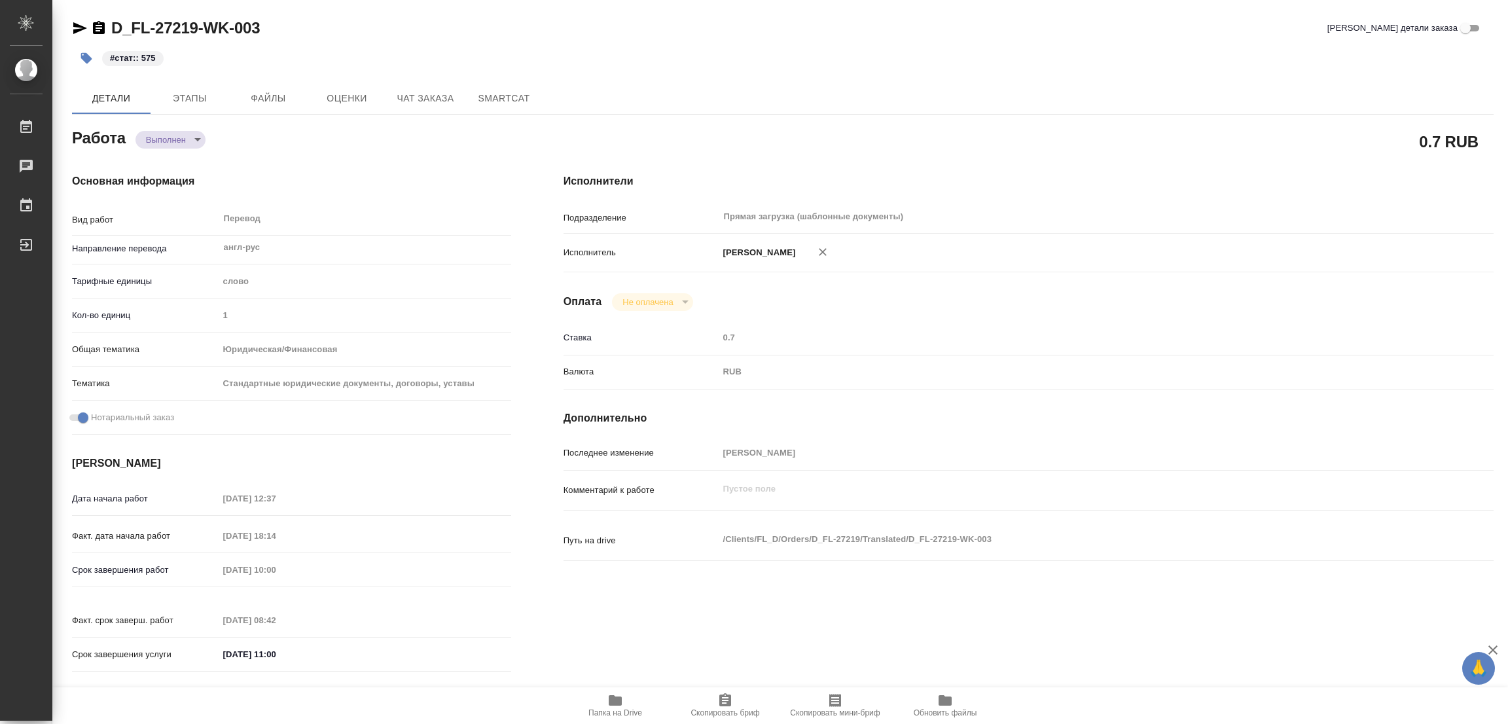
type textarea "x"
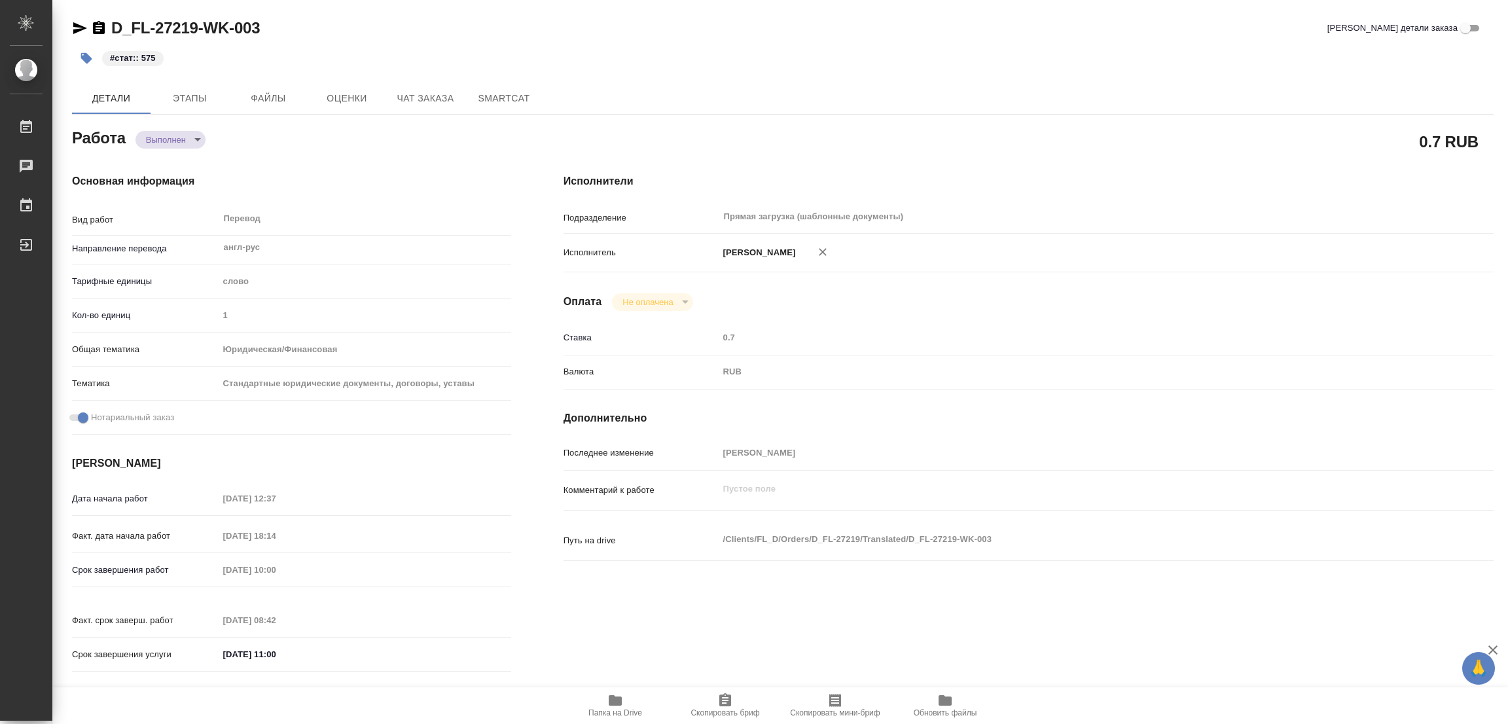
type textarea "x"
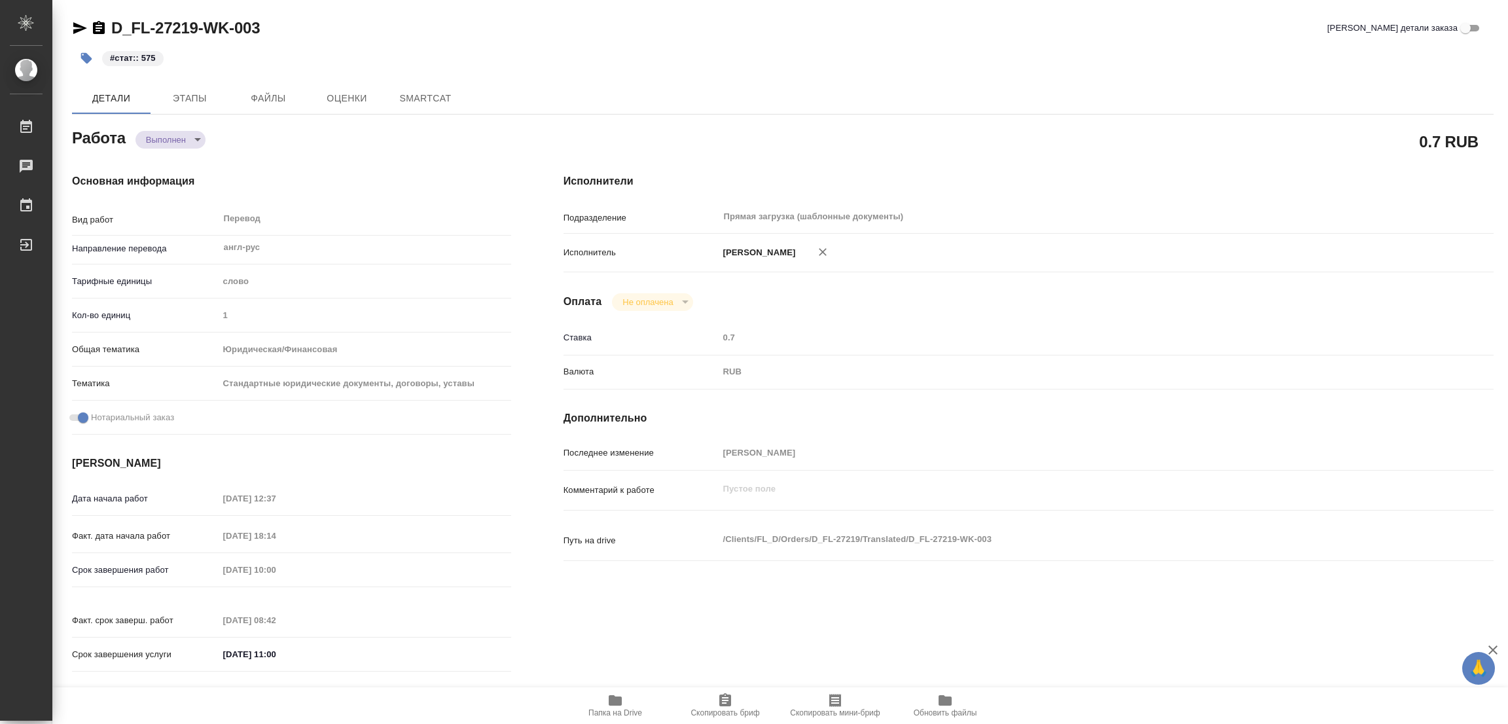
type textarea "x"
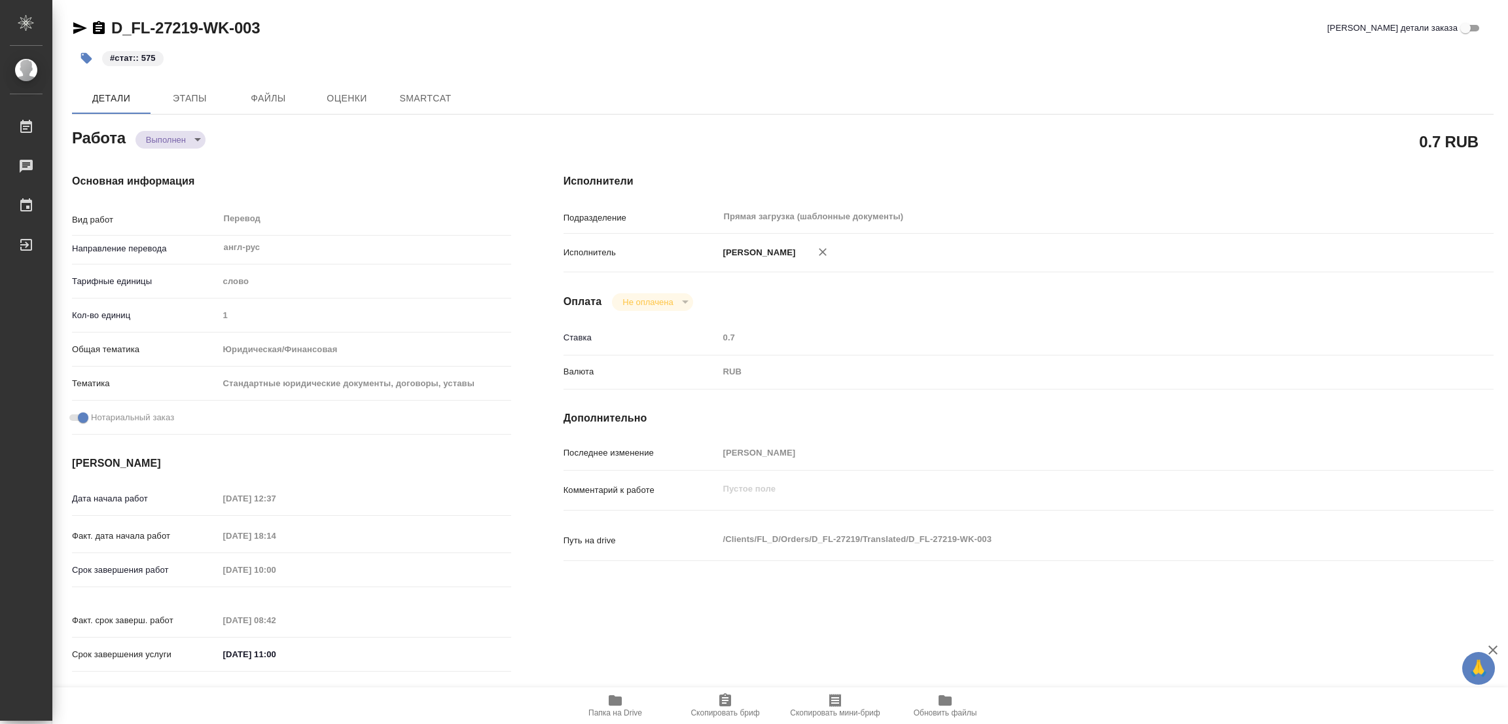
type textarea "x"
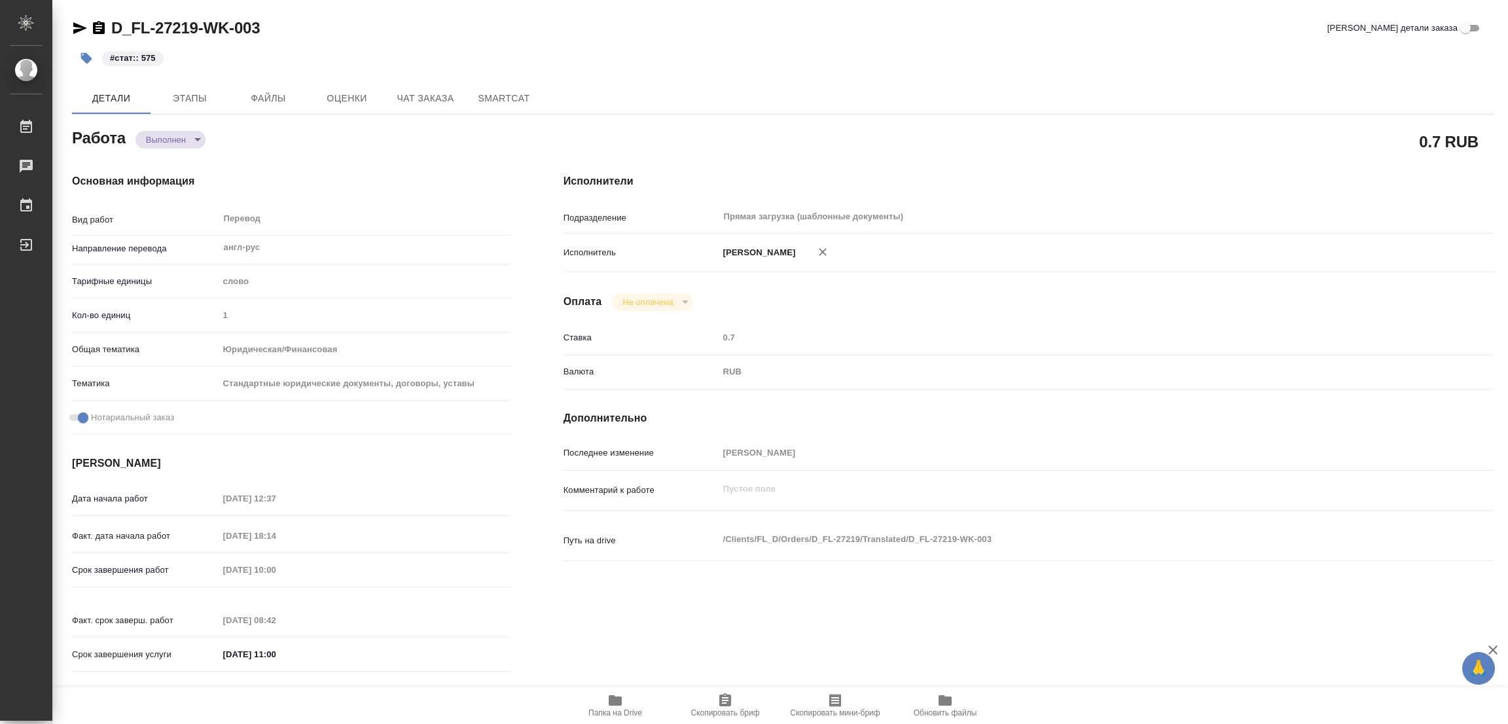
type textarea "x"
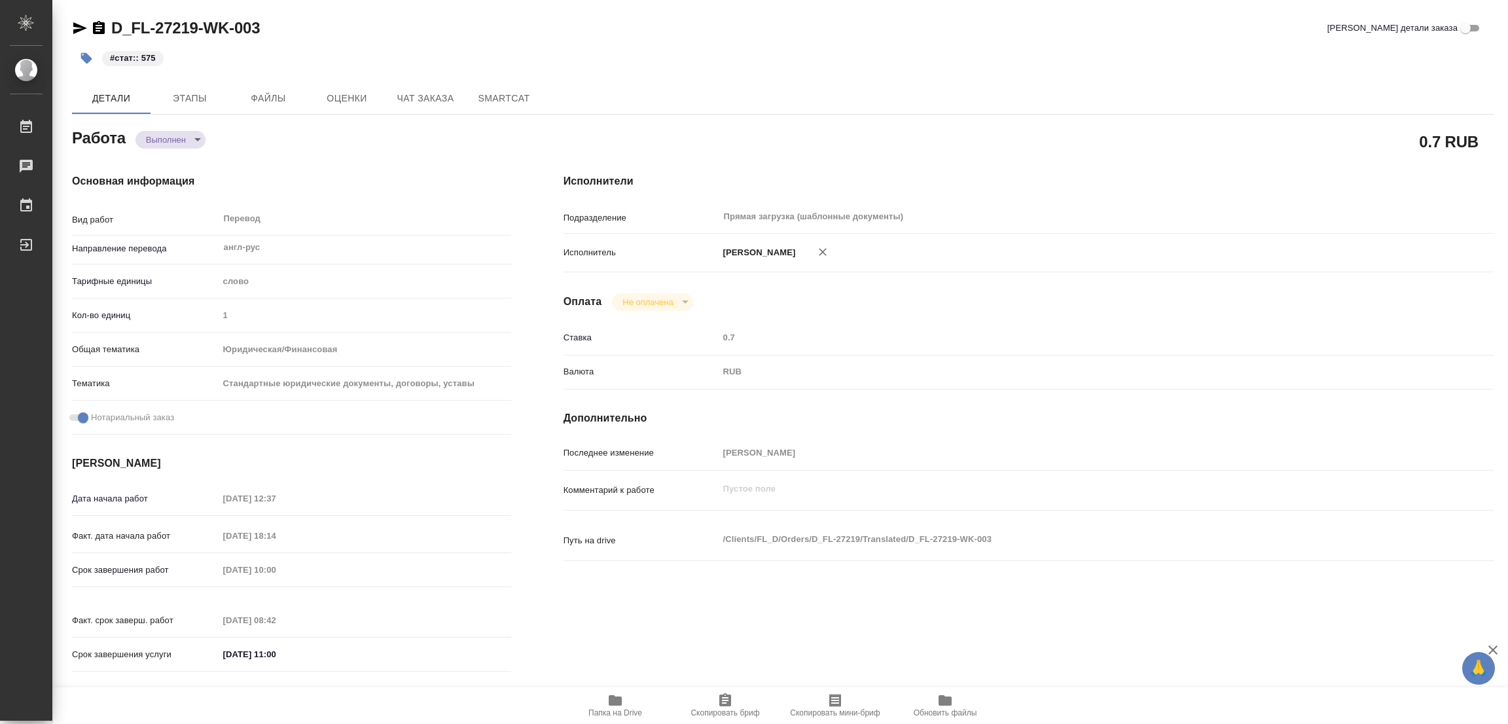
type textarea "x"
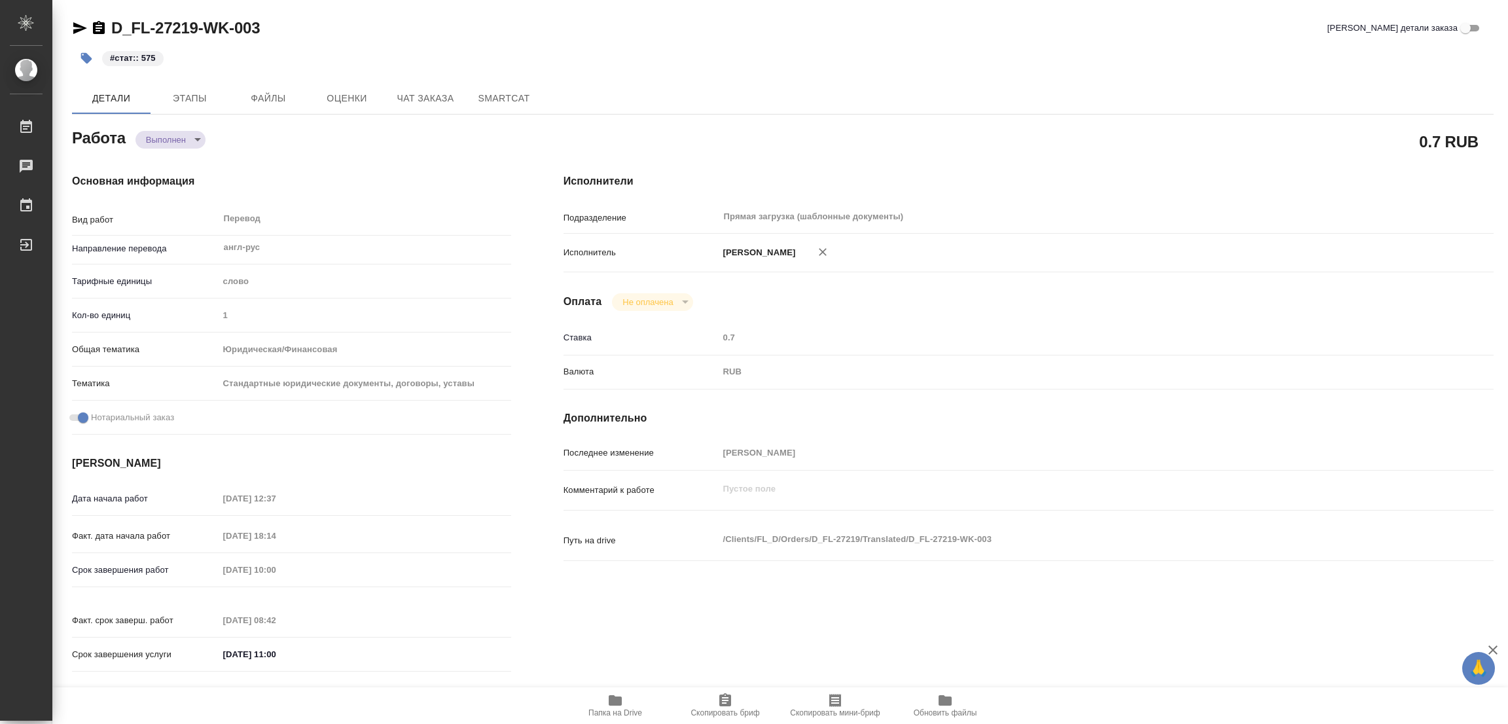
type textarea "x"
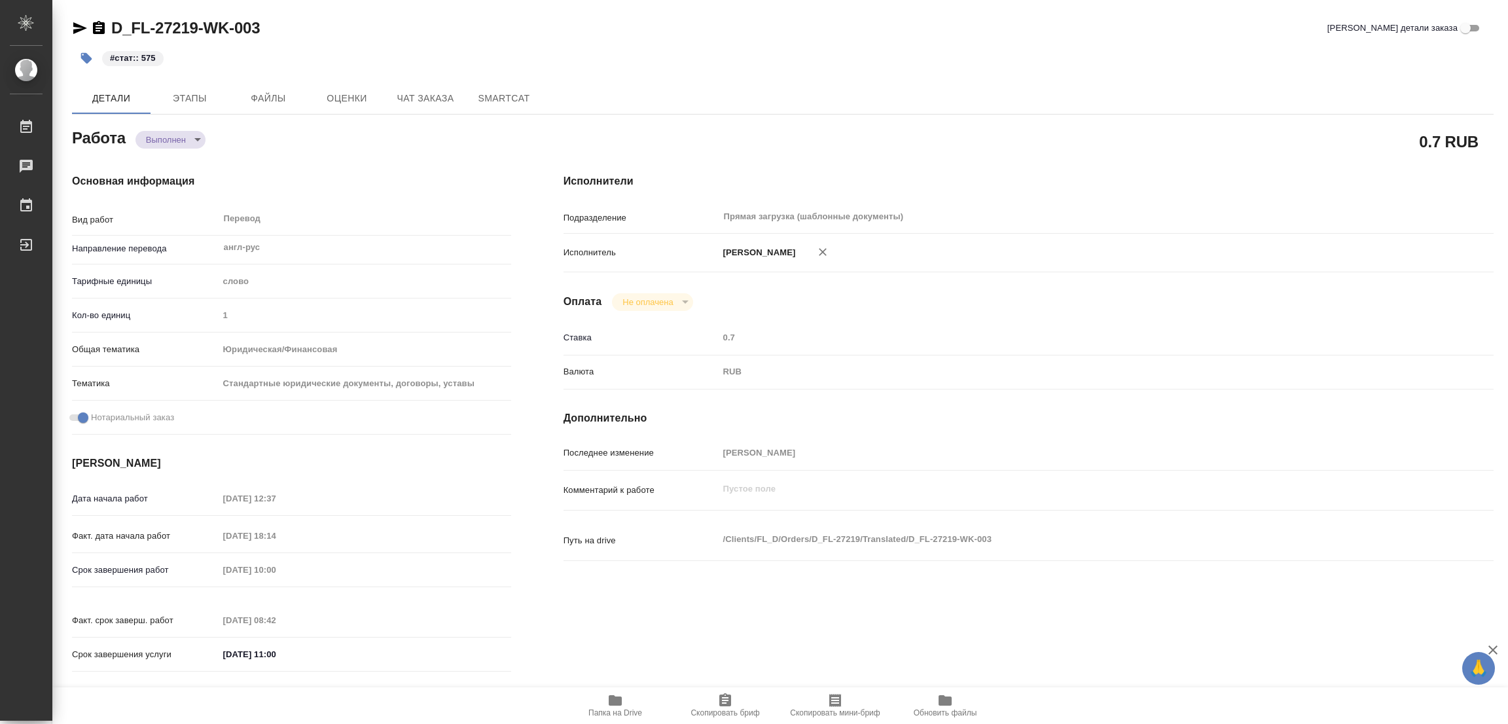
type textarea "x"
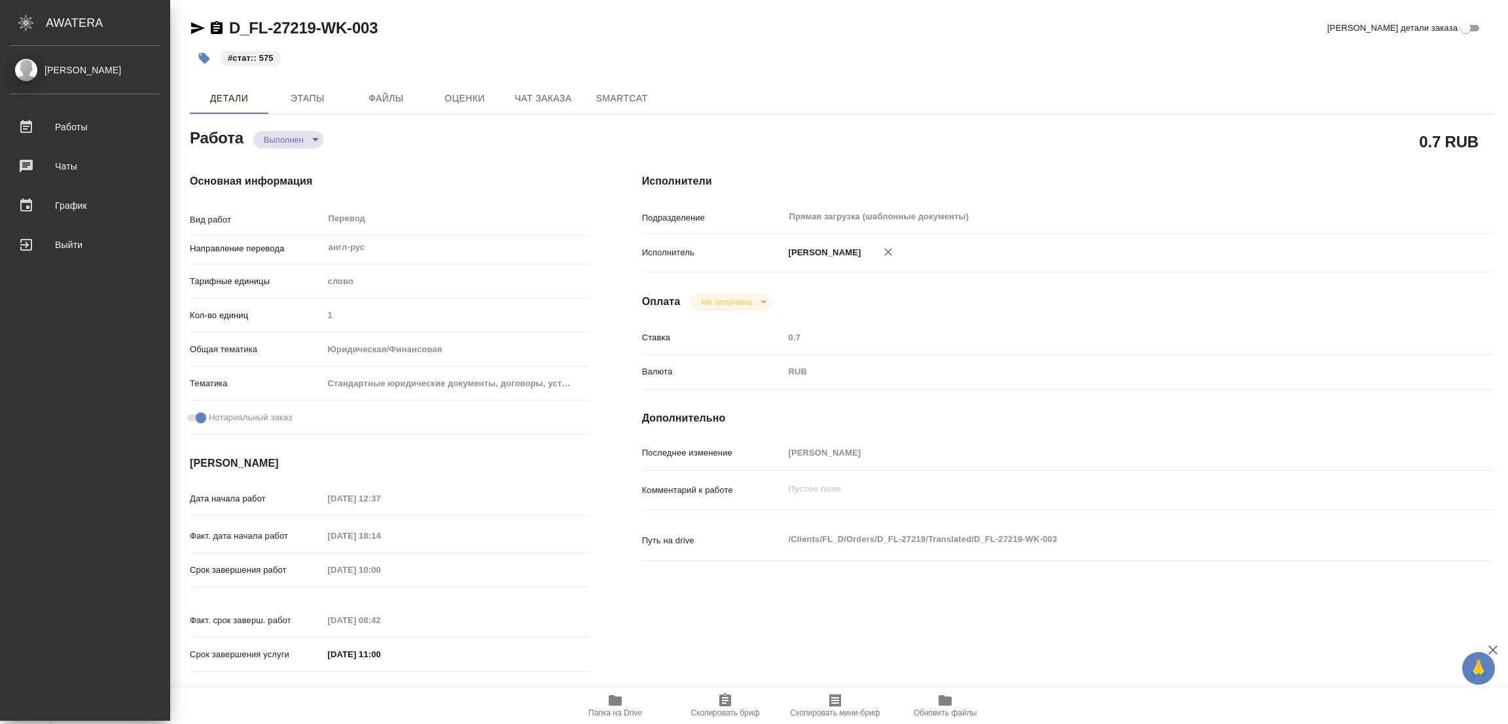
type textarea "x"
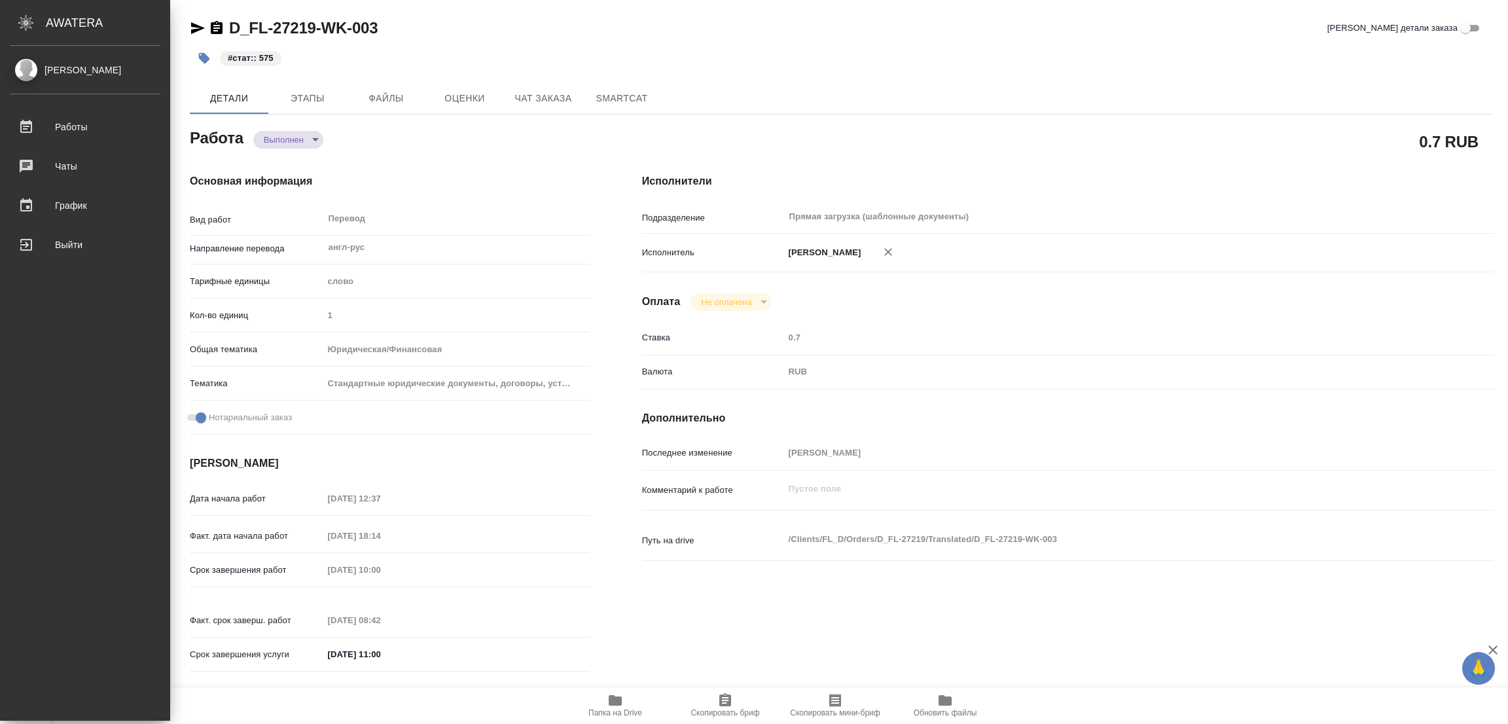
type textarea "x"
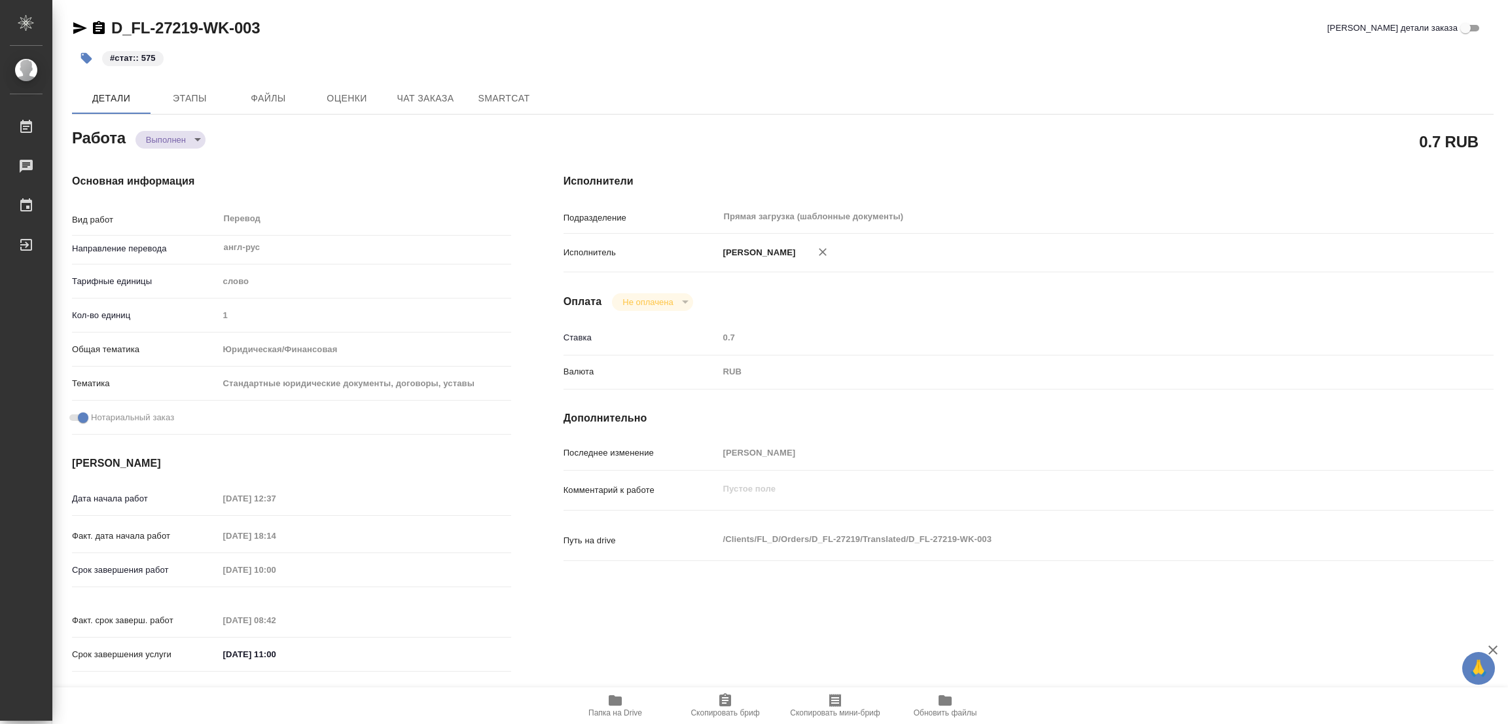
type textarea "x"
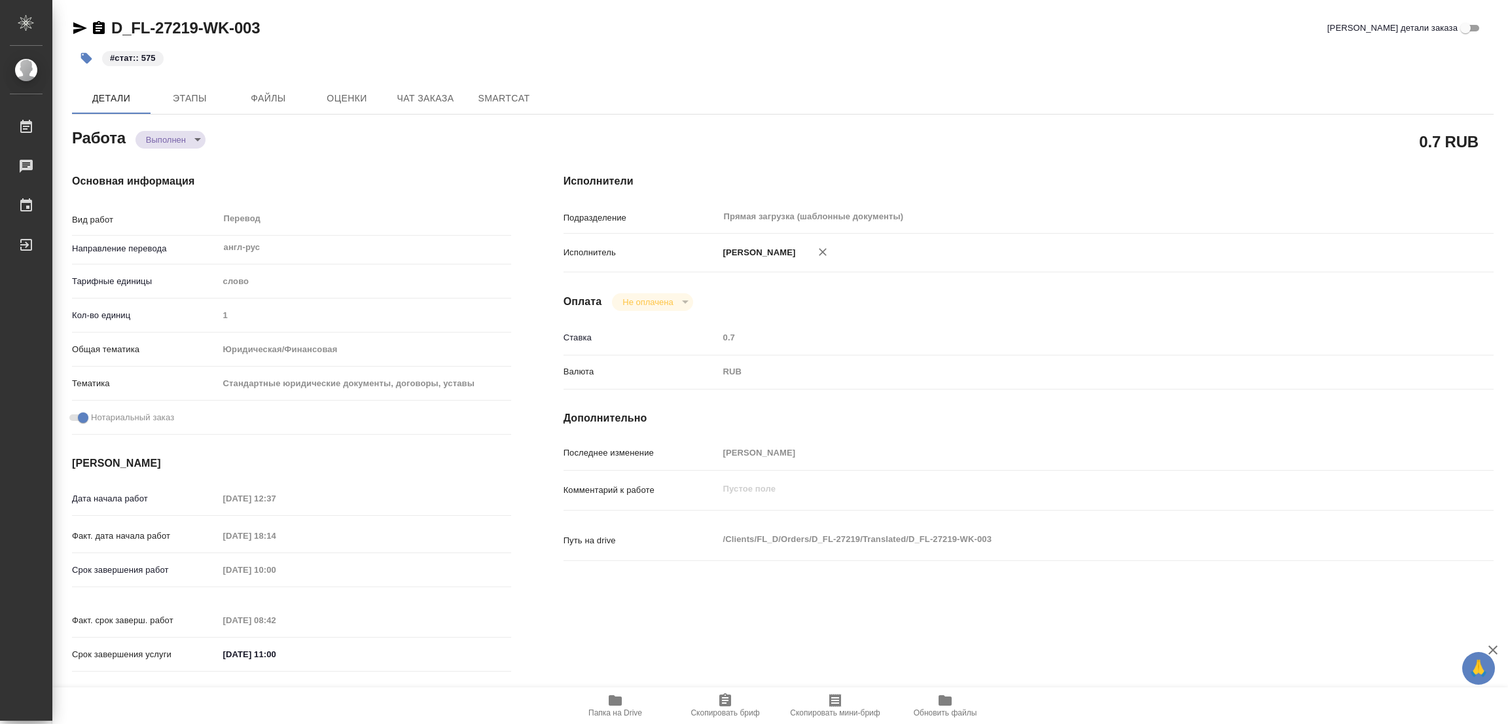
type textarea "x"
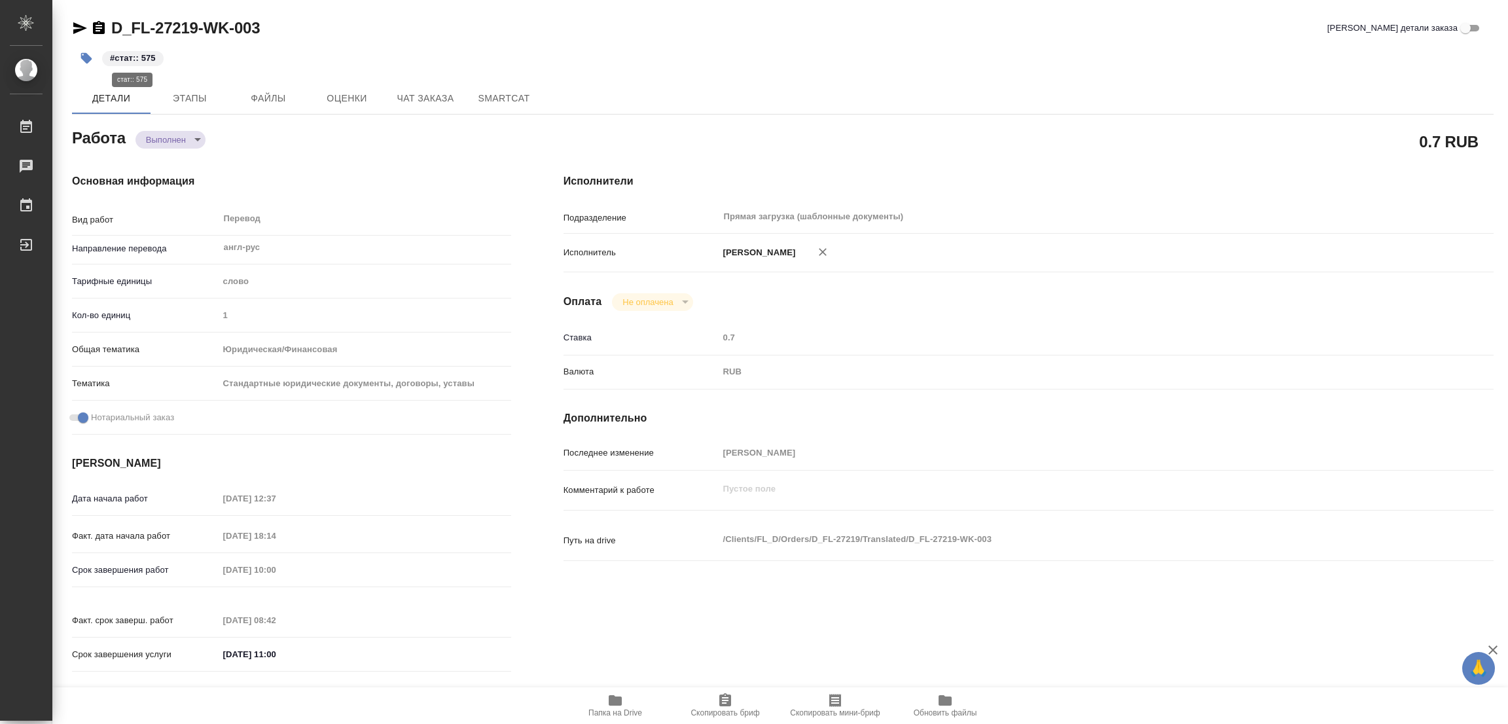
click at [143, 56] on p "#стат:: 575" at bounding box center [133, 58] width 46 height 13
click at [85, 54] on icon "button" at bounding box center [86, 58] width 11 height 11
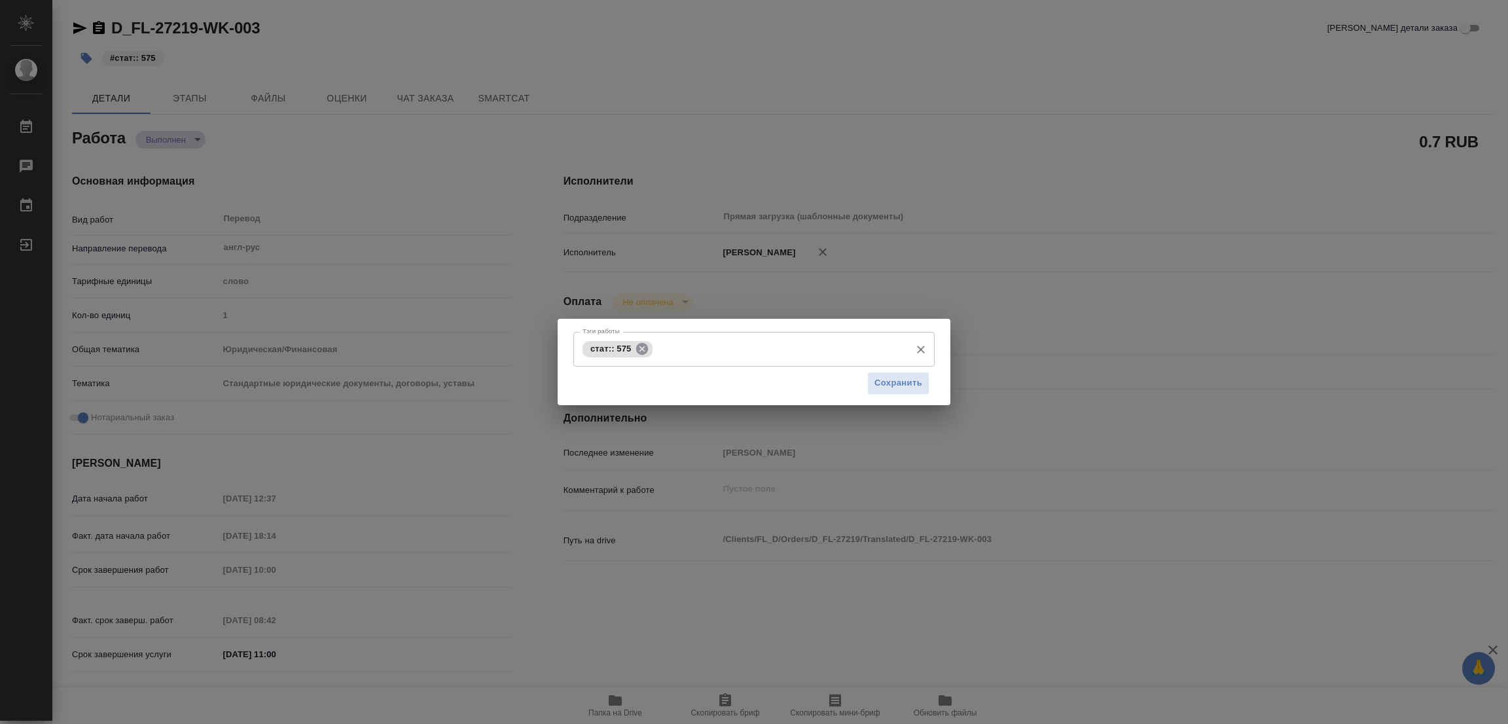
click at [643, 346] on icon at bounding box center [642, 348] width 12 height 12
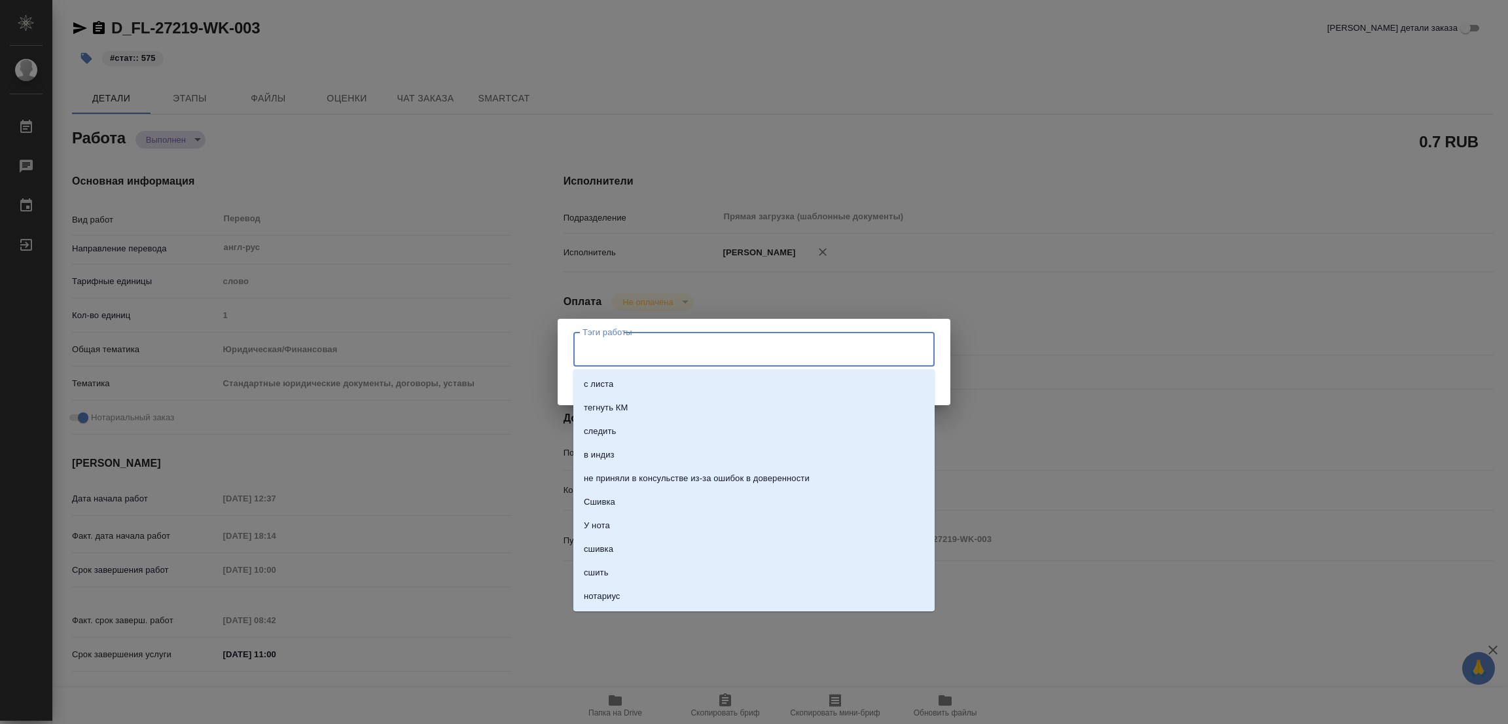
click at [643, 346] on input "Тэги работы" at bounding box center [741, 349] width 325 height 22
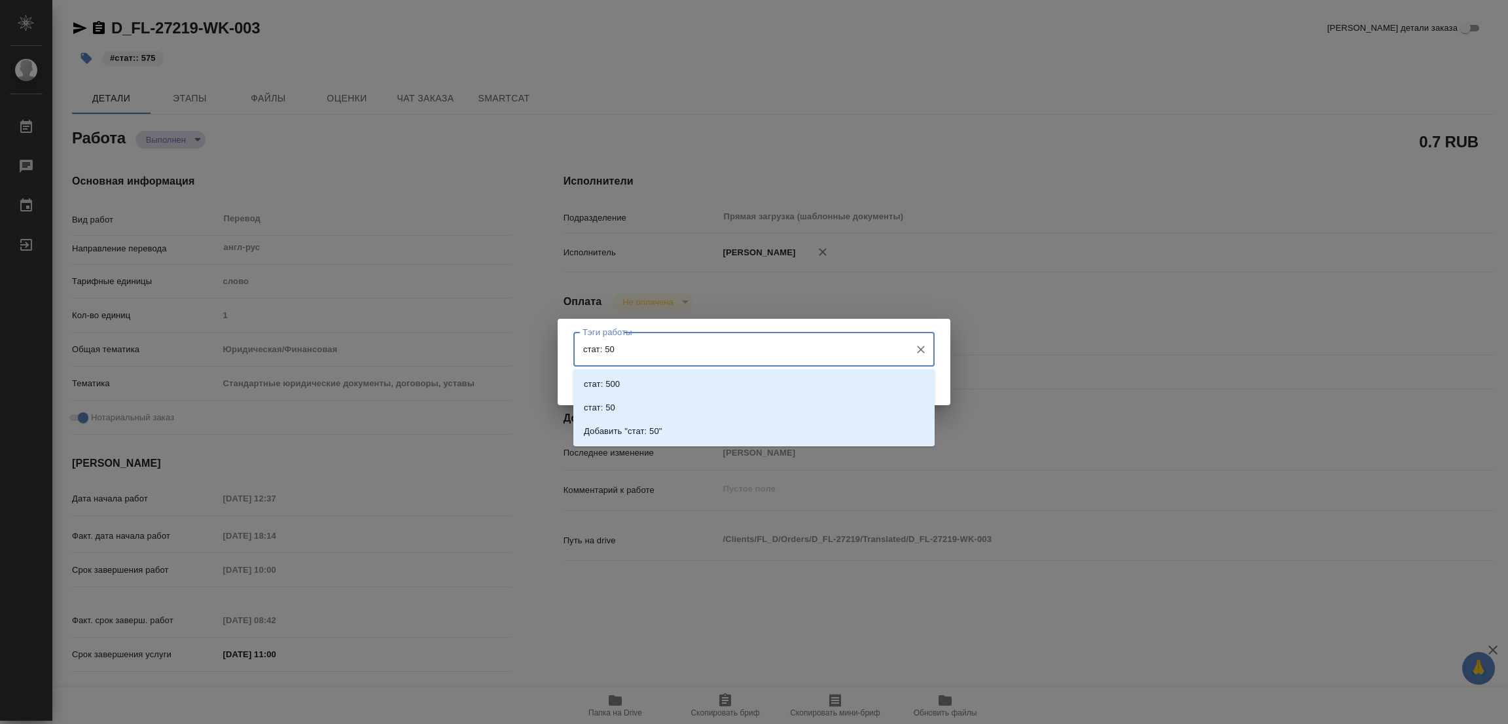
type input "стат: 500"
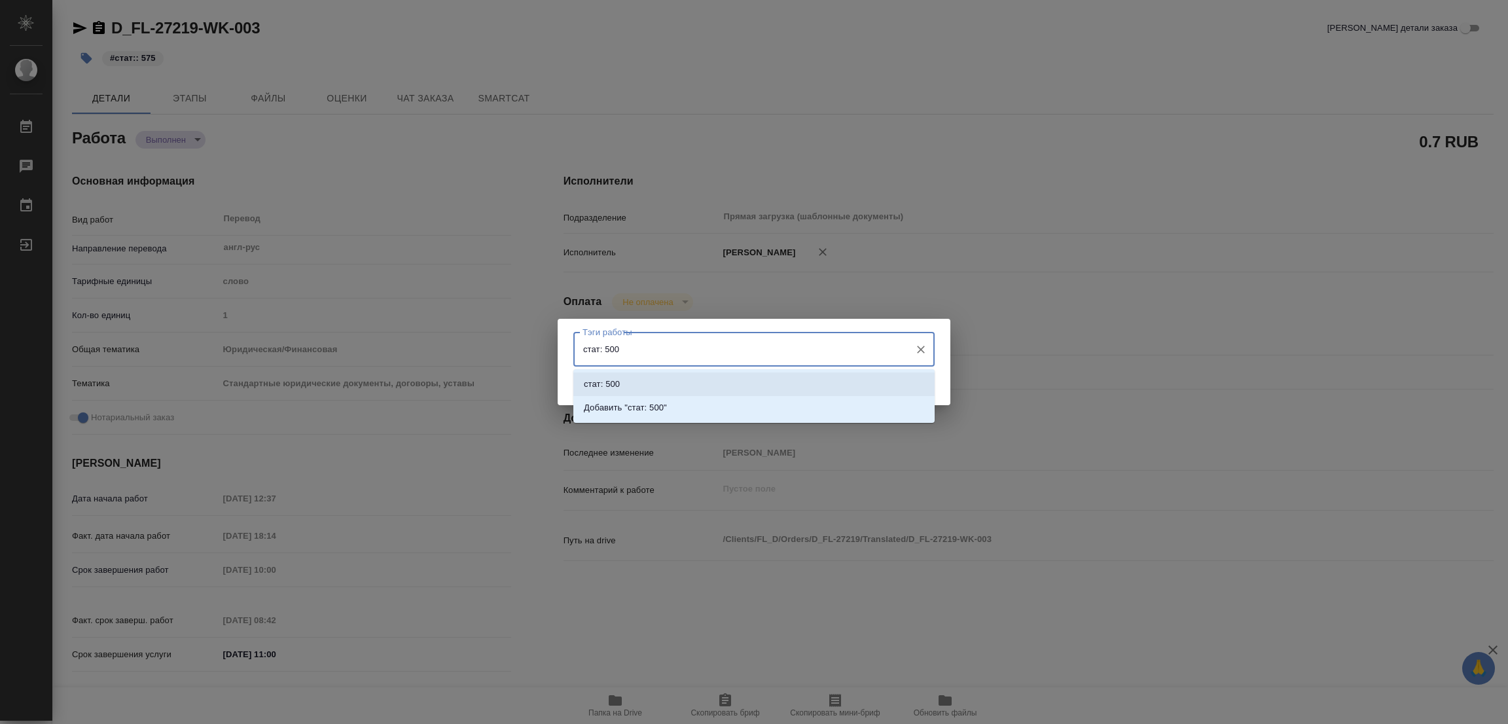
click at [615, 382] on p "стат: 500" at bounding box center [602, 384] width 36 height 13
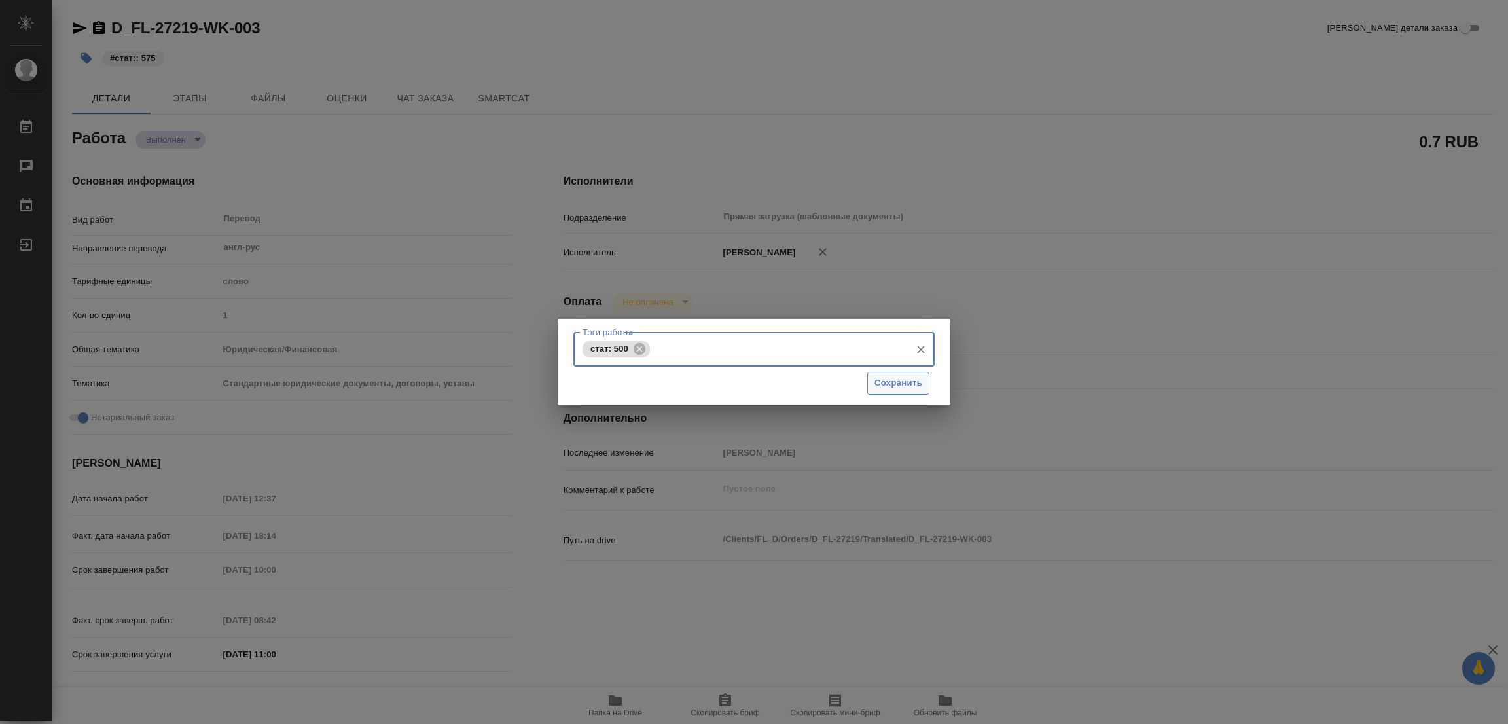
click at [897, 378] on span "Сохранить" at bounding box center [899, 383] width 48 height 15
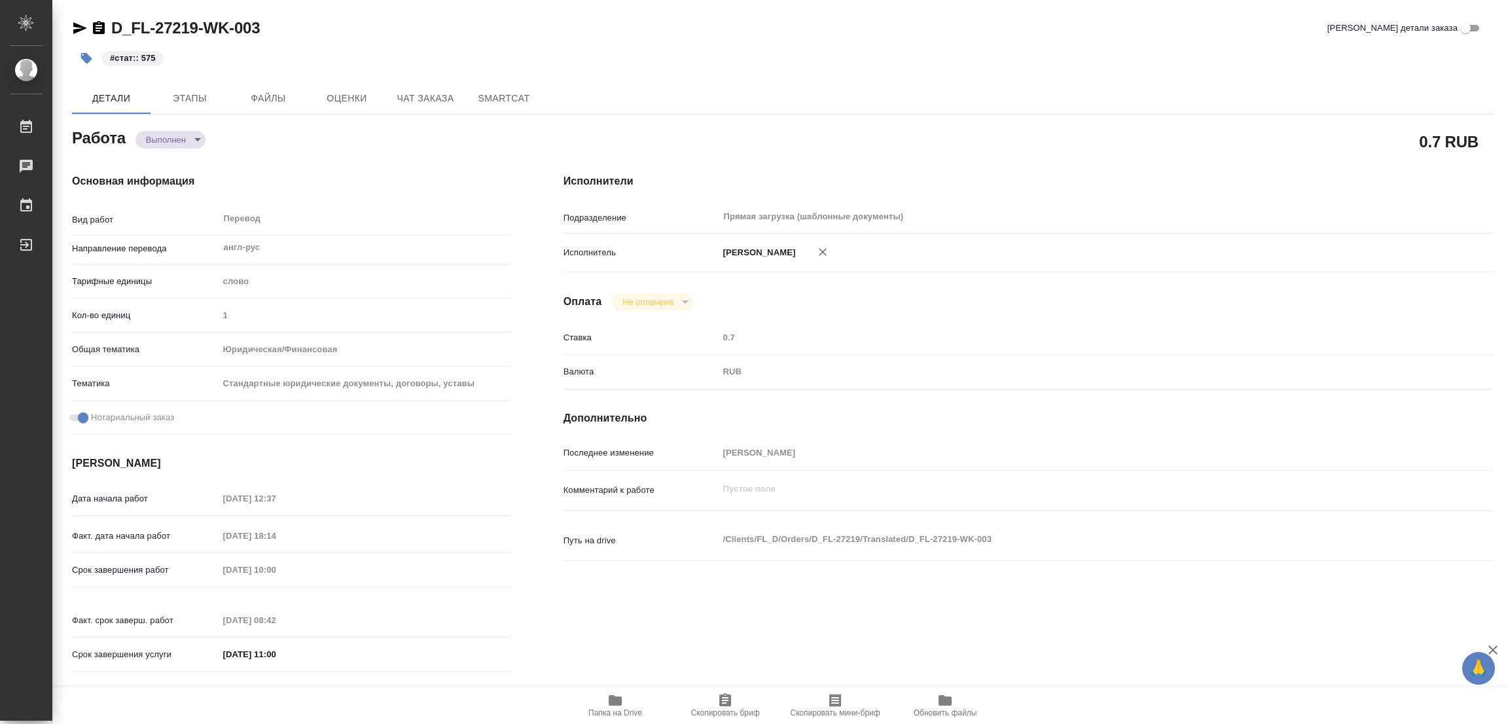
type input "completed"
type textarea "Перевод"
type textarea "x"
type input "англ-рус"
type input "5a8b1489cc6b4906c91bfd90"
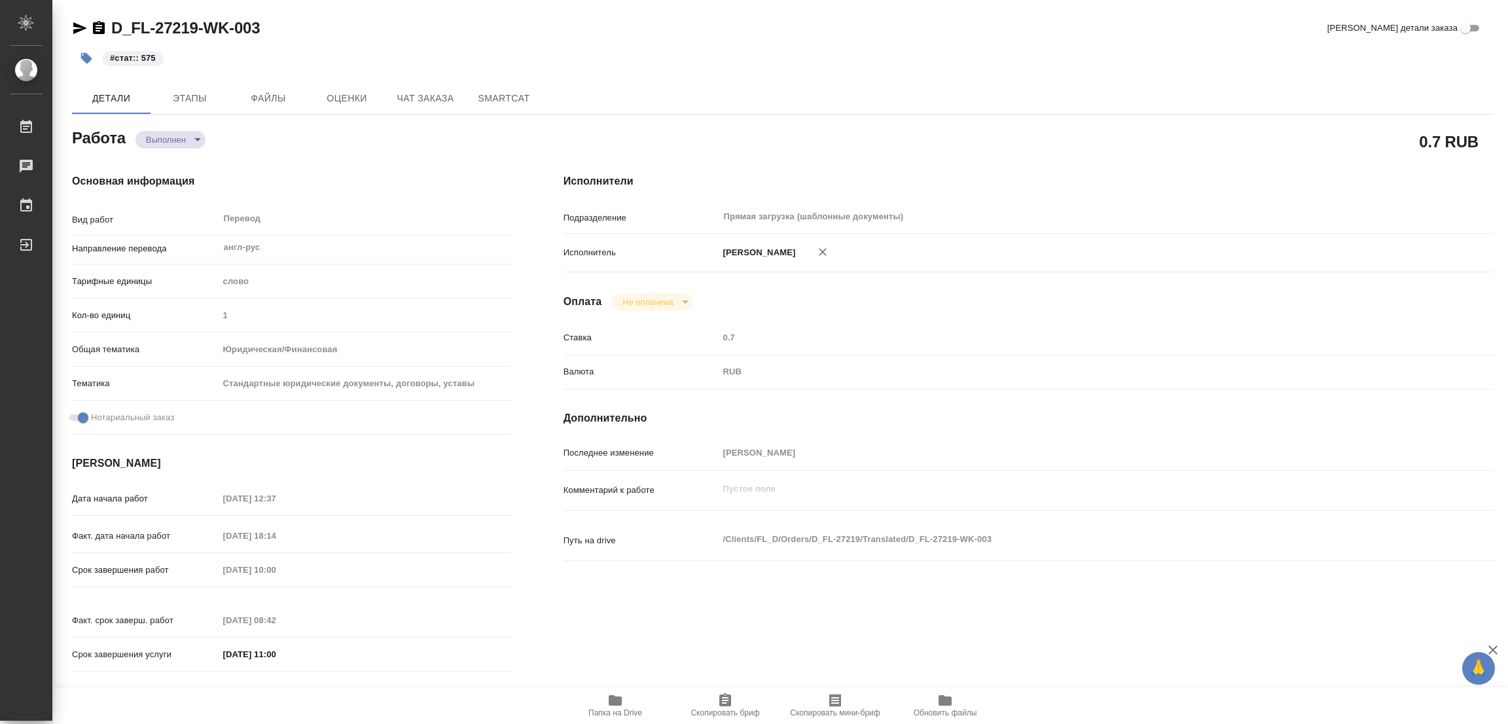
type input "1"
type input "yr-fn"
type input "5f647205b73bc97568ca66bf"
checkbox input "true"
type input "11.08.2025 12:37"
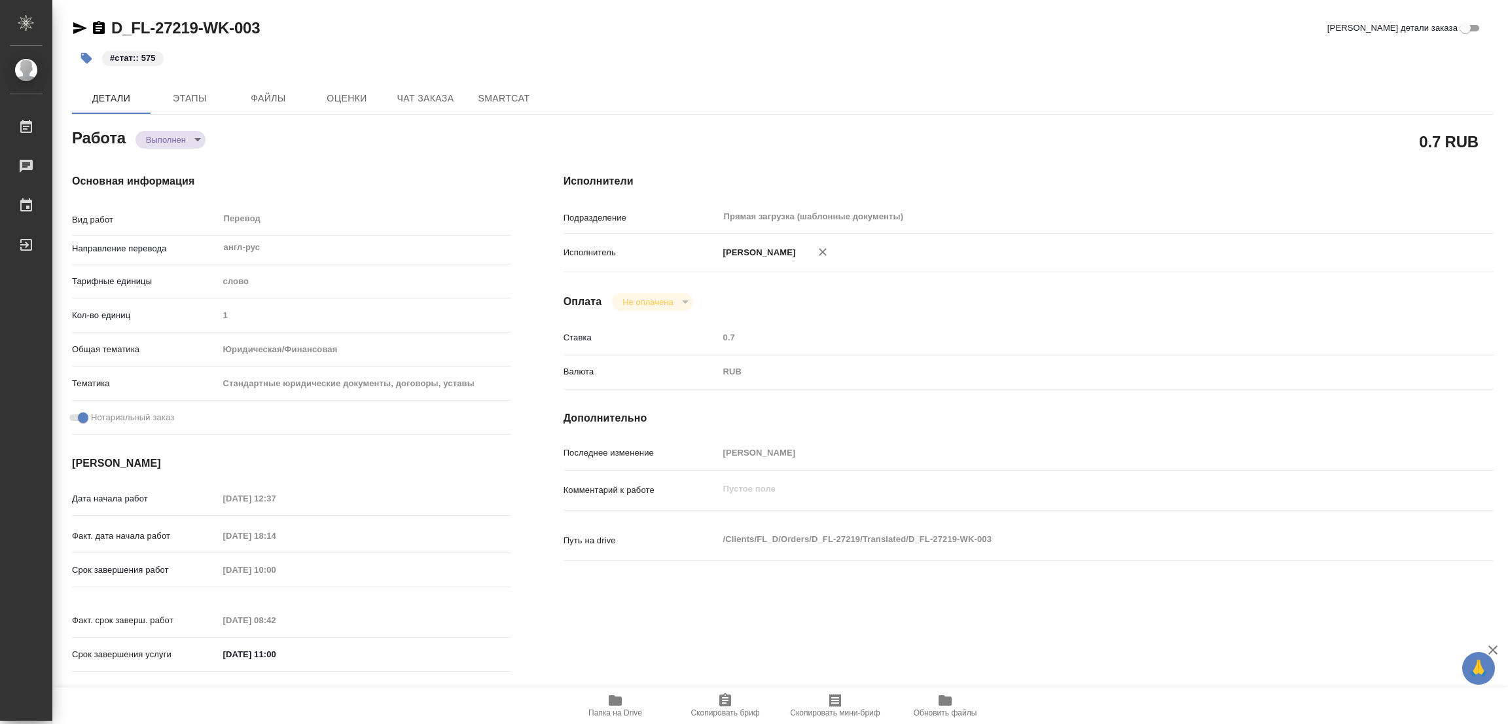
type input "11.08.2025 18:14"
type input "13.08.2025 10:00"
type input "13.08.2025 08:42"
type input "13.08.2025 11:00"
type input "Прямая загрузка (шаблонные документы)"
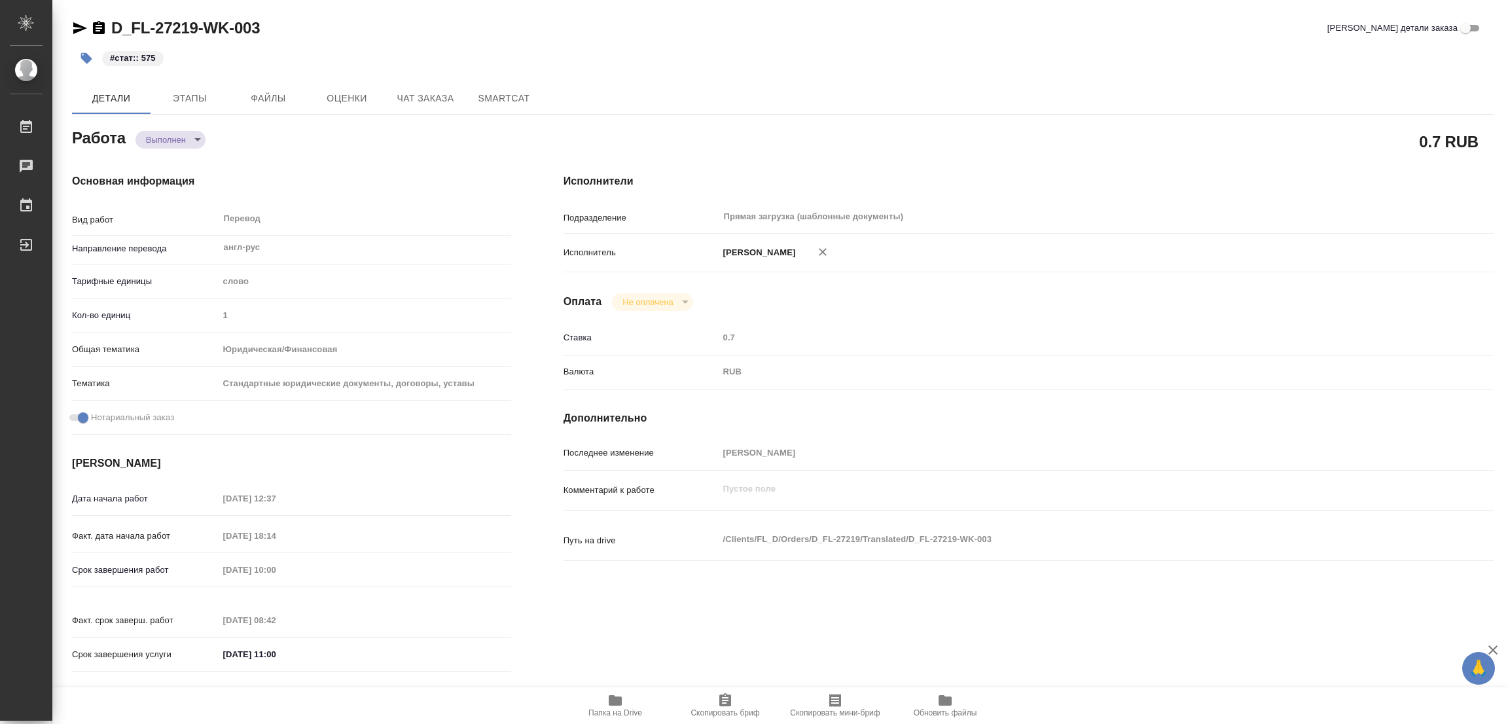
type input "notPayed"
type input "0.7"
type input "RUB"
type input "[PERSON_NAME]"
type textarea "x"
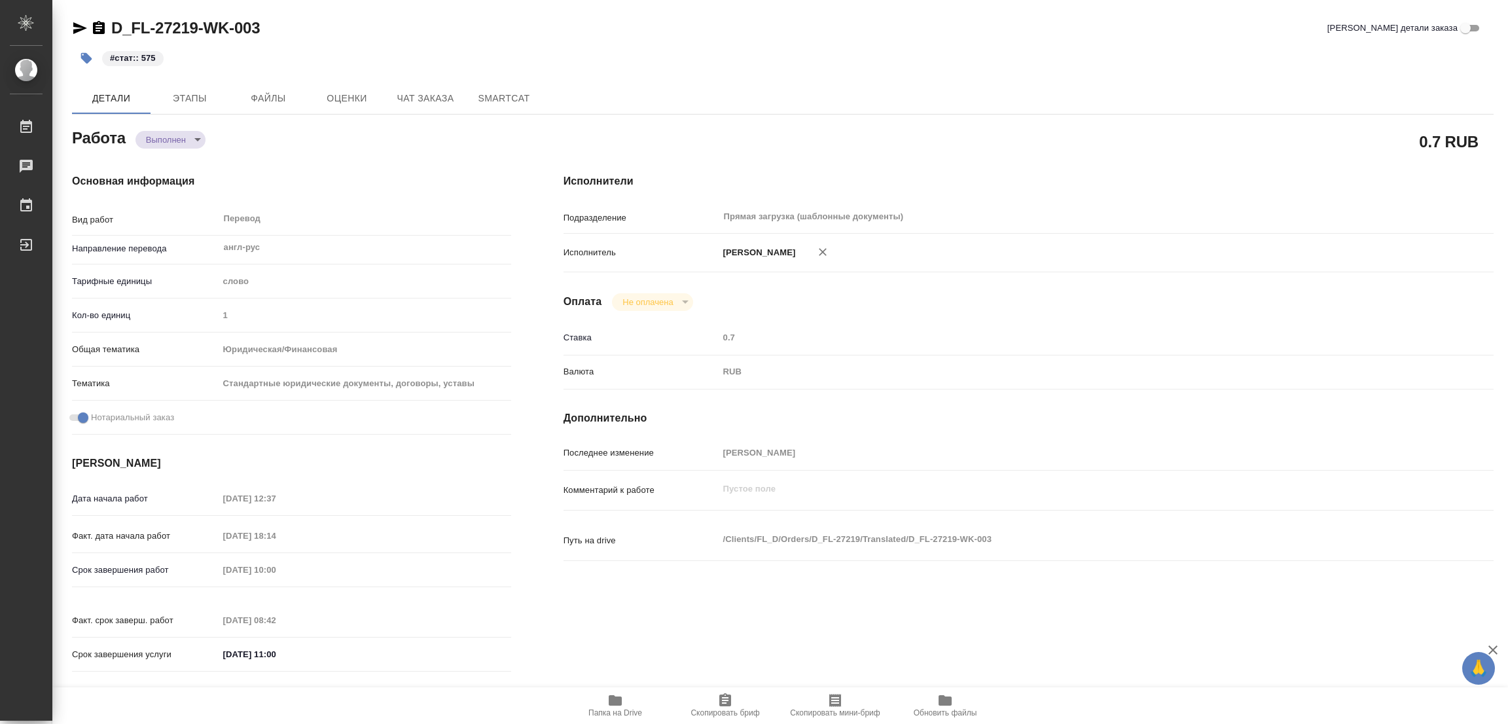
type textarea "/Clients/FL_D/Orders/D_FL-27219/Translated/D_FL-27219-WK-003"
type textarea "x"
type input "D_FL-27219"
type input "Перевод Стандарт"
type input "Редактура, Постредактура машинного перевода, Перевод, Приёмка по качеству, Корр…"
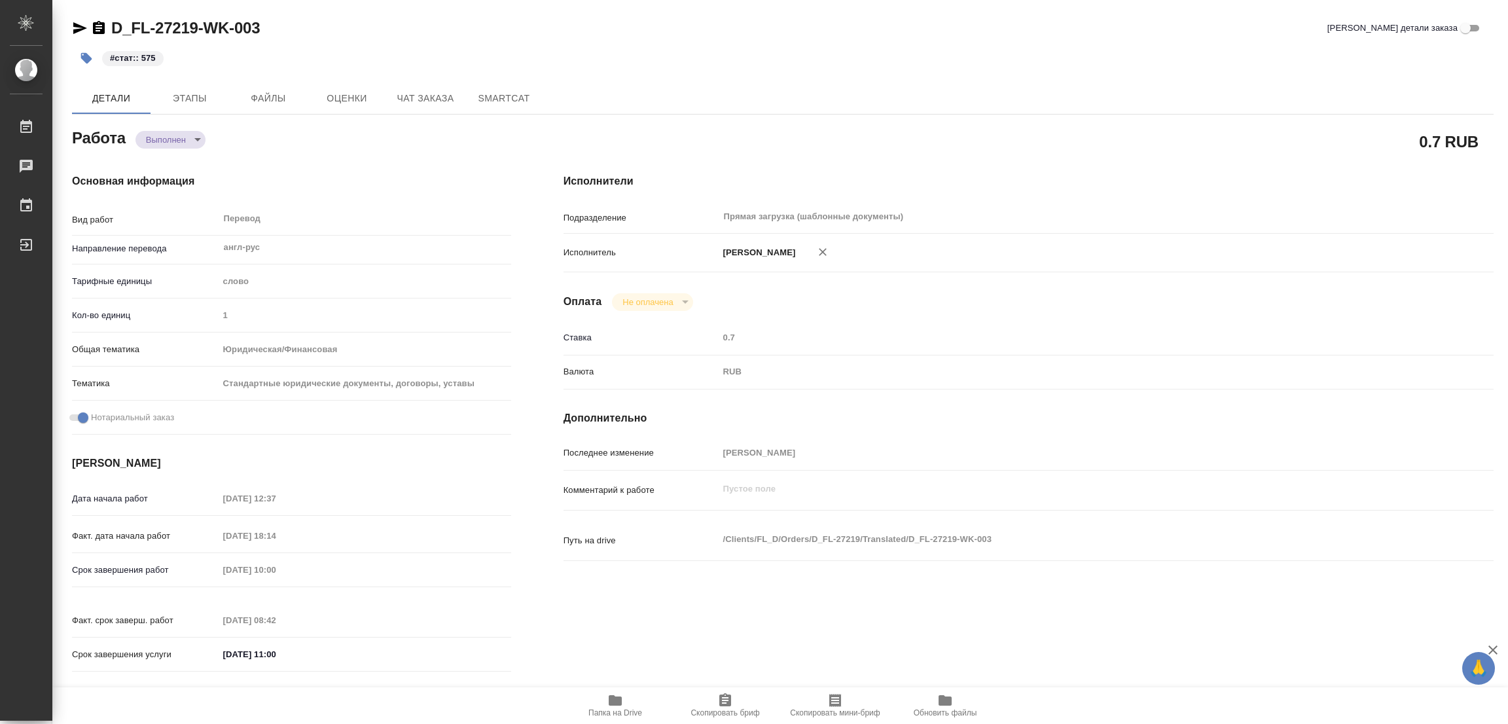
type input "[PERSON_NAME]"
type input "/Clients/FL_D/Orders/D_FL-27219"
type textarea "x"
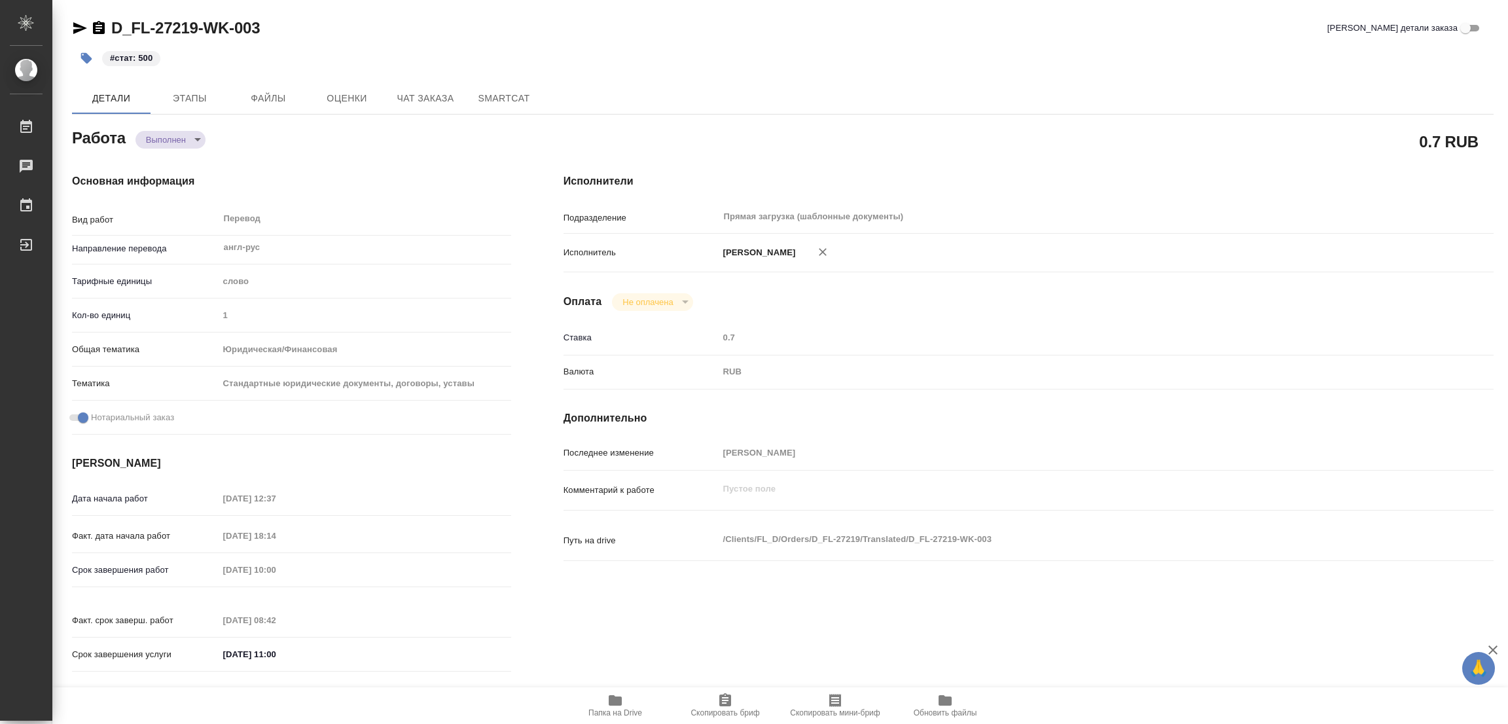
type textarea "x"
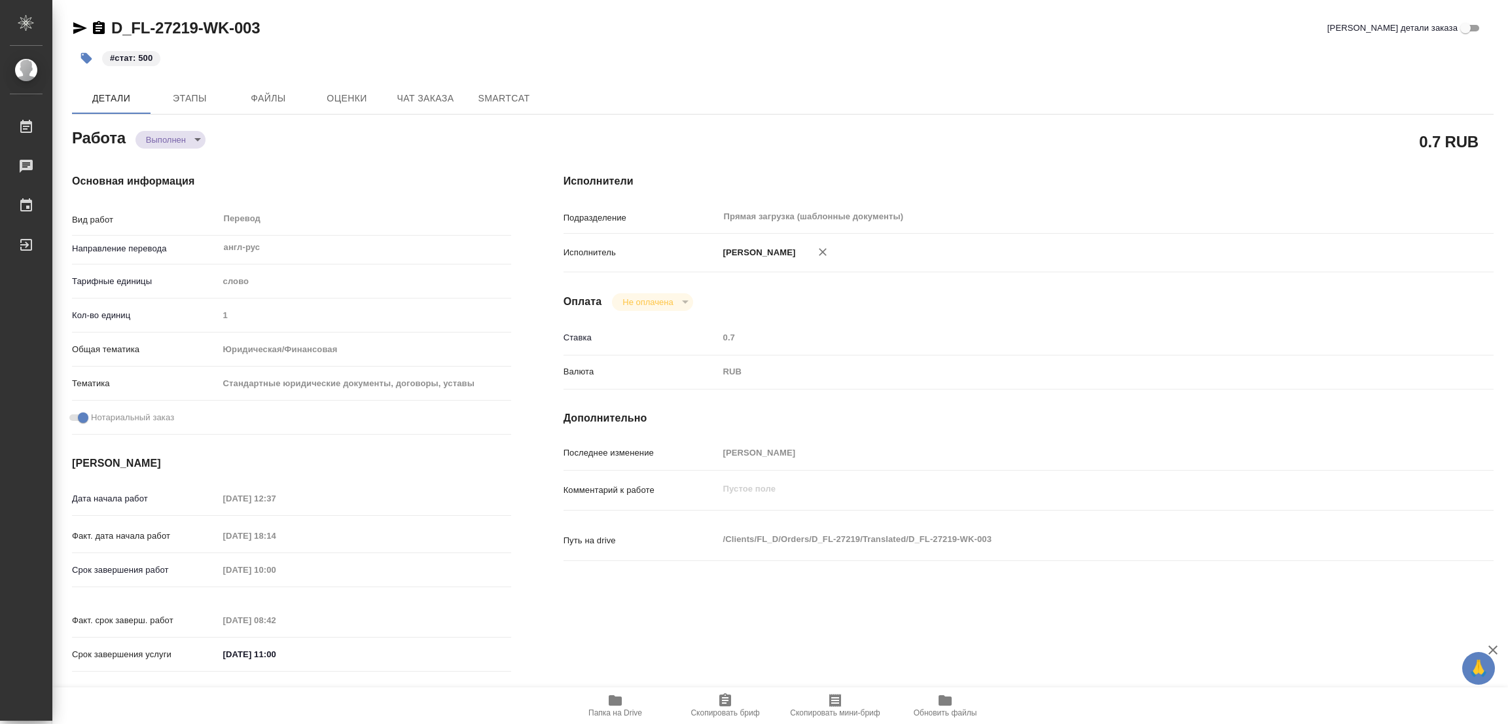
type textarea "x"
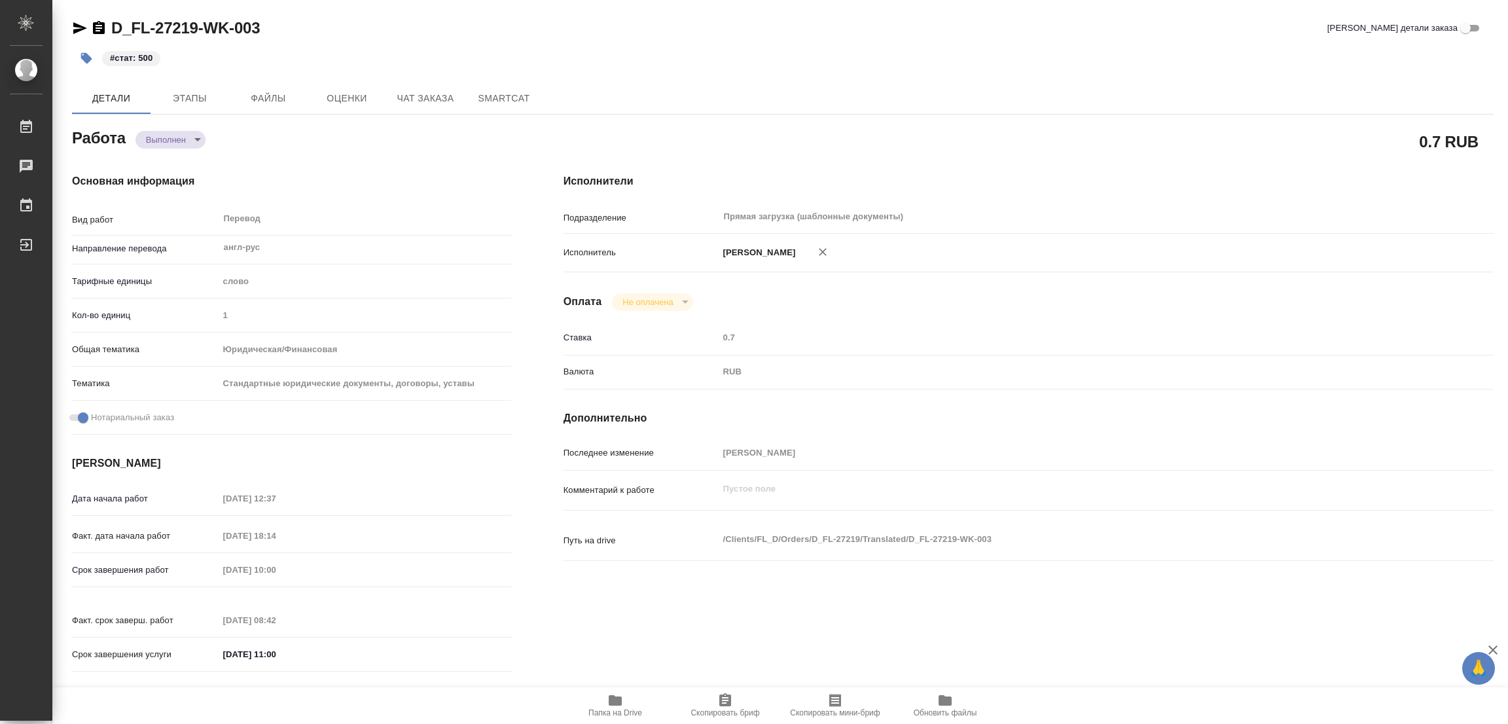
type textarea "x"
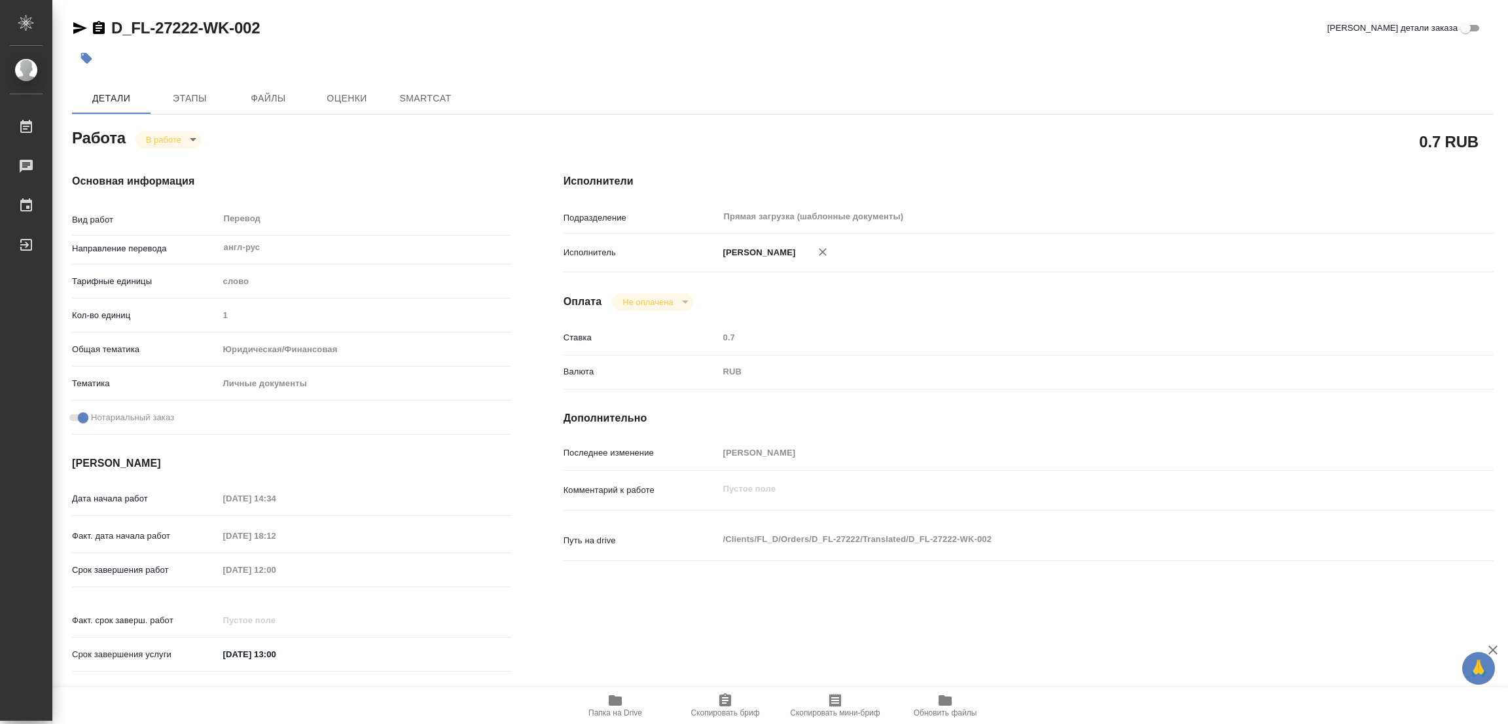
type textarea "x"
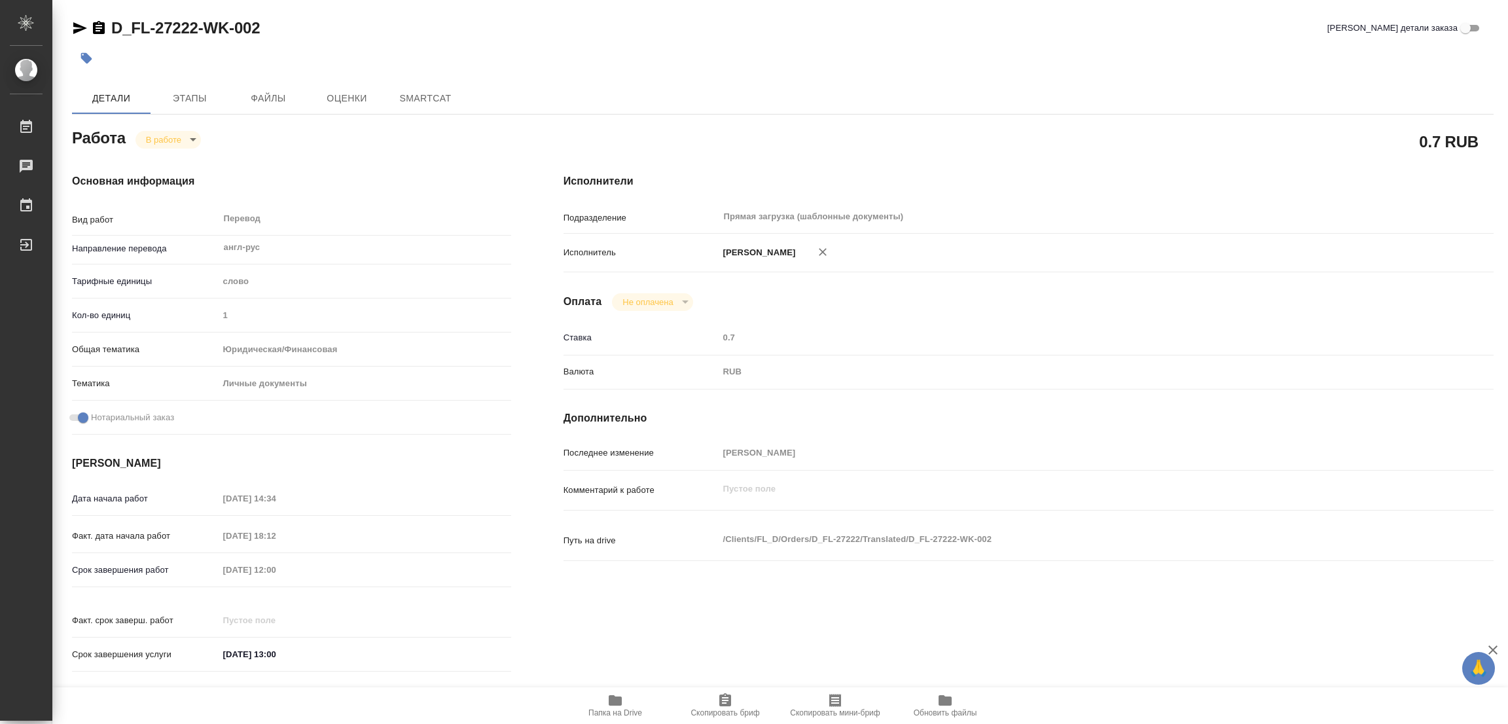
type textarea "x"
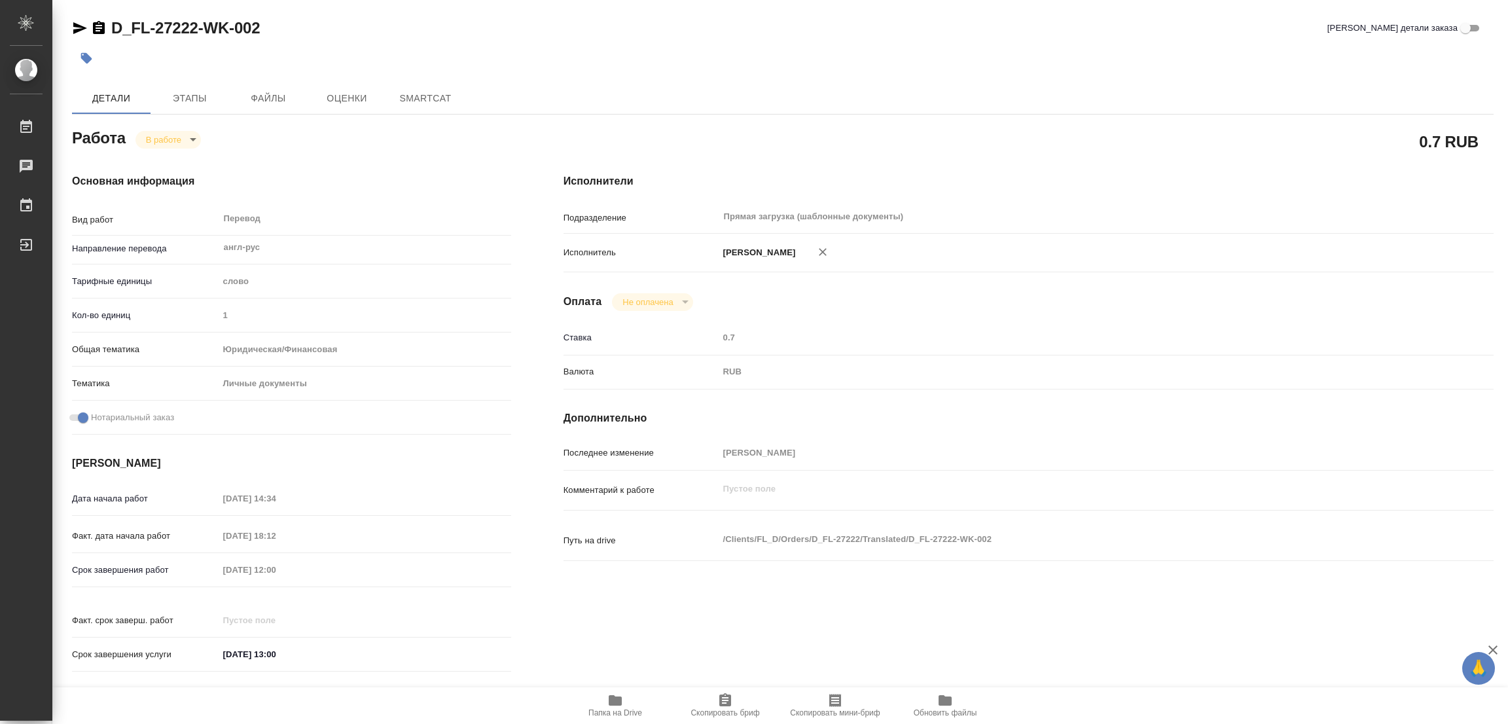
type textarea "x"
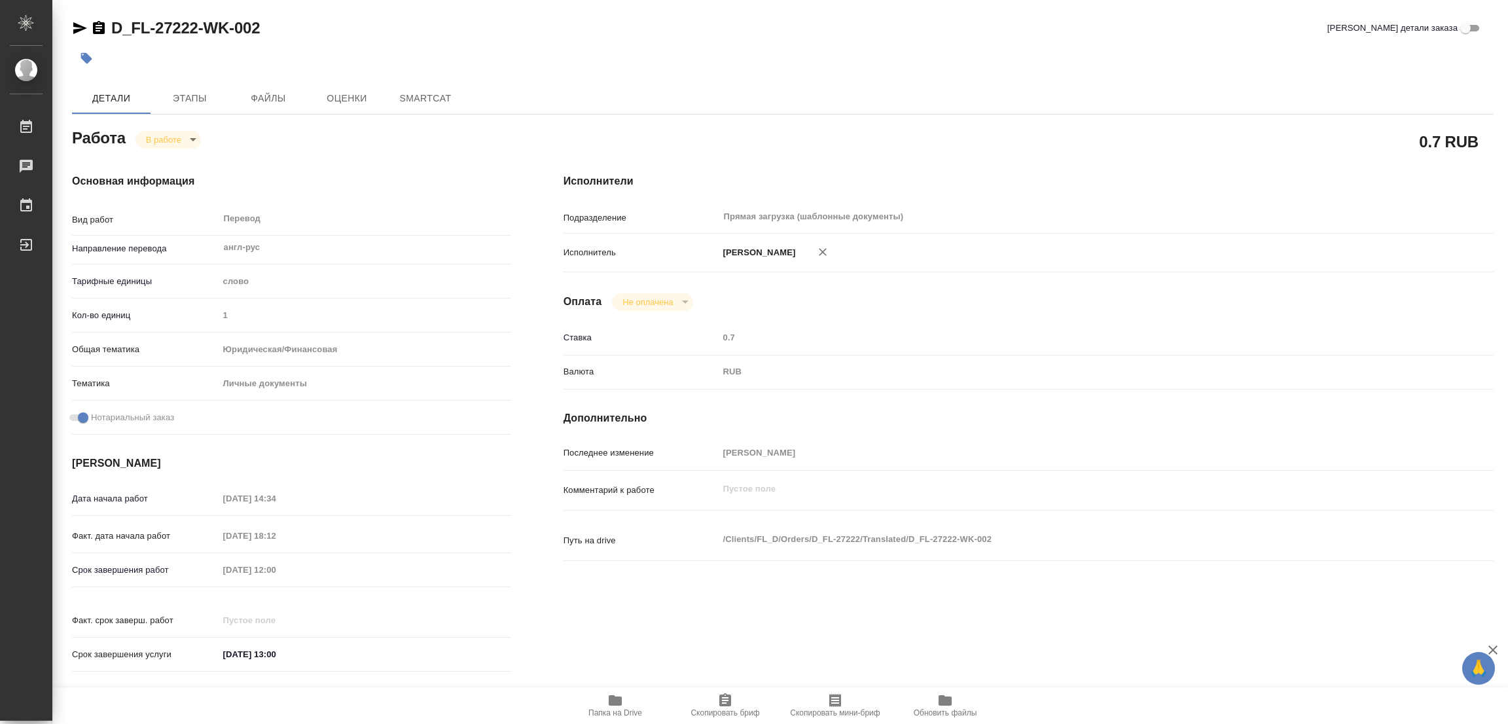
type textarea "x"
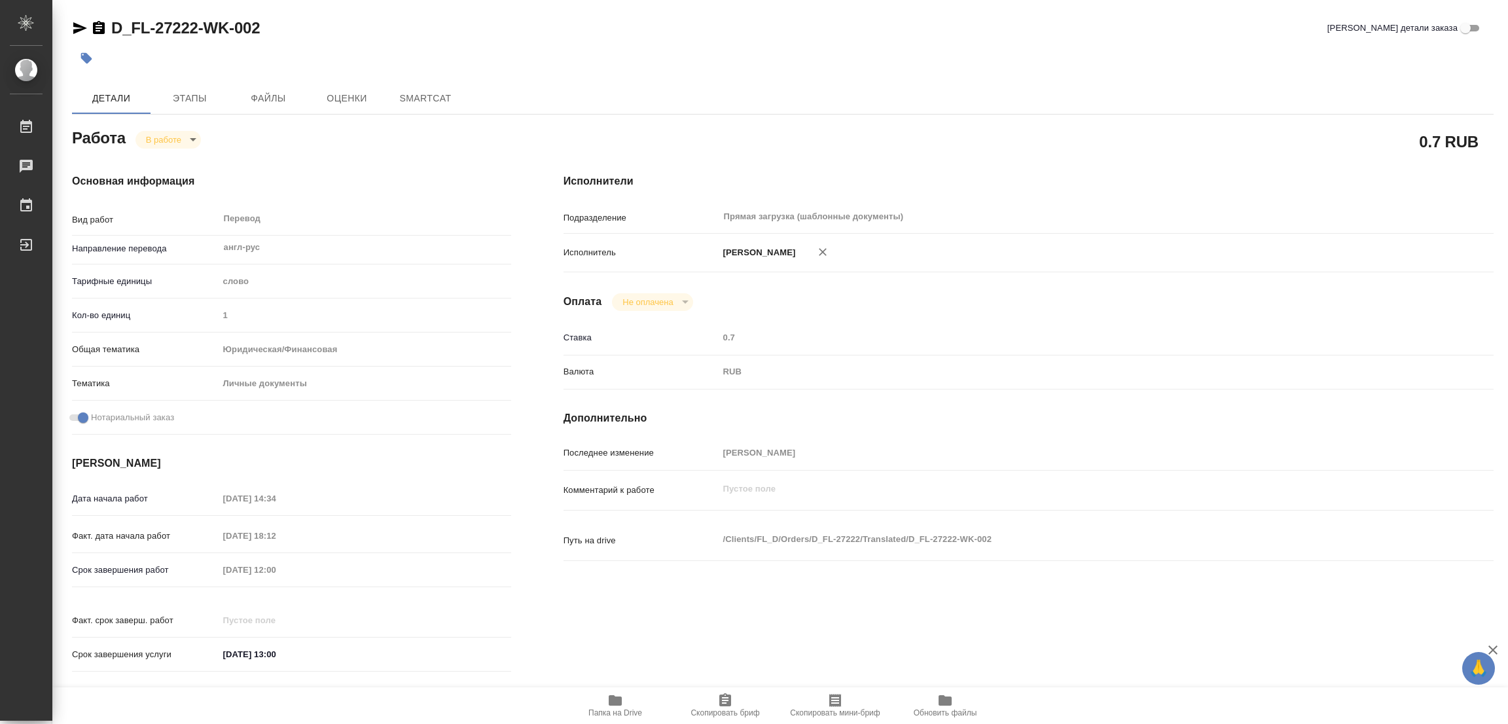
type textarea "x"
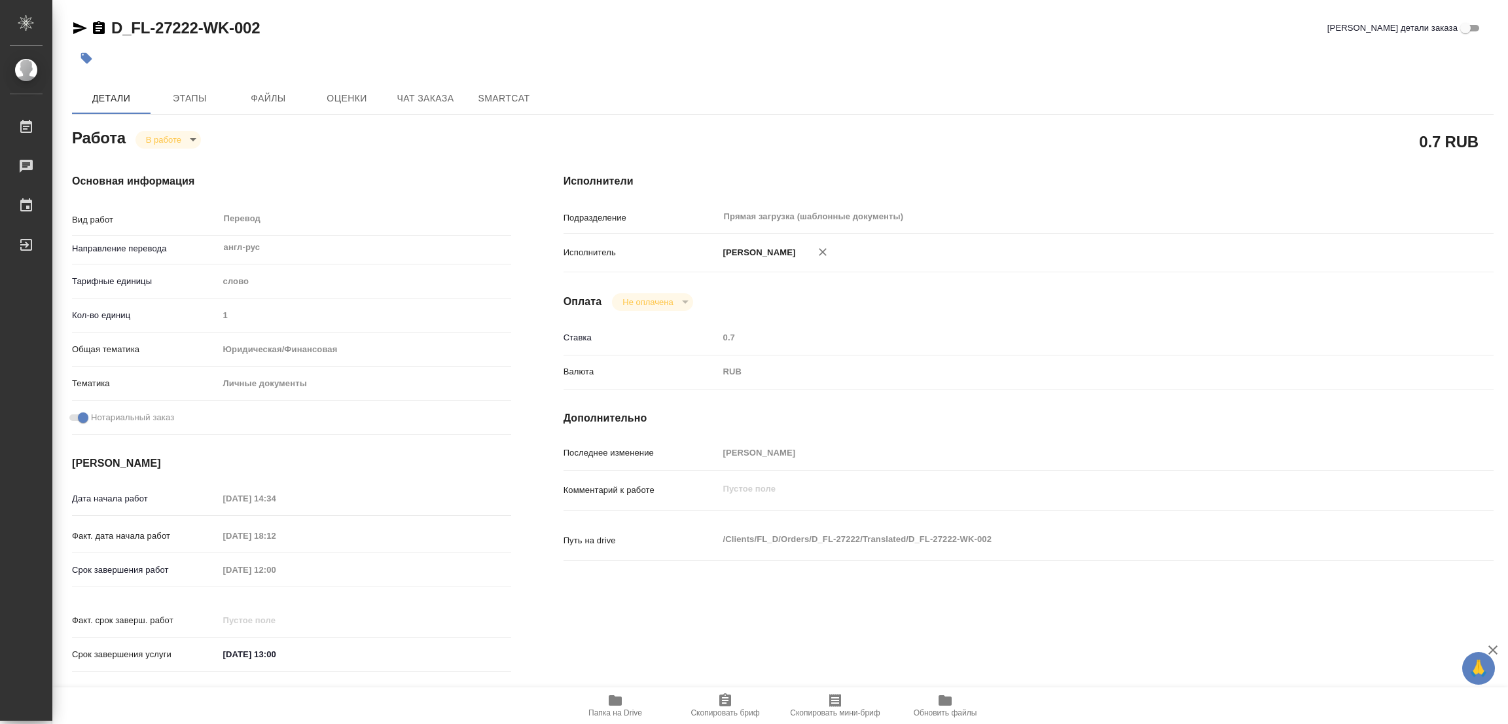
type textarea "x"
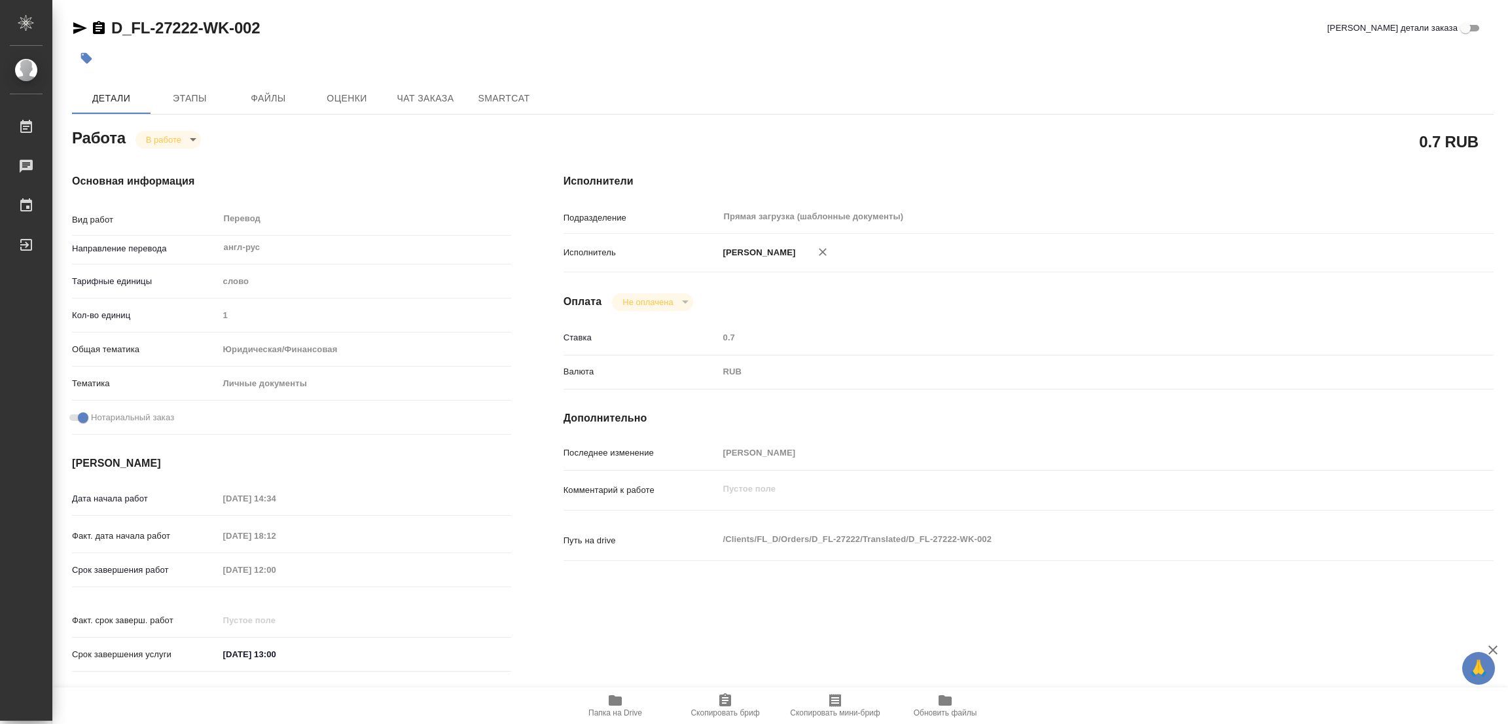
type textarea "x"
drag, startPoint x: 575, startPoint y: 632, endPoint x: 583, endPoint y: 648, distance: 17.6
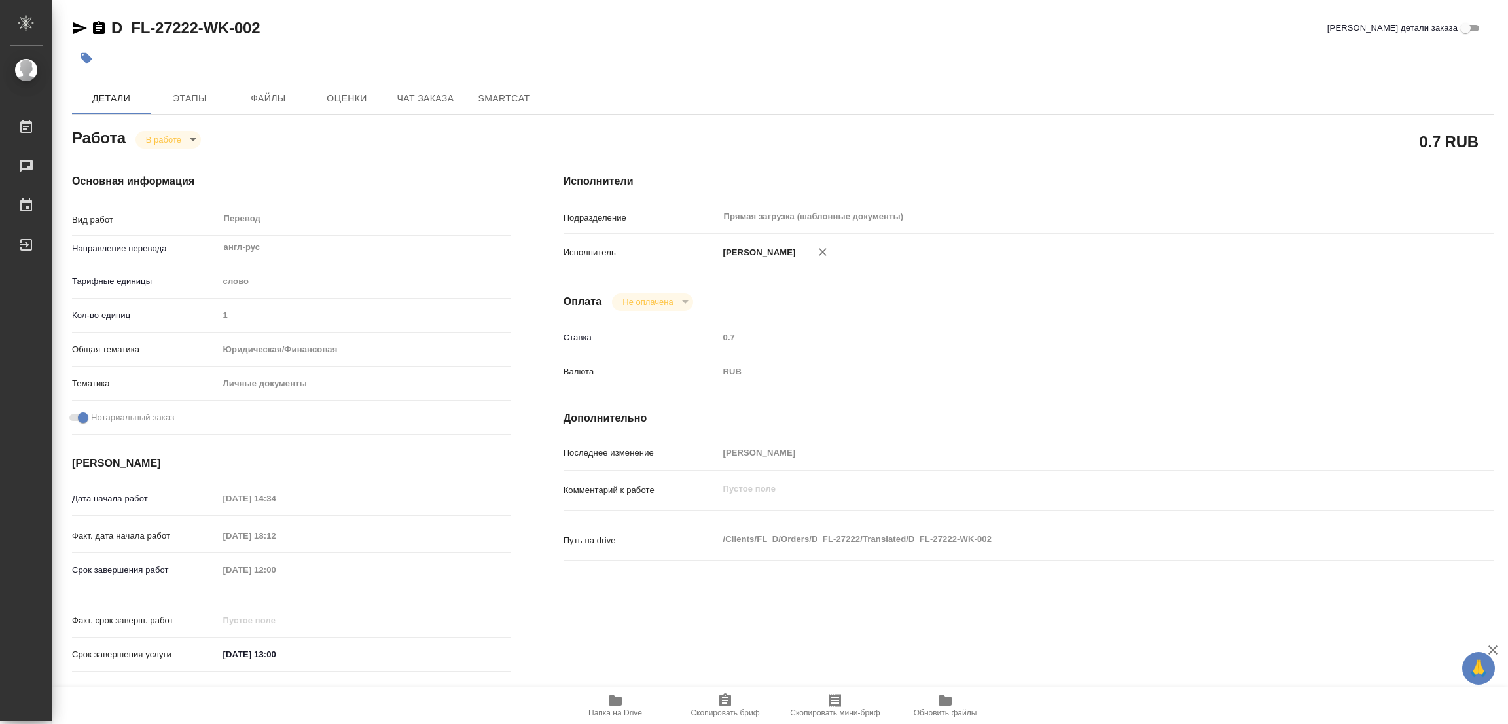
click at [575, 632] on div "Исполнители Подразделение Прямая загрузка (шаблонные документы) ​ Исполнитель […" at bounding box center [1028, 426] width 983 height 559
click at [633, 700] on span "Папка на Drive" at bounding box center [615, 705] width 94 height 25
click at [616, 701] on icon "button" at bounding box center [615, 700] width 13 height 10
click at [184, 96] on span "Этапы" at bounding box center [189, 98] width 63 height 16
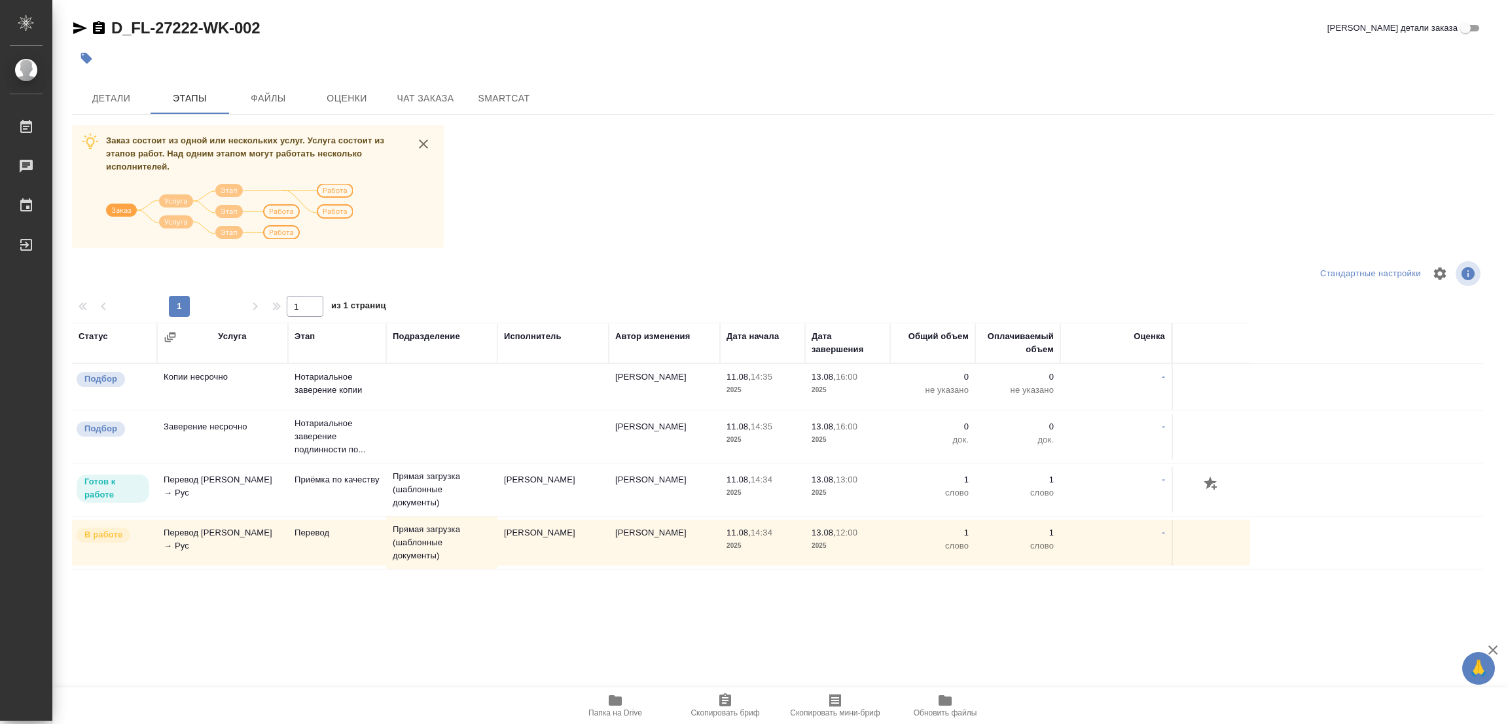
click at [721, 211] on div "Заказ состоит из одной или нескольких услуг. Услуга состоит из этапов работ. На…" at bounding box center [783, 371] width 1422 height 492
click at [96, 94] on span "Детали" at bounding box center [111, 98] width 63 height 16
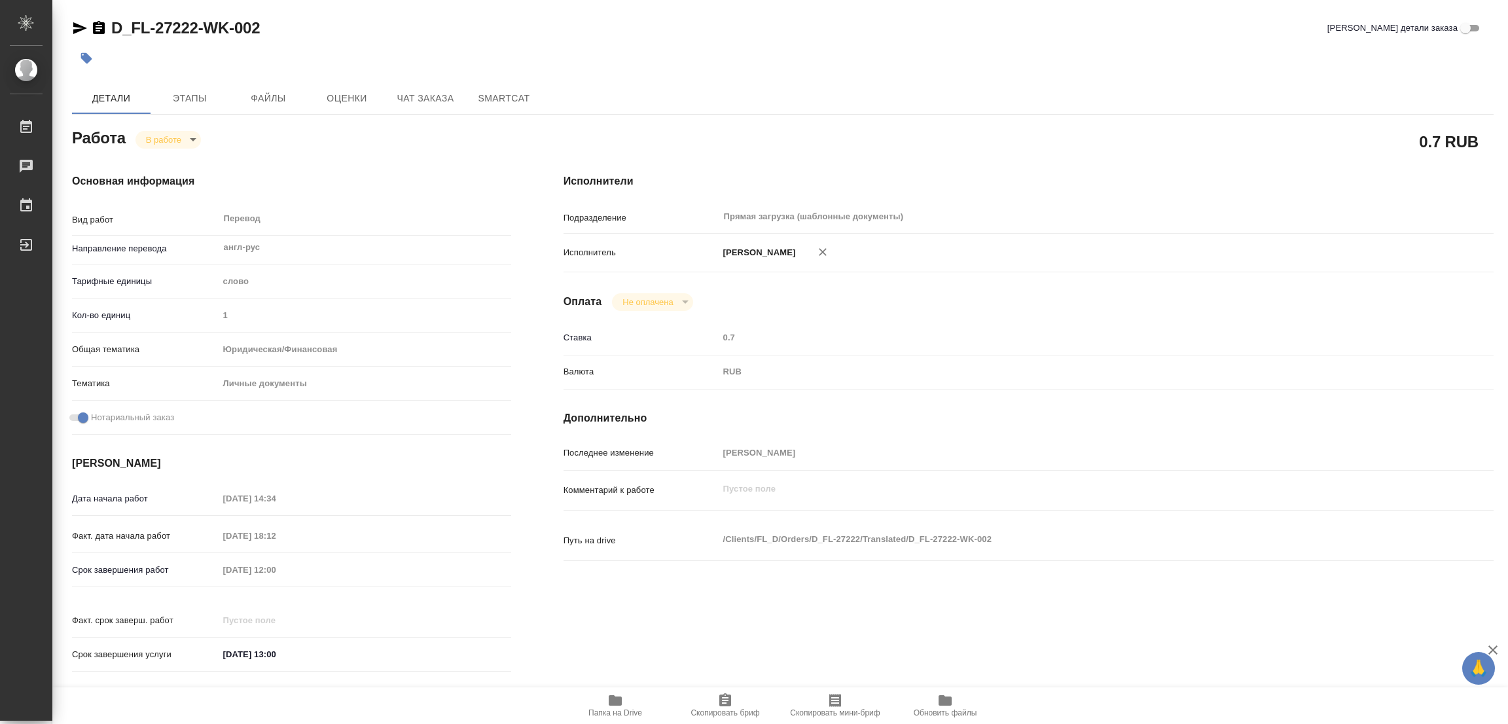
type textarea "x"
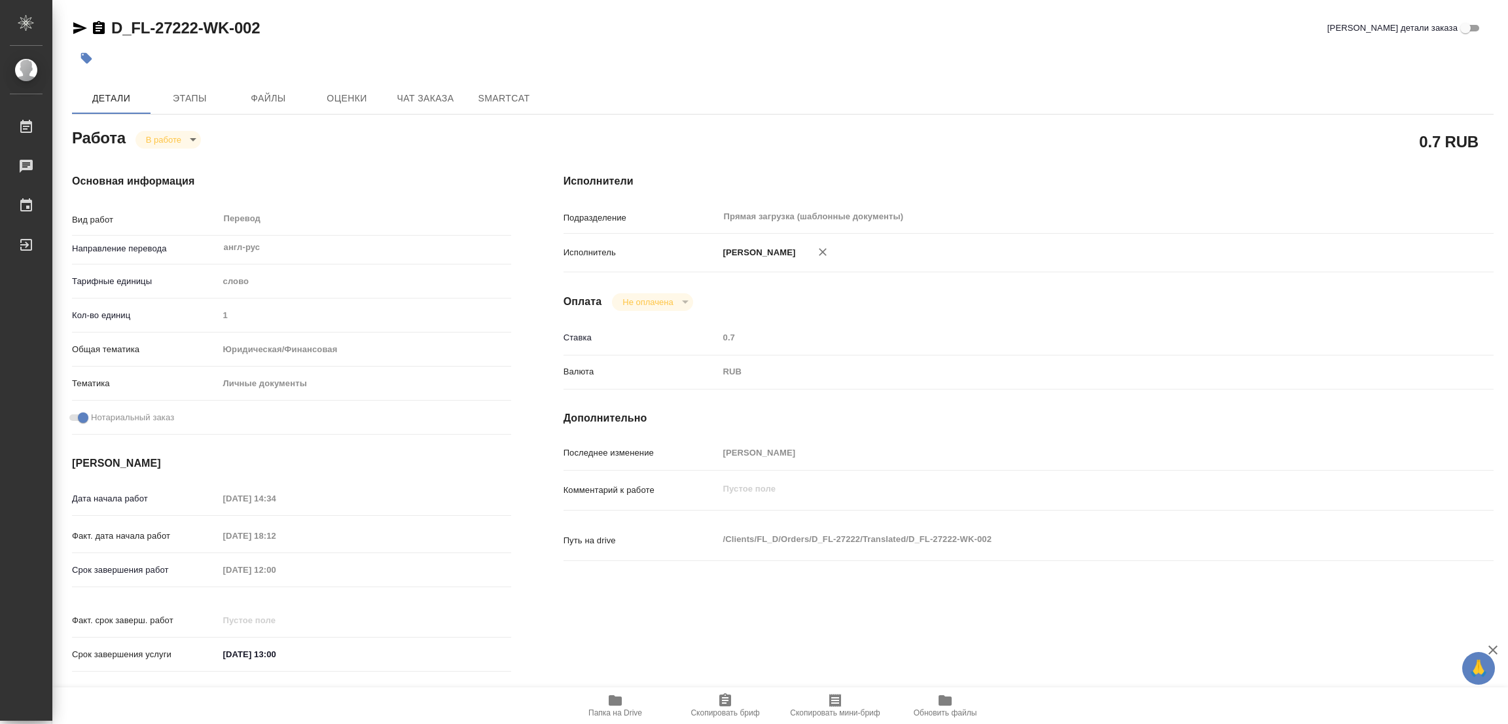
type textarea "x"
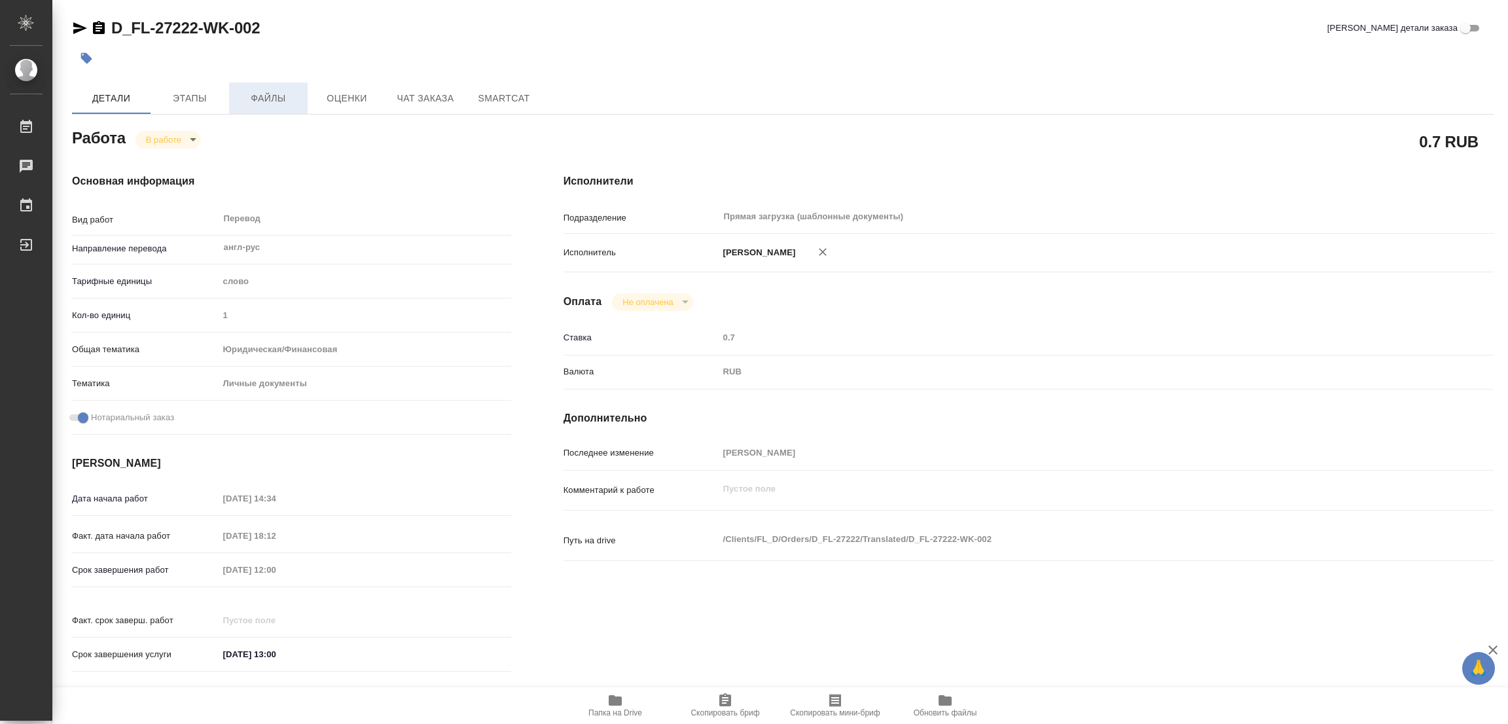
type textarea "x"
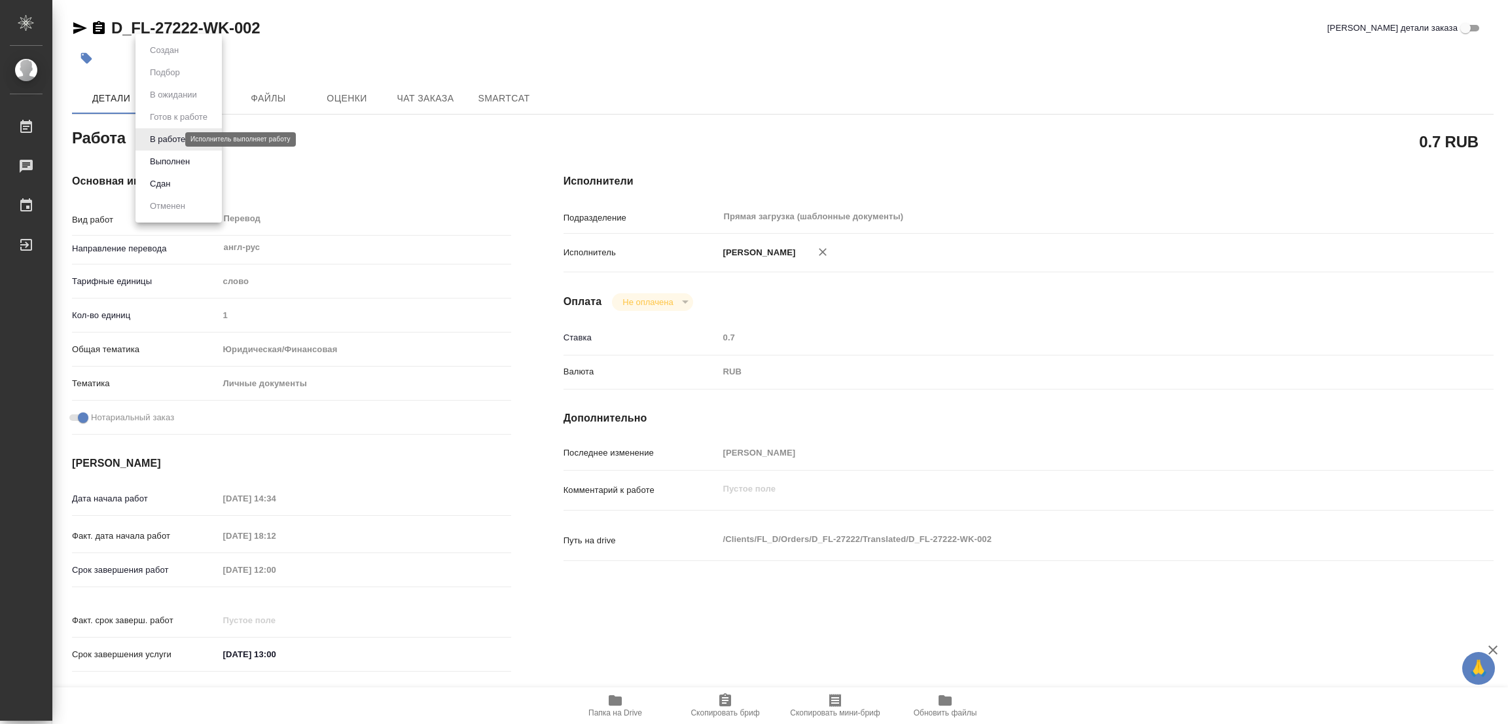
click at [162, 137] on body "🙏 .cls-1 fill:#fff; AWATERA [PERSON_NAME] Работы 0 Чаты График Выйти D_FL-27222…" at bounding box center [754, 362] width 1508 height 724
click at [167, 157] on button "Выполнен" at bounding box center [170, 161] width 48 height 14
type textarea "x"
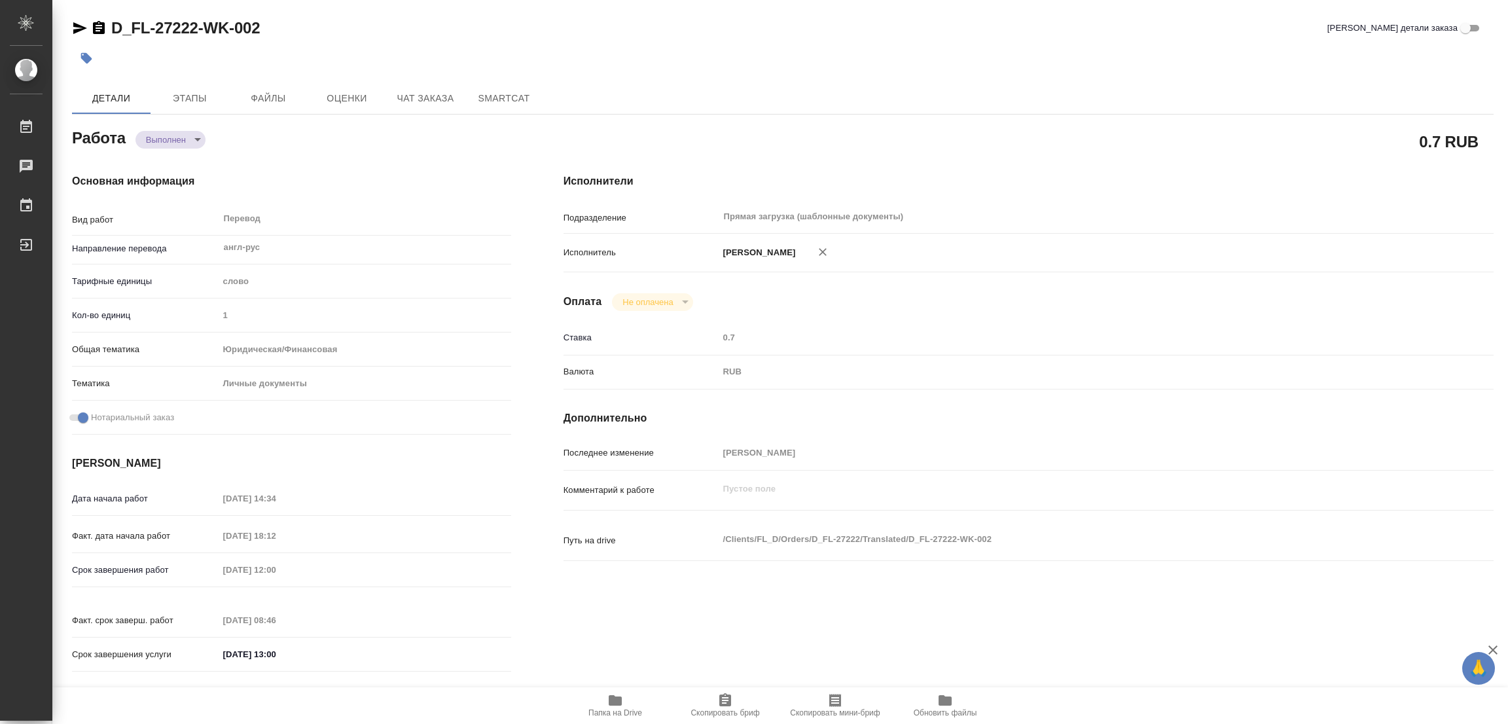
type textarea "x"
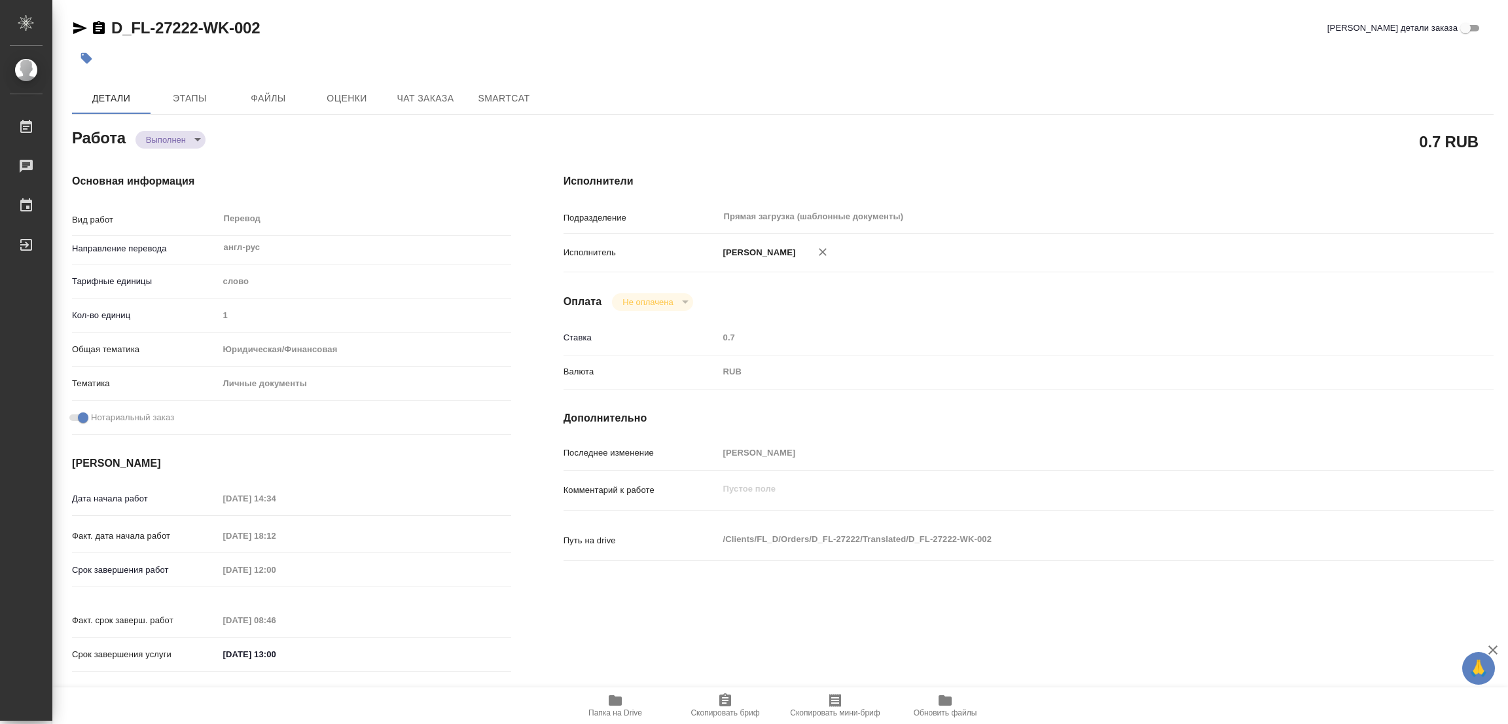
type textarea "x"
click at [92, 62] on icon "button" at bounding box center [86, 58] width 13 height 13
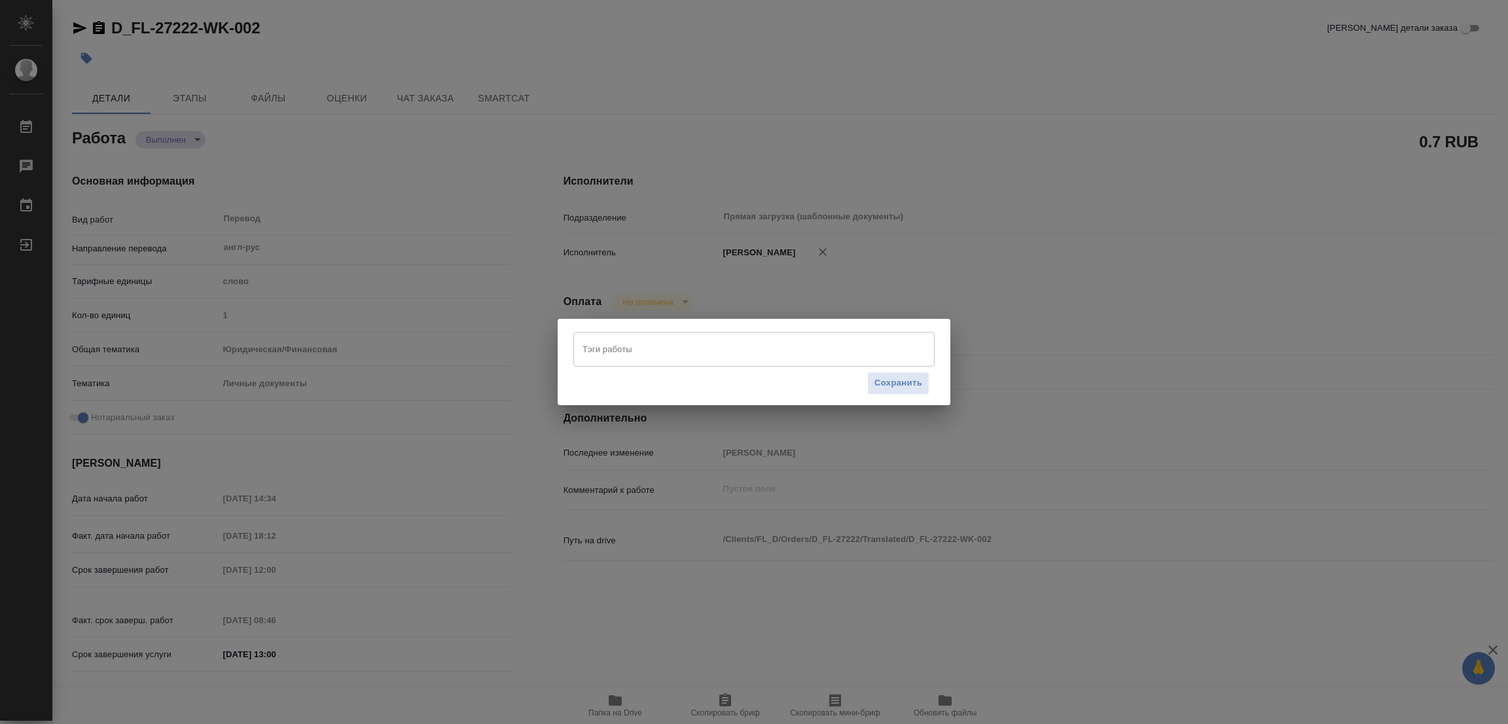
type textarea "x"
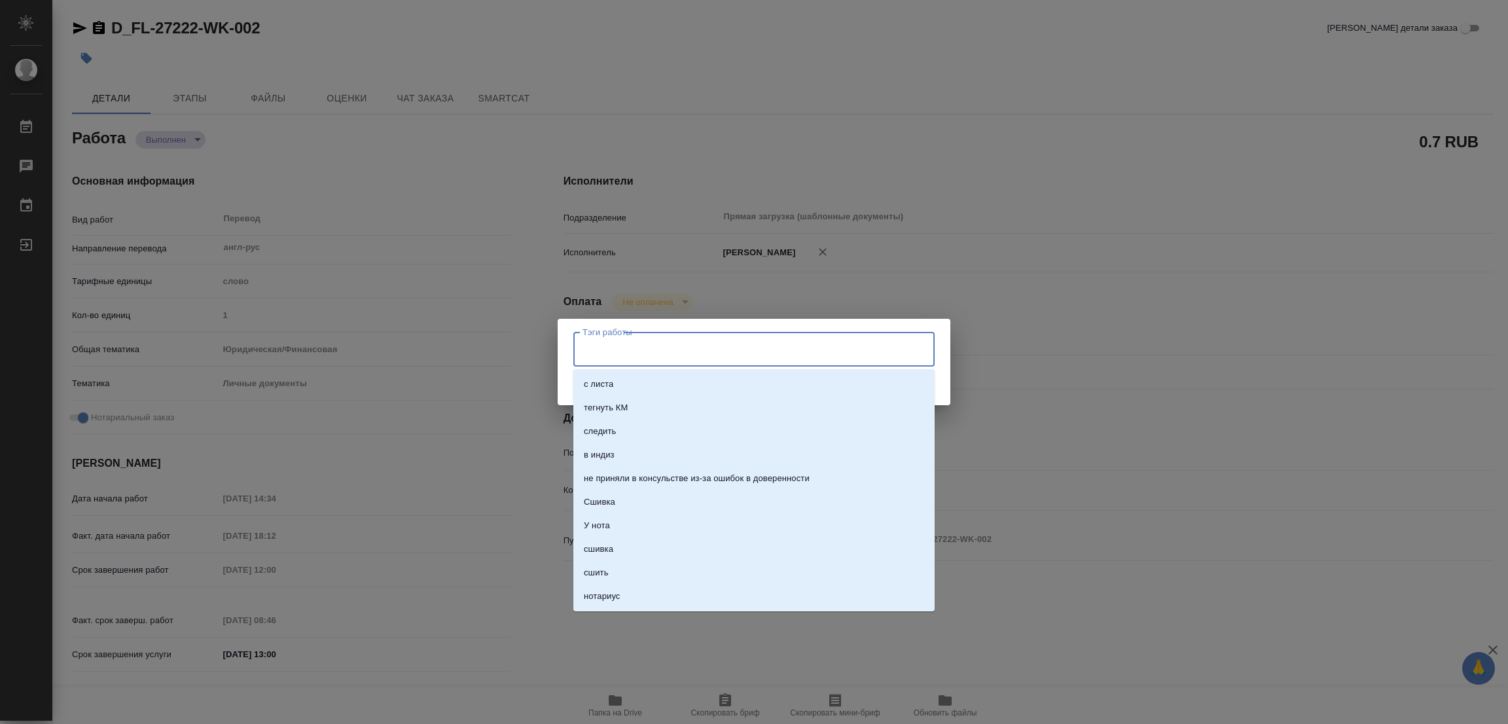
click at [607, 340] on input "Тэги работы" at bounding box center [741, 349] width 325 height 22
type input "стат: 487"
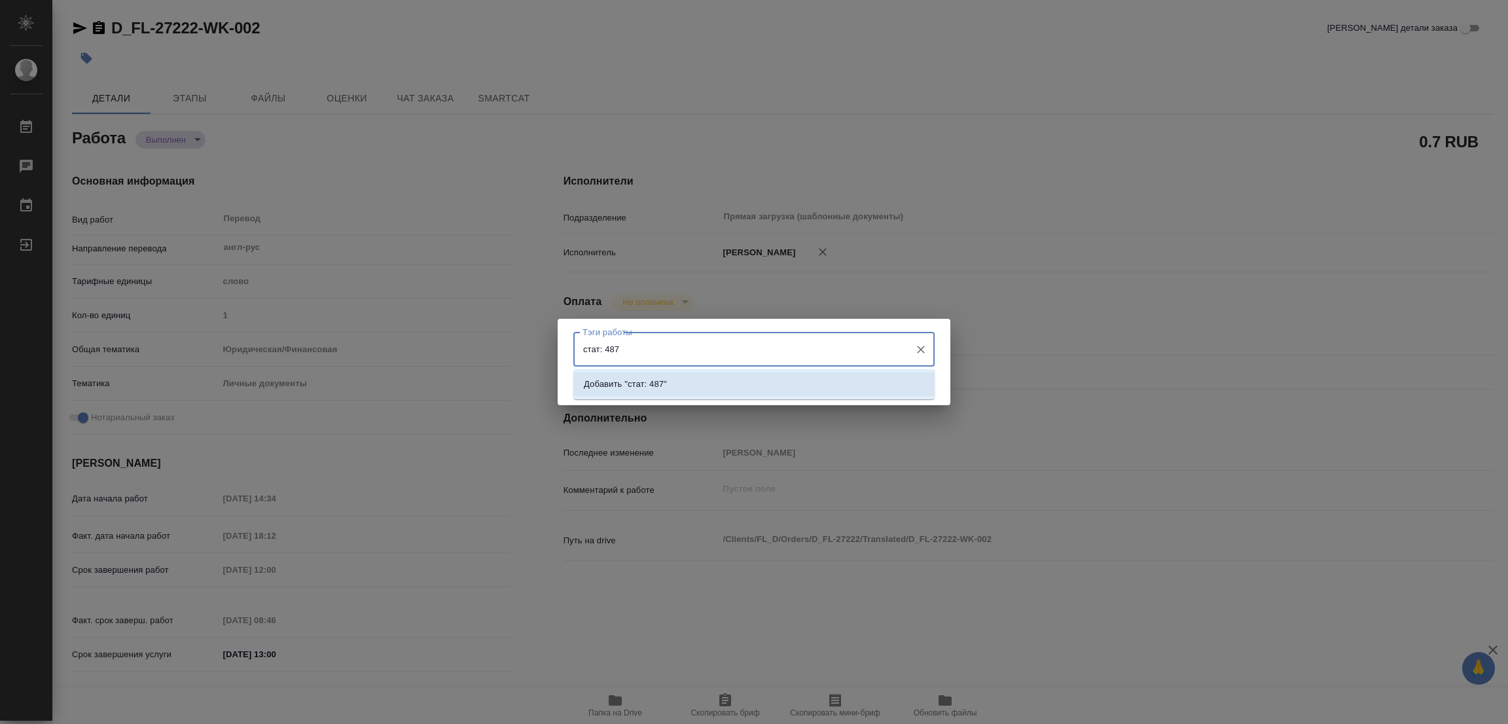
click at [639, 385] on p "Добавить "стат: 487"" at bounding box center [625, 384] width 83 height 13
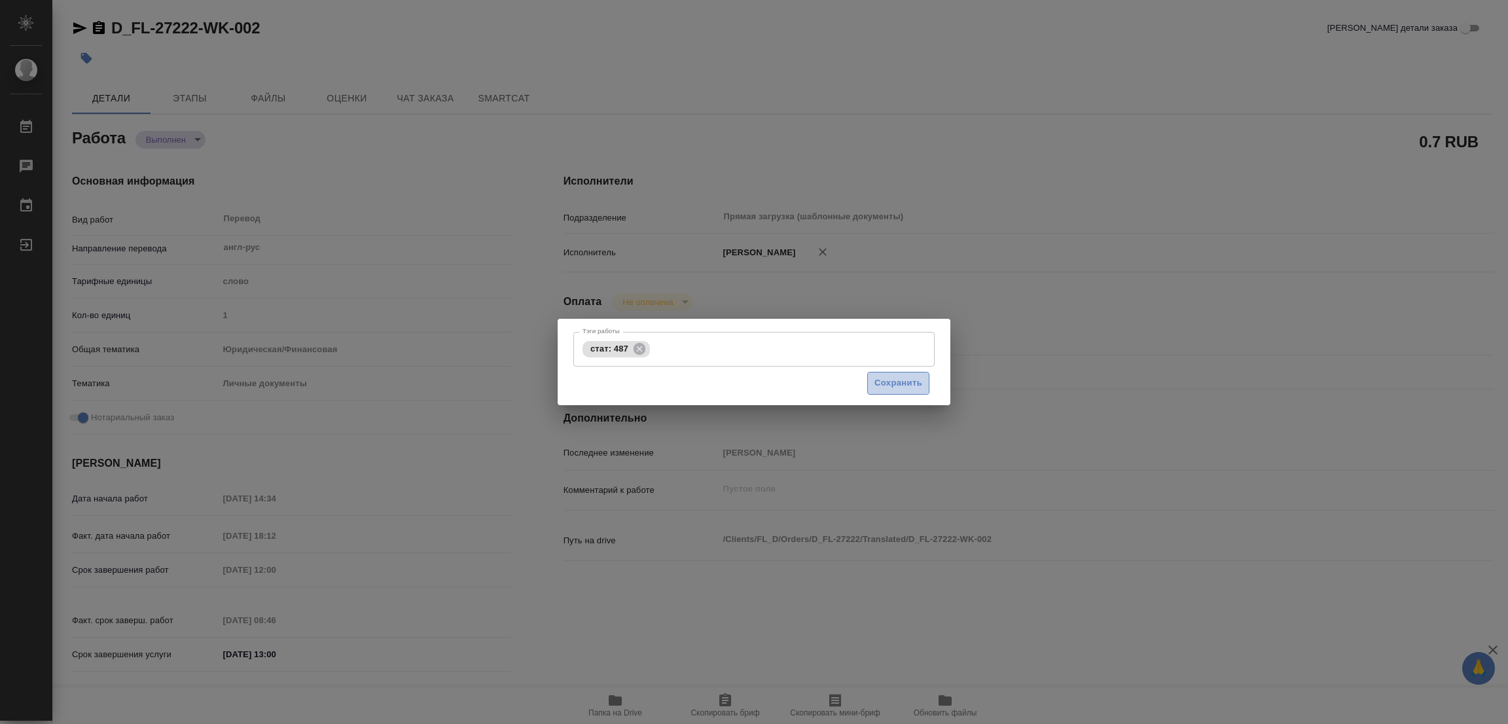
click at [891, 380] on span "Сохранить" at bounding box center [899, 383] width 48 height 15
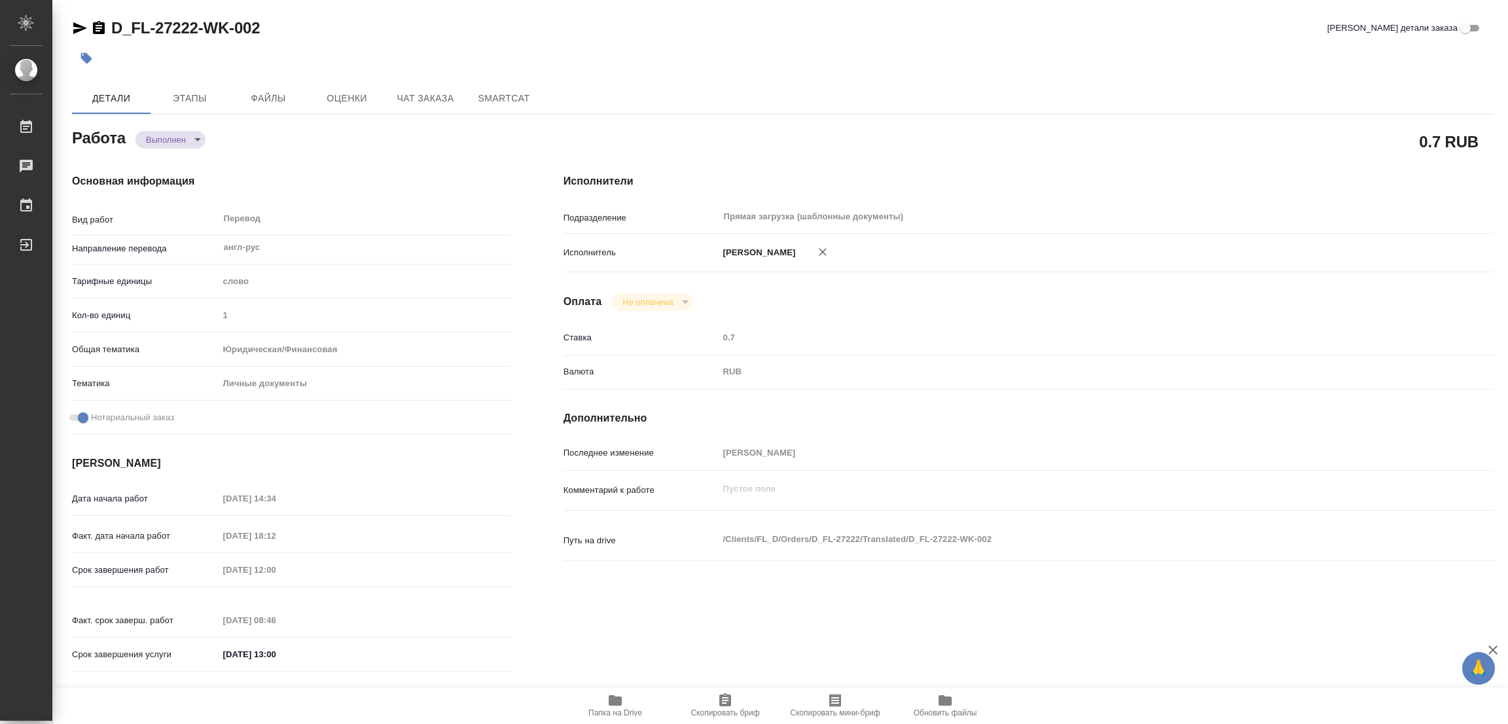
type input "completed"
type textarea "Перевод"
type textarea "x"
type input "англ-рус"
type input "5a8b1489cc6b4906c91bfd90"
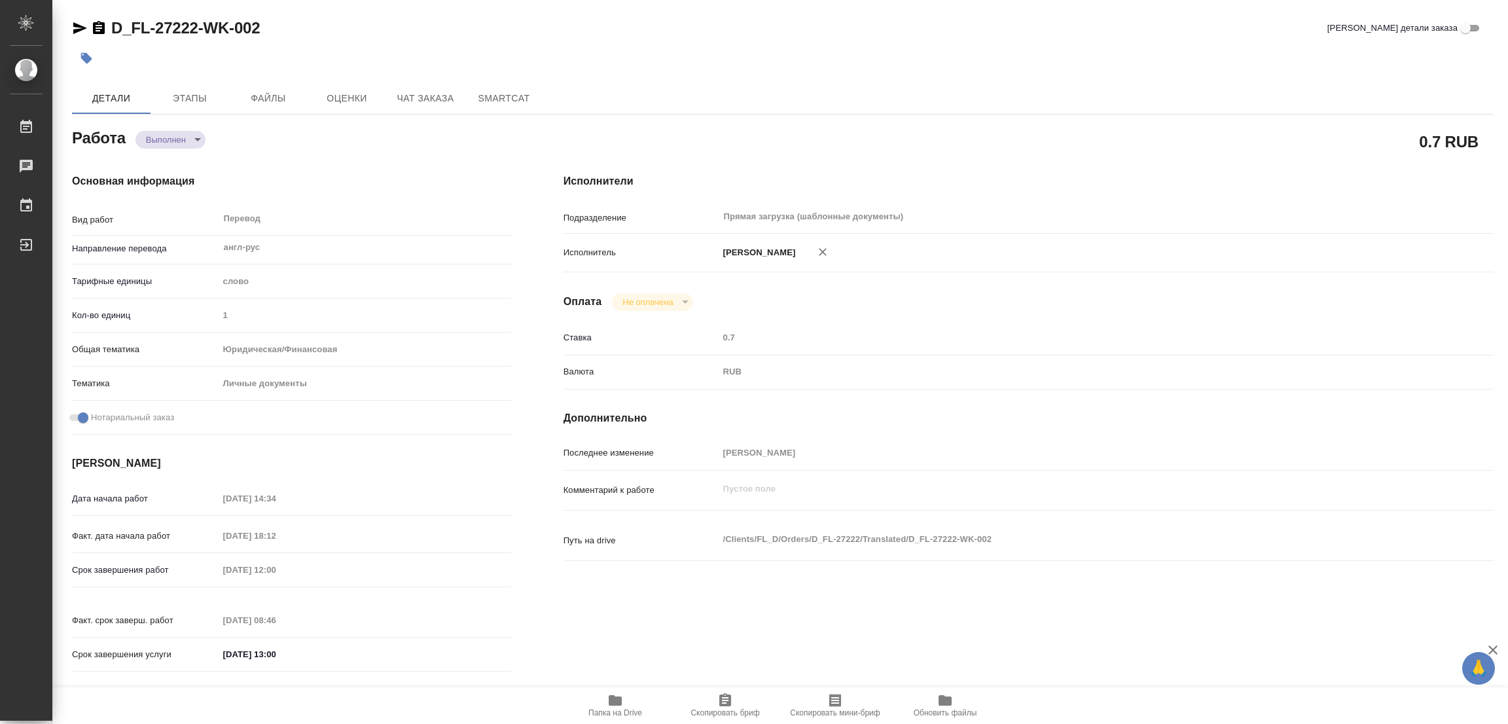
type input "1"
type input "yr-fn"
type input "5a8b8b956a9677013d343cfe"
checkbox input "true"
type input "[DATE] 14:34"
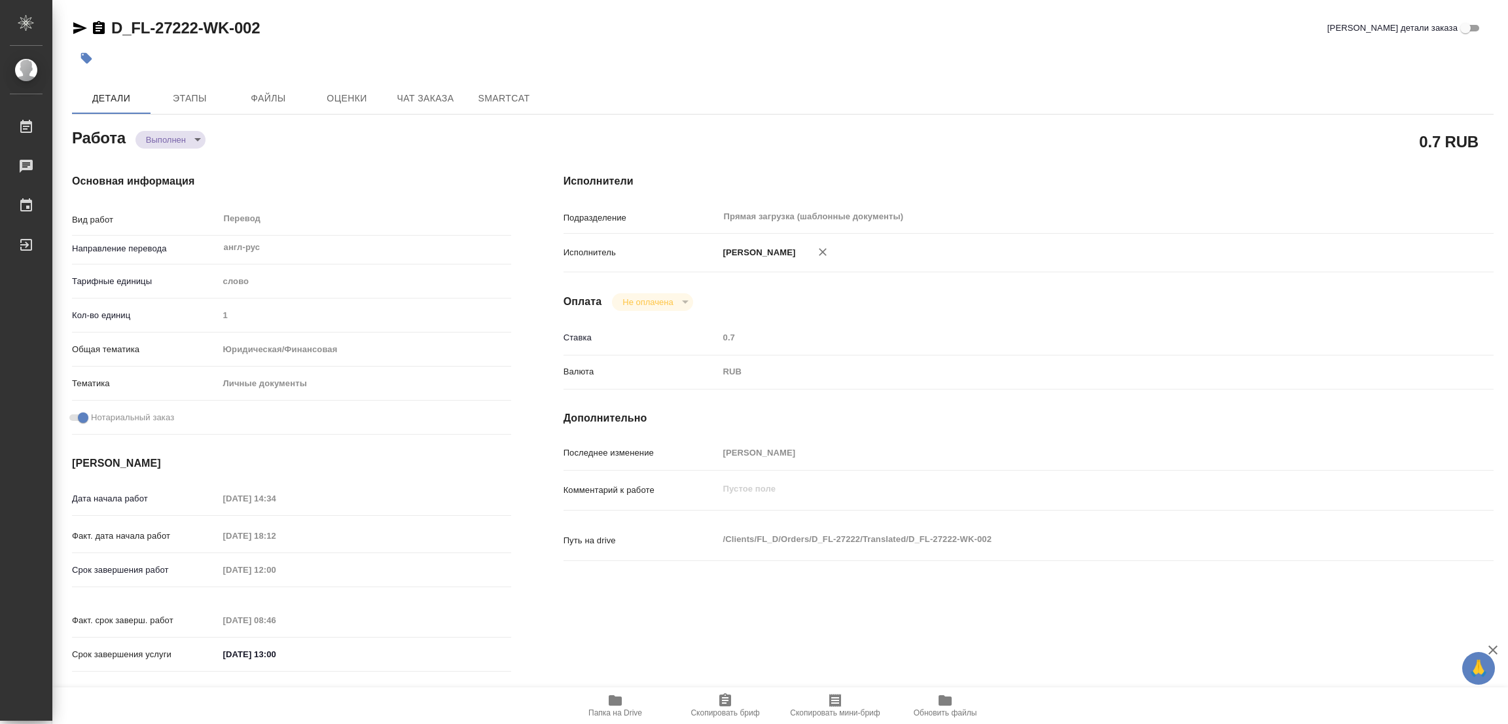
type input "[DATE] 18:12"
type input "[DATE] 12:00"
type input "[DATE] 08:46"
type input "[DATE] 13:00"
type input "Прямая загрузка (шаблонные документы)"
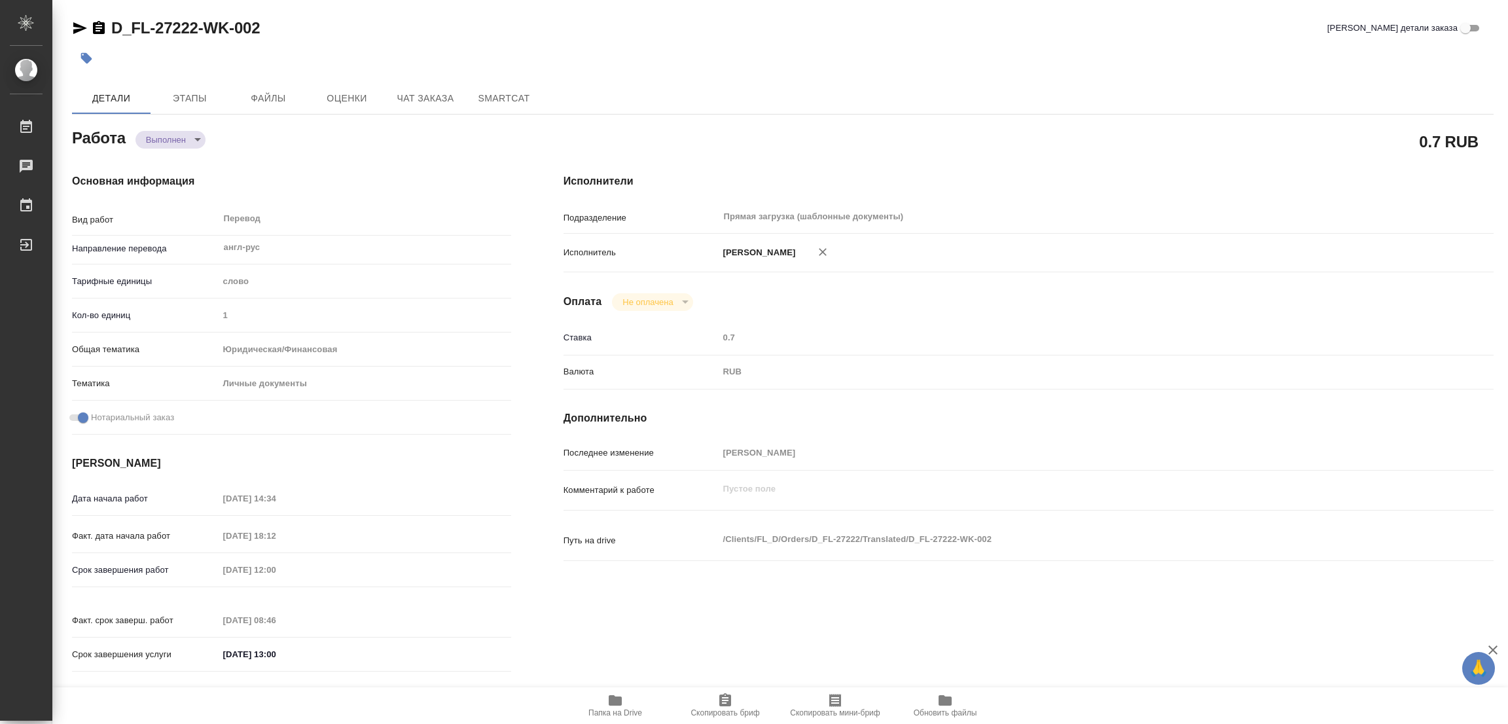
type input "notPayed"
type input "0.7"
type input "RUB"
type input "[PERSON_NAME]"
type textarea "x"
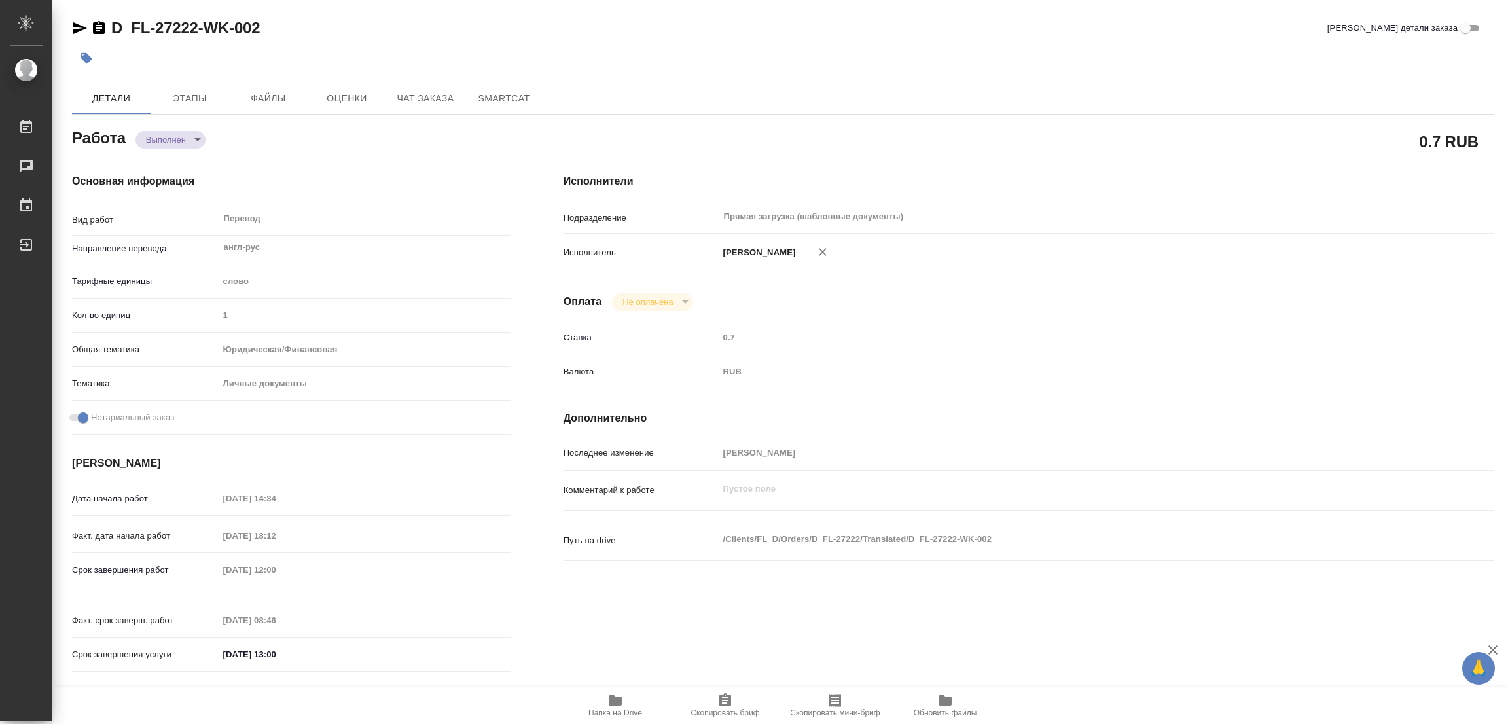
type textarea "/Clients/FL_D/Orders/D_FL-27222/Translated/D_FL-27222-WK-002"
type textarea "x"
type input "D_FL-27222"
type input "Перевод Стандарт"
type input "Редактура, Перевод, Корректура, Приёмка по качеству, Постредактура машинного пе…"
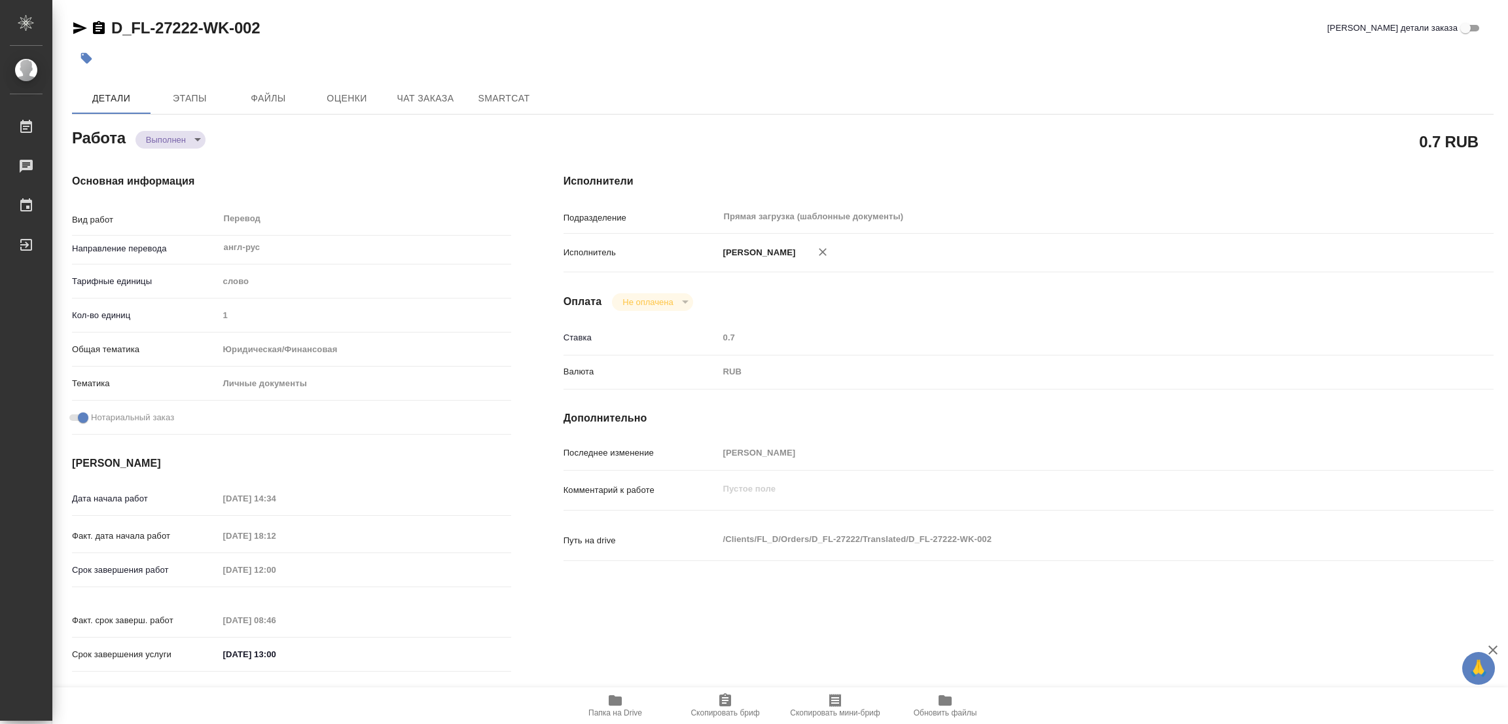
type input "[PERSON_NAME]"
type input "/Clients/FL_D/Orders/D_FL-27222"
type textarea "x"
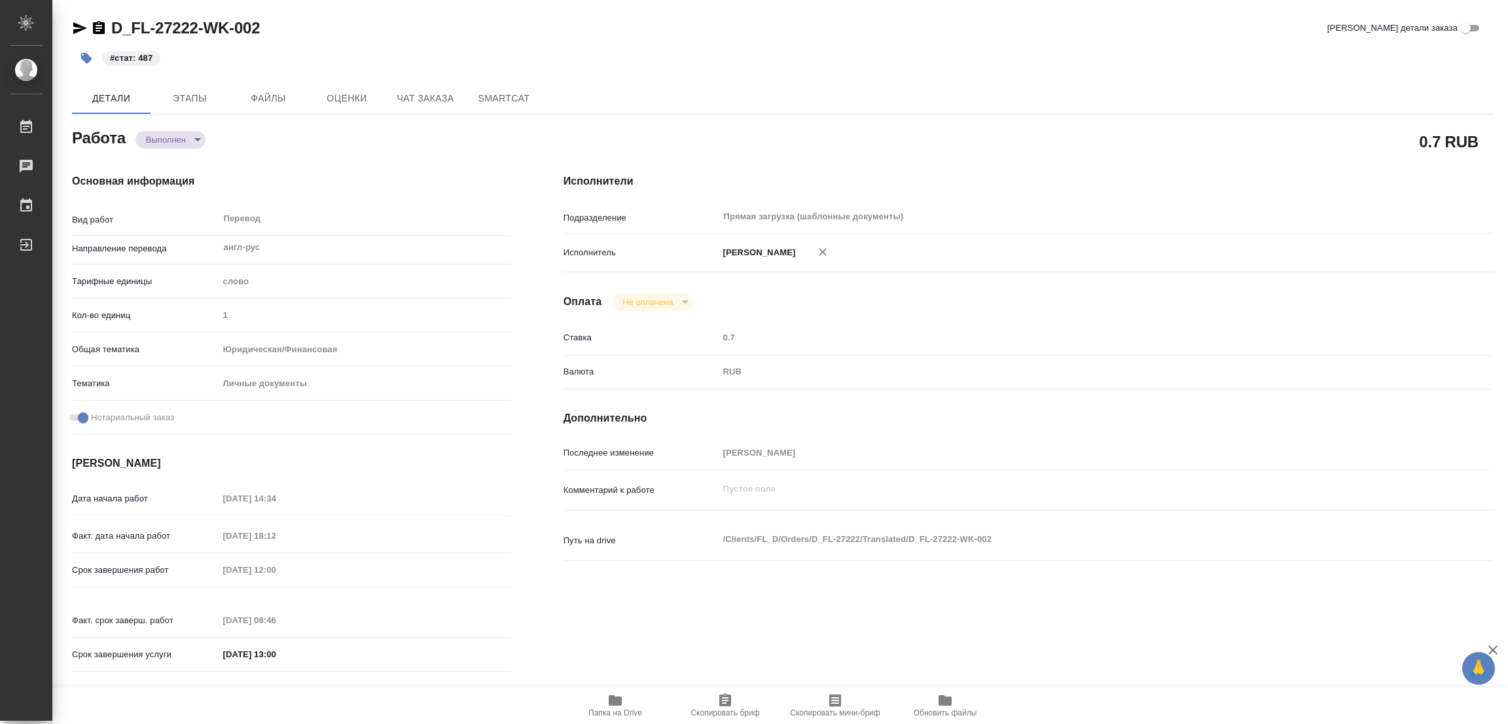
type textarea "x"
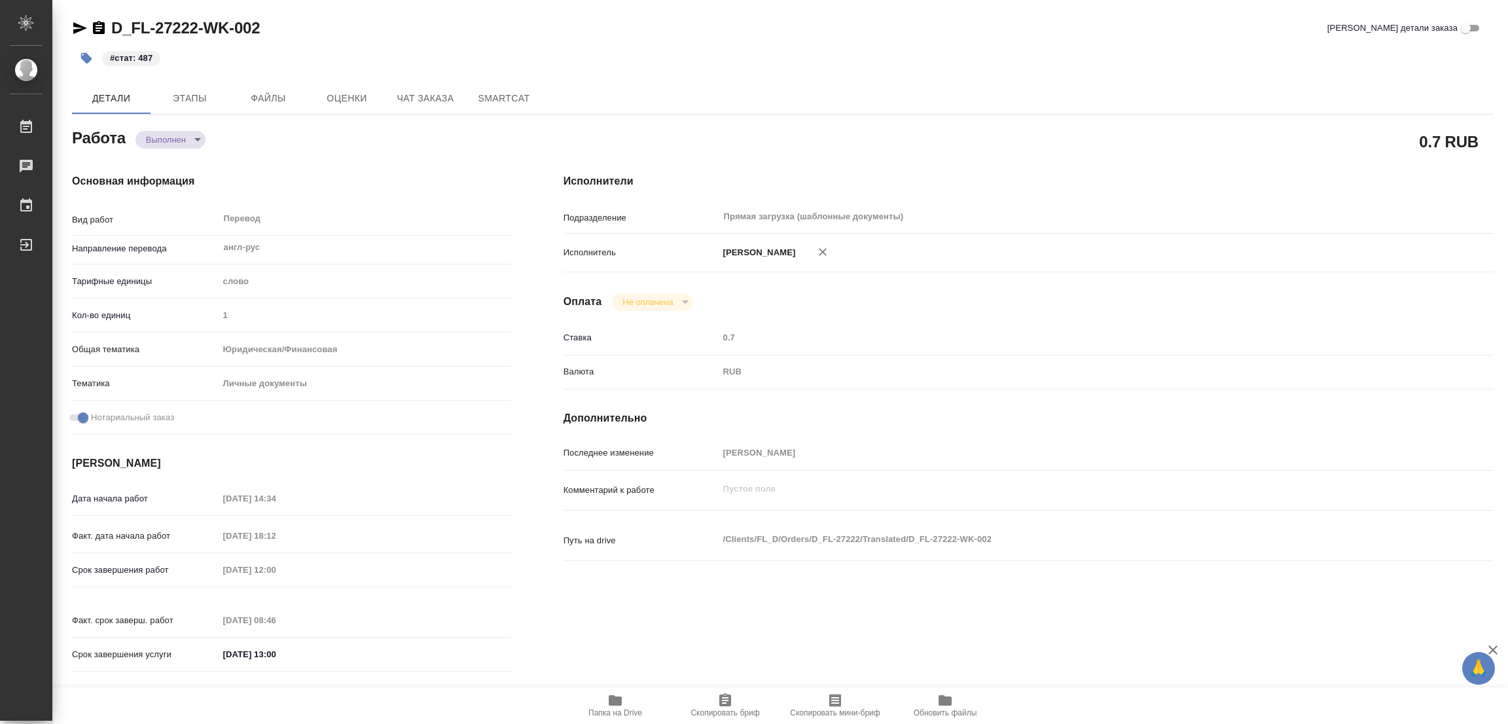
type textarea "x"
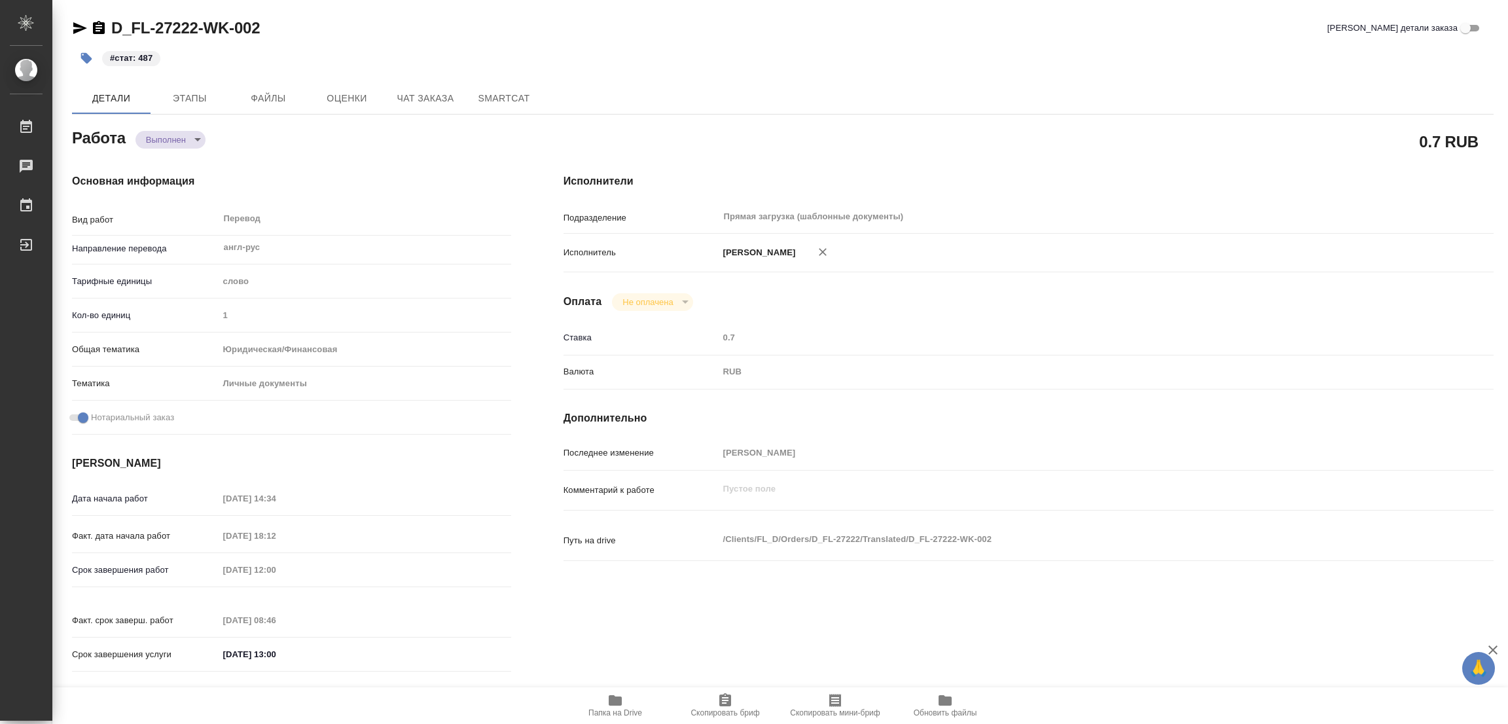
type textarea "x"
